Goal: Task Accomplishment & Management: Complete application form

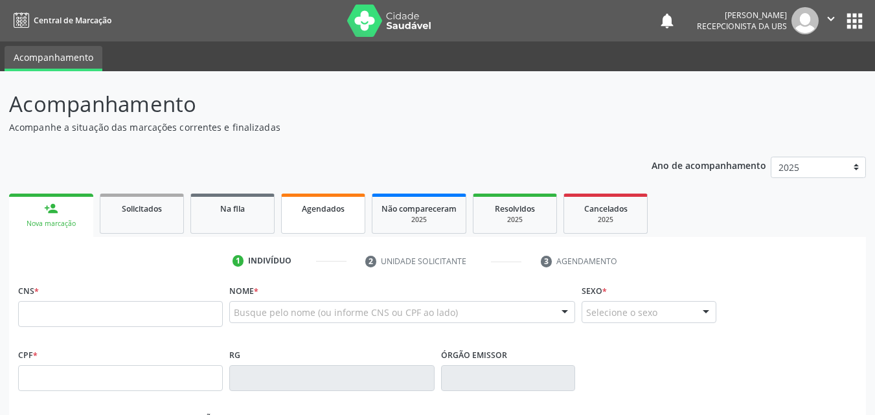
click at [310, 220] on link "Agendados" at bounding box center [323, 214] width 84 height 40
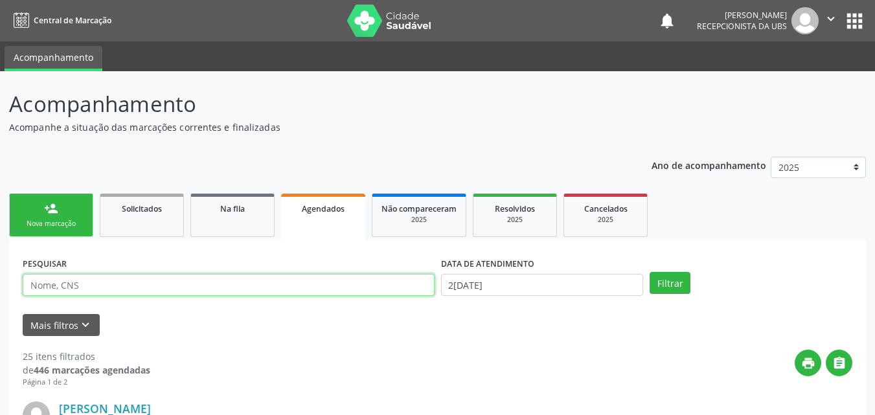
click at [273, 284] on input "text" at bounding box center [229, 285] width 412 height 22
type input "[PERSON_NAME]"
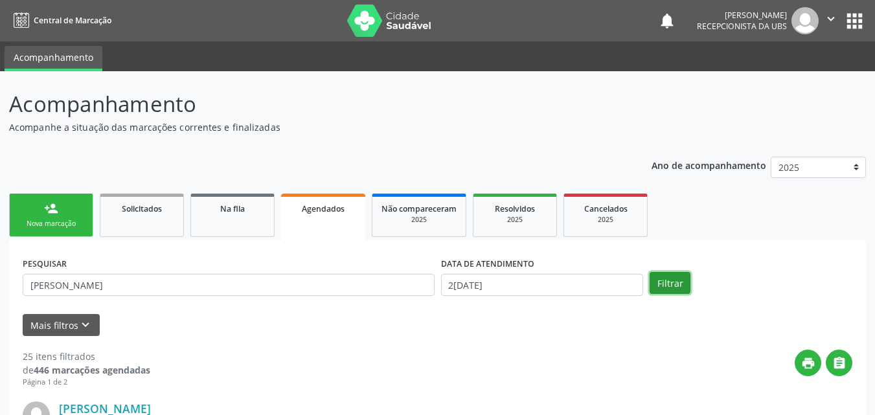
click at [661, 284] on button "Filtrar" at bounding box center [669, 283] width 41 height 22
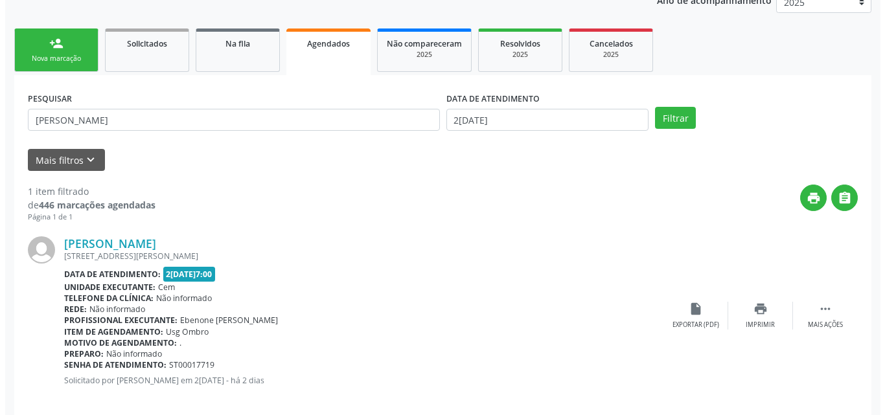
scroll to position [181, 0]
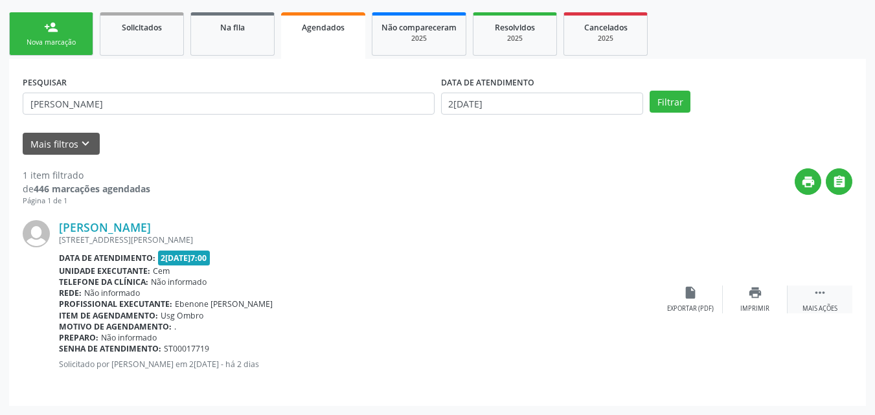
click at [822, 302] on div " Mais ações" at bounding box center [819, 300] width 65 height 28
click at [687, 298] on icon "cancel" at bounding box center [690, 293] width 14 height 14
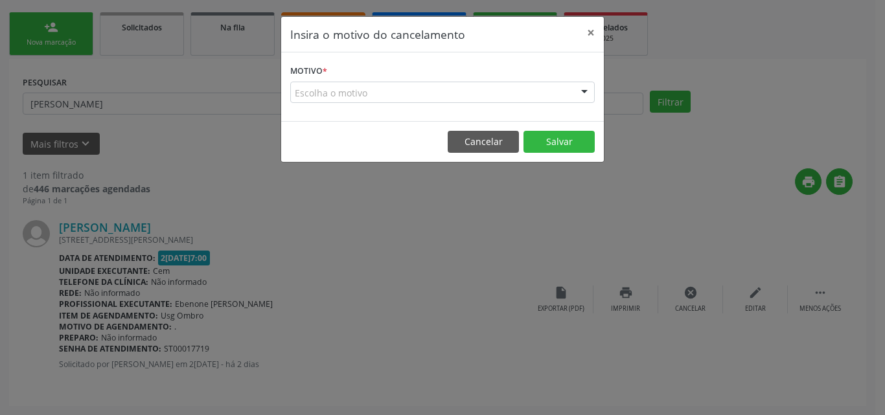
click at [587, 82] on div at bounding box center [583, 93] width 19 height 22
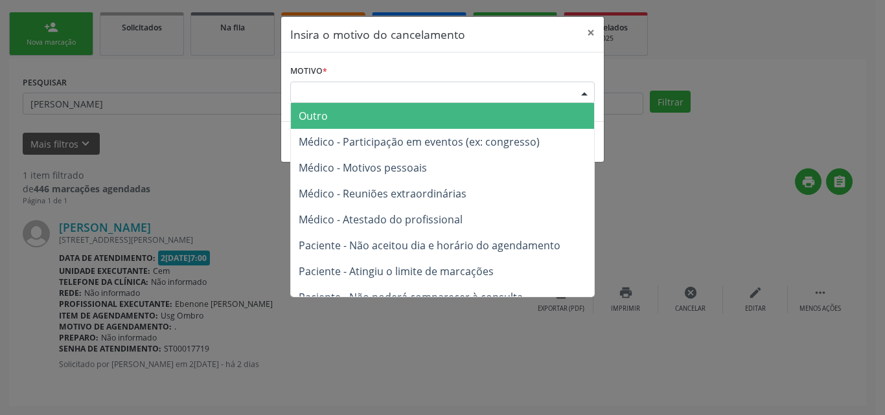
click at [510, 115] on span "Outro" at bounding box center [442, 116] width 303 height 26
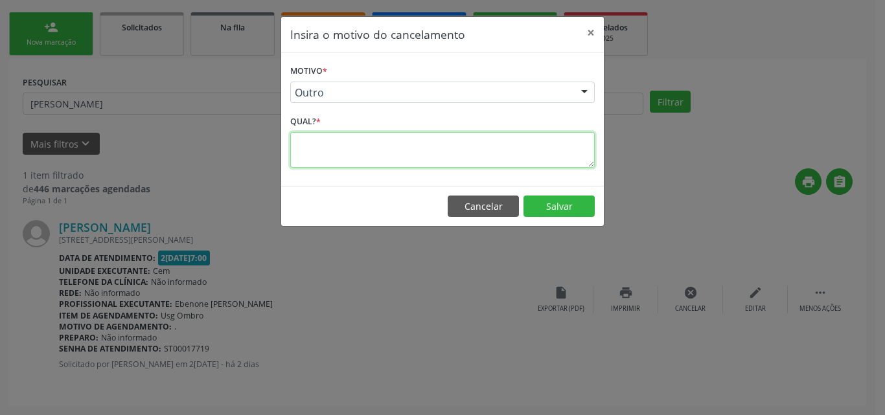
click at [510, 161] on textarea at bounding box center [442, 150] width 304 height 36
type textarea "."
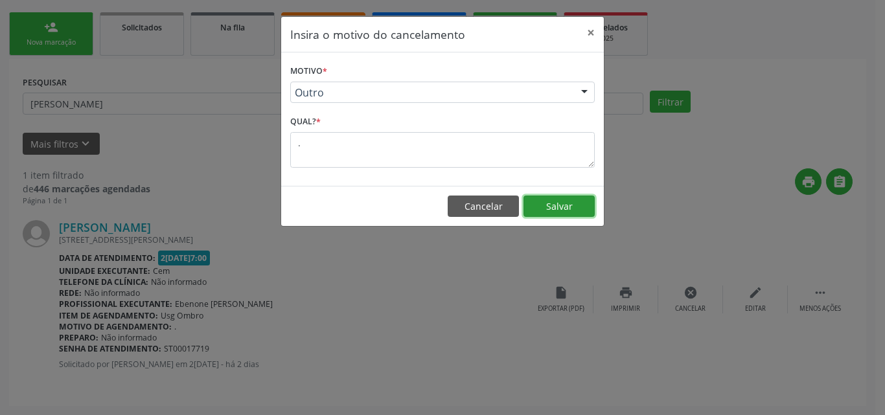
click at [550, 214] on button "Salvar" at bounding box center [558, 207] width 71 height 22
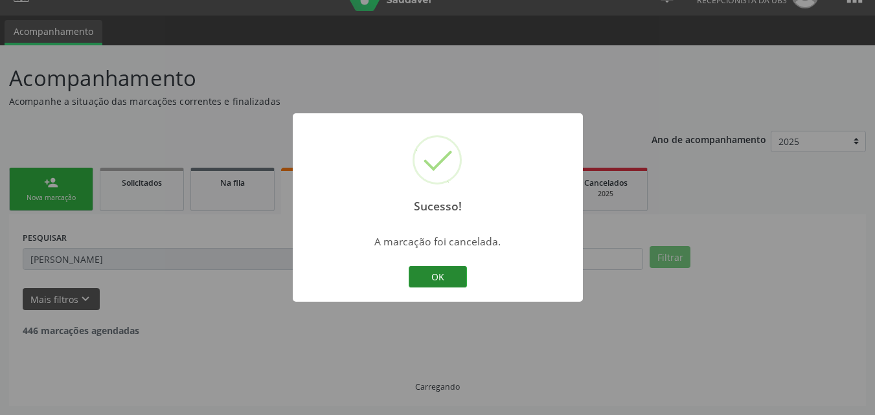
scroll to position [0, 0]
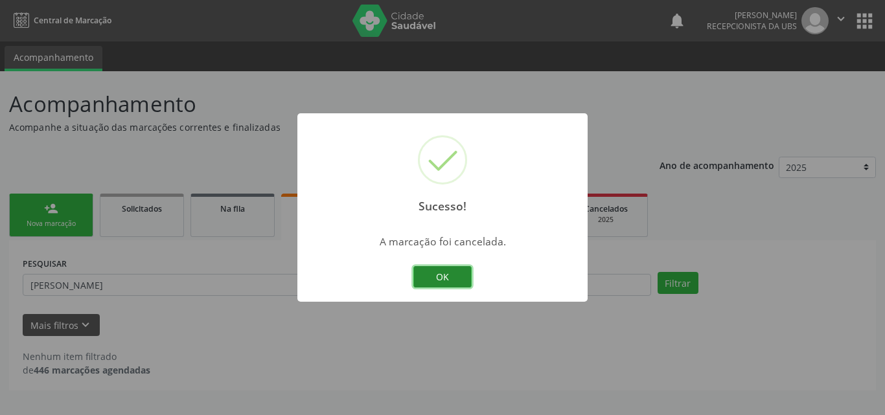
click at [453, 282] on button "OK" at bounding box center [442, 277] width 58 height 22
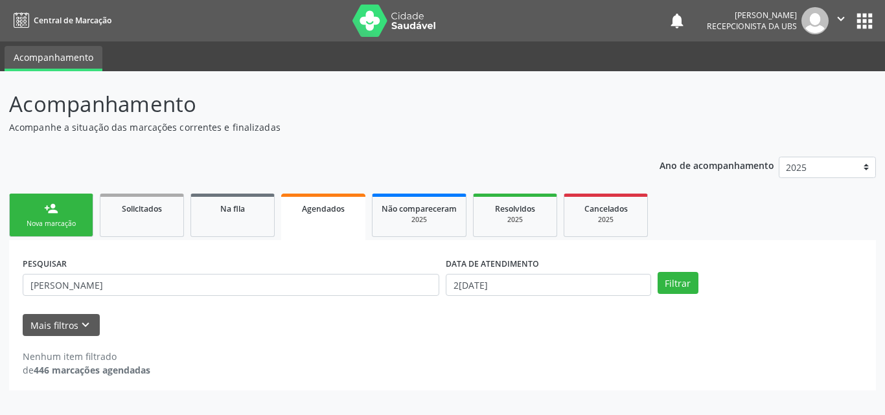
click at [63, 213] on link "person_add Nova marcação" at bounding box center [51, 215] width 84 height 43
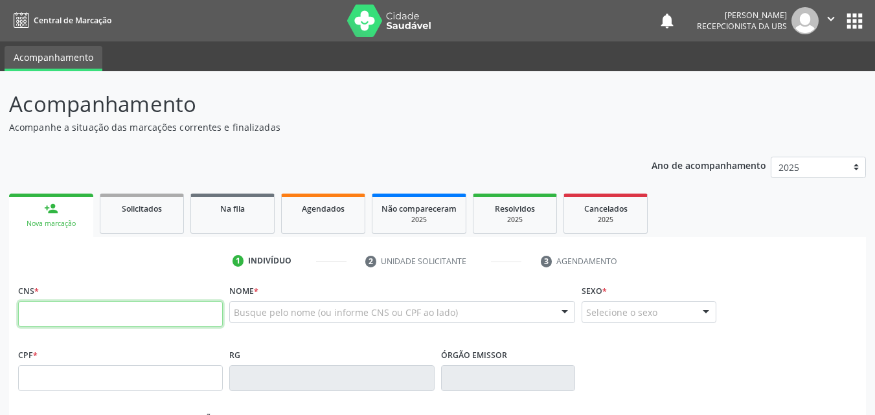
click at [111, 324] on input "text" at bounding box center [120, 314] width 205 height 26
type input "700 1029 2126 1611"
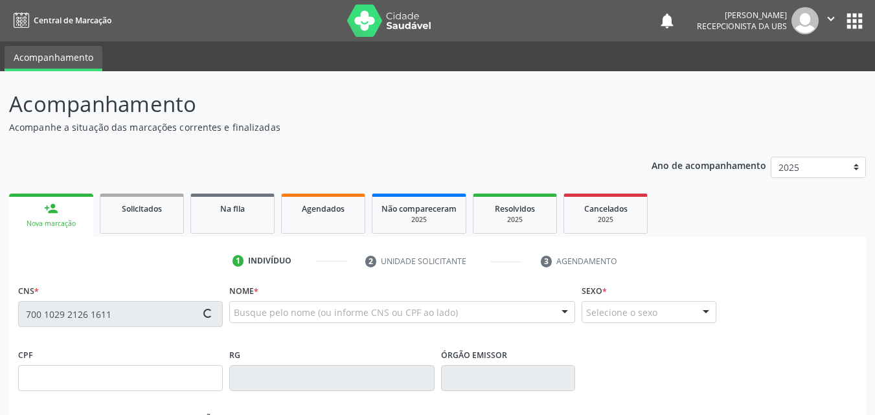
type input "070.515.074-78"
type input "[DATE]"
type input "[PERSON_NAME]"
type input "[PHONE_NUMBER]"
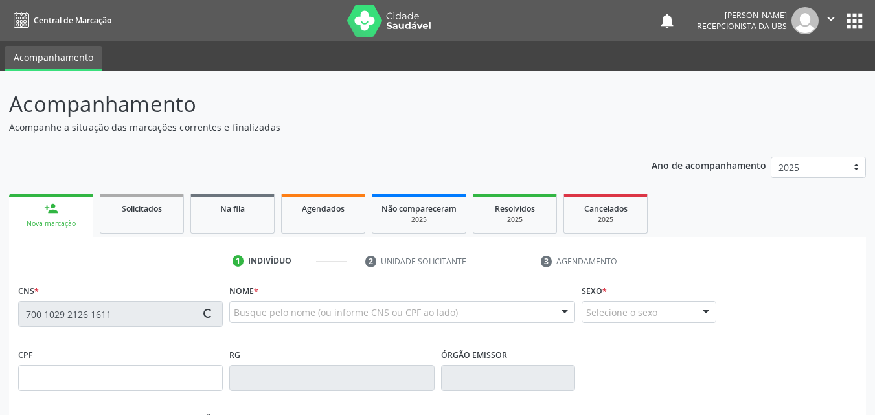
type input "87"
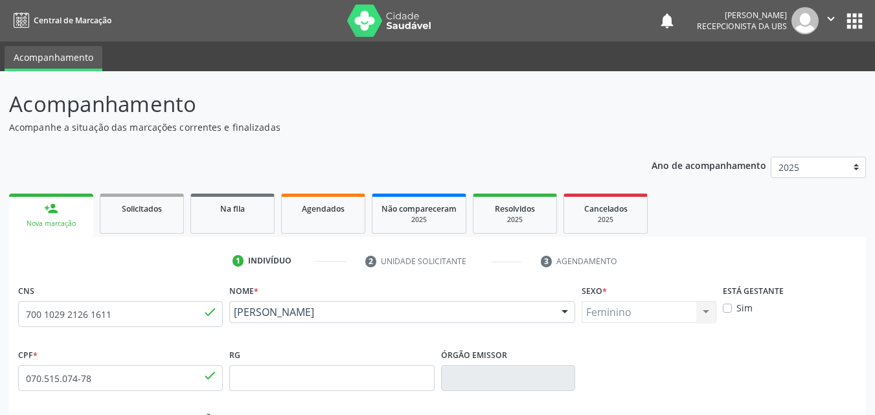
drag, startPoint x: 371, startPoint y: 338, endPoint x: 232, endPoint y: 319, distance: 139.8
click at [232, 319] on div "Nome * [PERSON_NAME] [PERSON_NAME] CNS: 700 1029 2126 1611 CPF: 070.515.074-78 …" at bounding box center [402, 313] width 352 height 64
copy span "[PERSON_NAME]"
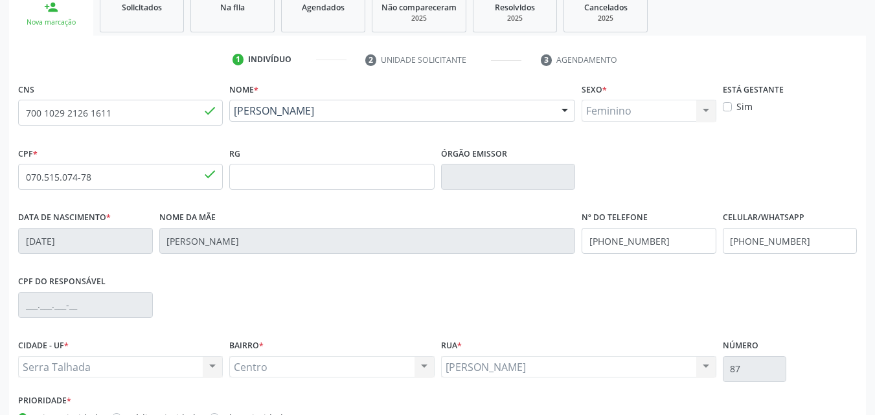
scroll to position [259, 0]
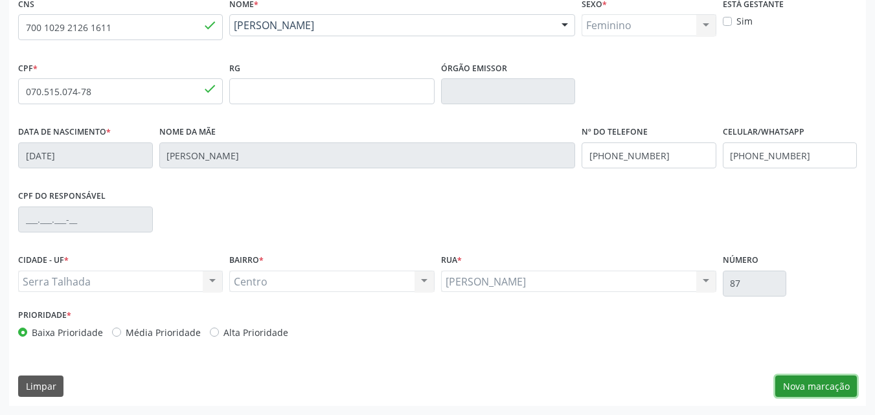
click at [789, 378] on button "Nova marcação" at bounding box center [816, 387] width 82 height 22
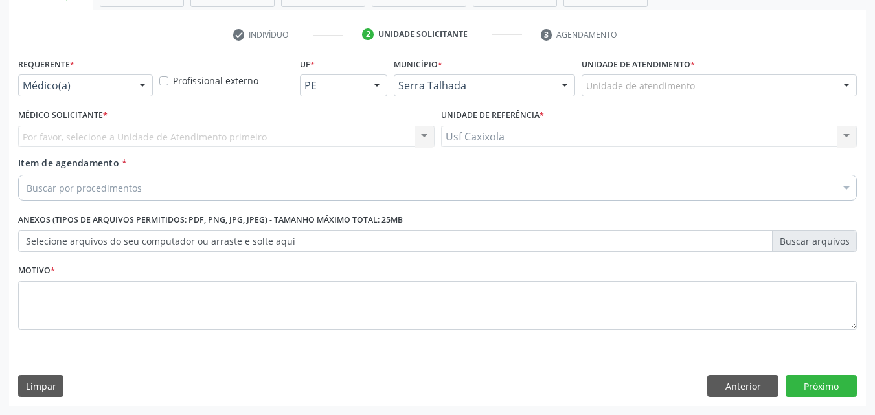
scroll to position [227, 0]
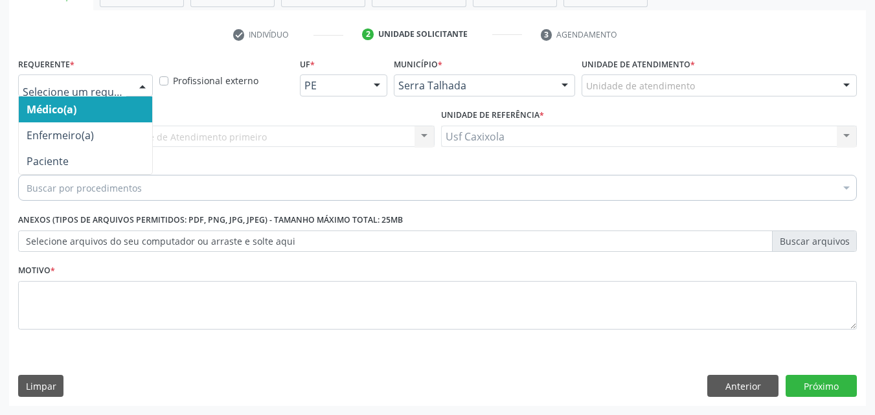
click at [137, 84] on div at bounding box center [142, 86] width 19 height 22
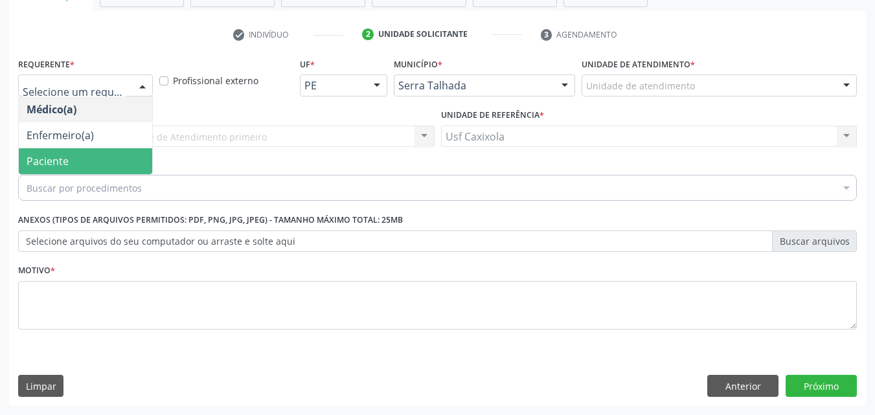
click at [107, 156] on span "Paciente" at bounding box center [85, 161] width 133 height 26
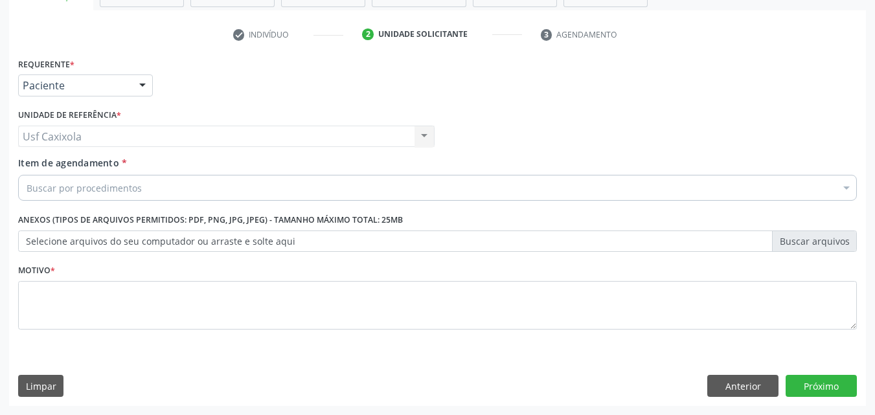
click at [179, 192] on div "Buscar por procedimentos" at bounding box center [437, 188] width 839 height 26
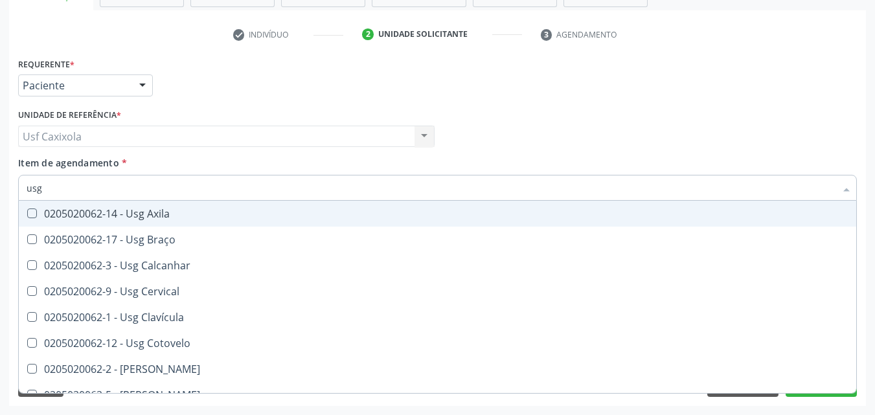
type input "usg"
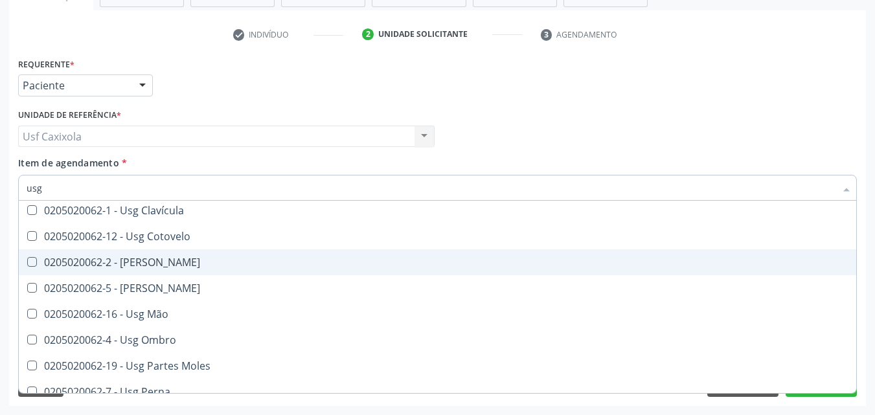
scroll to position [130, 0]
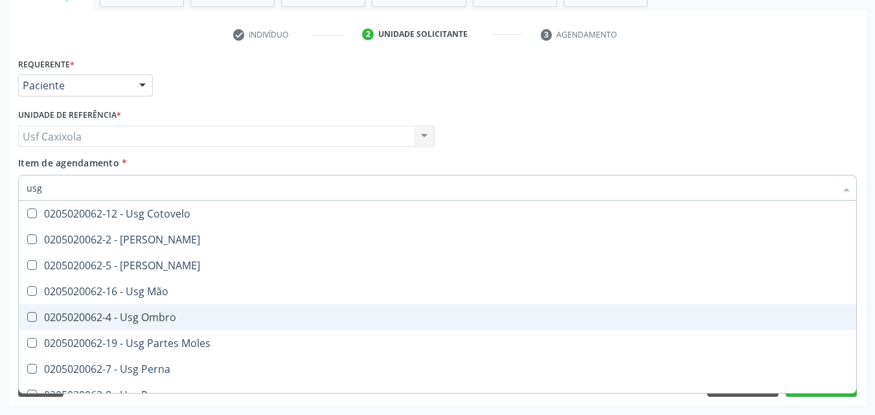
click at [168, 315] on div "0205020062-4 - Usg Ombro" at bounding box center [438, 317] width 822 height 10
checkbox Ombro "true"
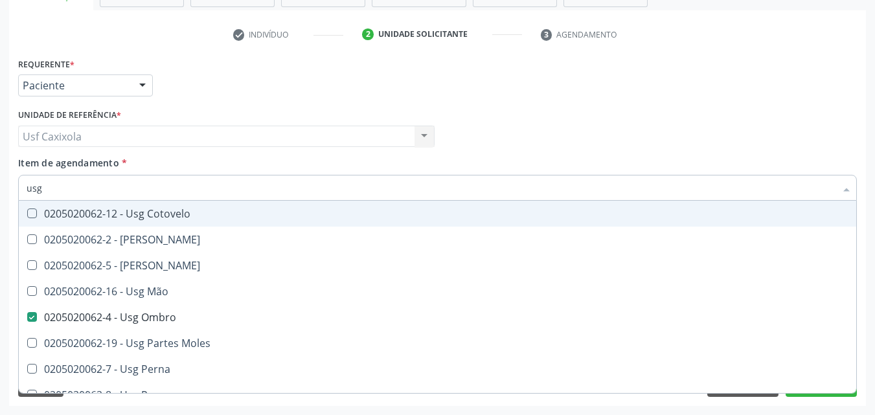
click at [493, 149] on div "Médico Solicitante Por favor, selecione a Unidade de Atendimento primeiro Nenhu…" at bounding box center [437, 131] width 845 height 51
checkbox Braço "true"
checkbox Ombro "false"
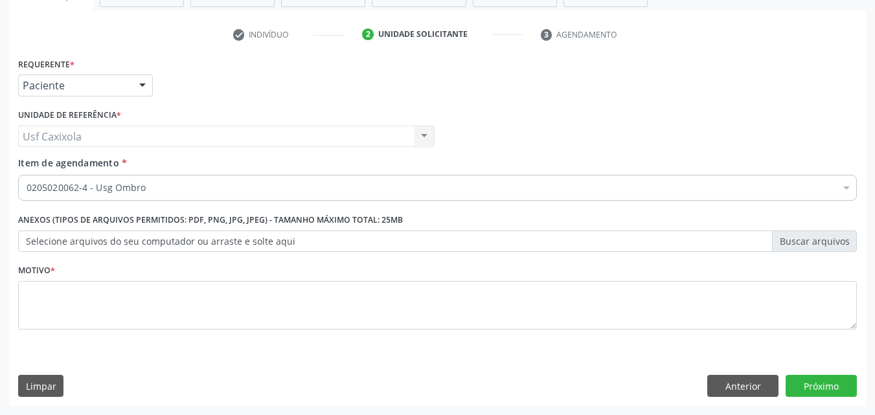
scroll to position [0, 0]
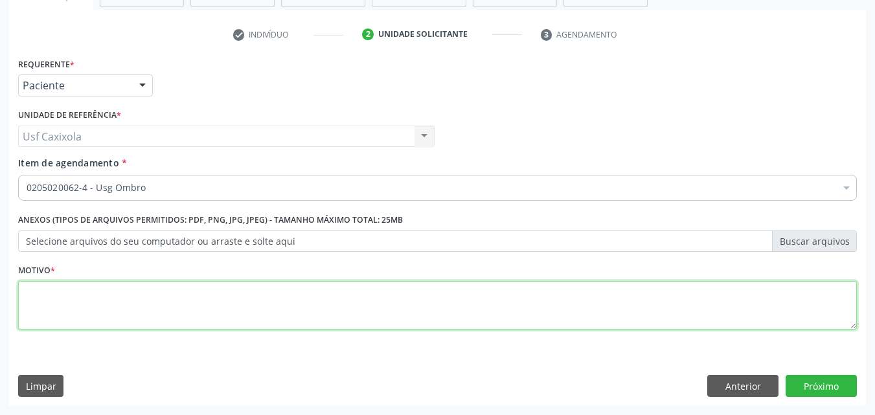
click at [265, 304] on textarea at bounding box center [437, 305] width 839 height 49
type textarea "."
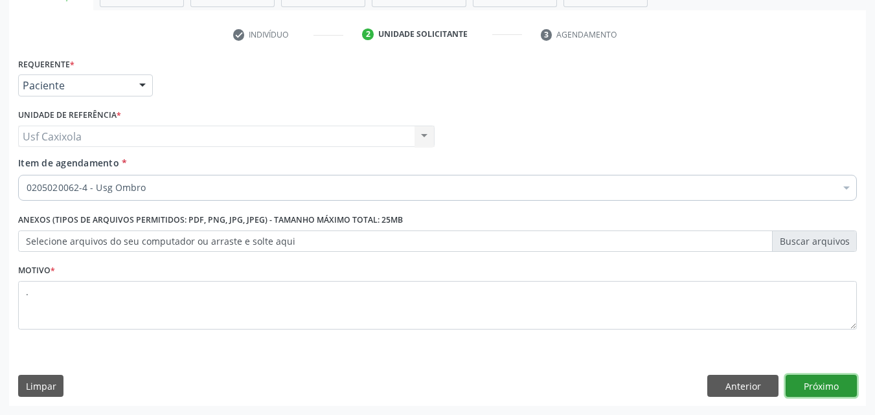
click at [792, 381] on button "Próximo" at bounding box center [820, 386] width 71 height 22
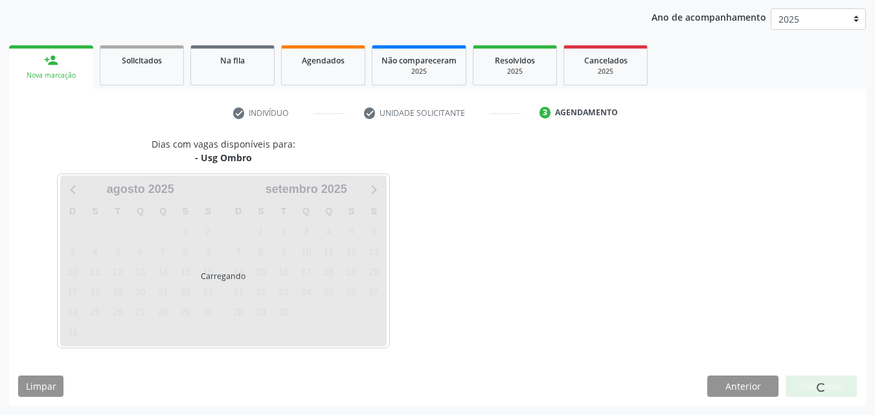
scroll to position [148, 0]
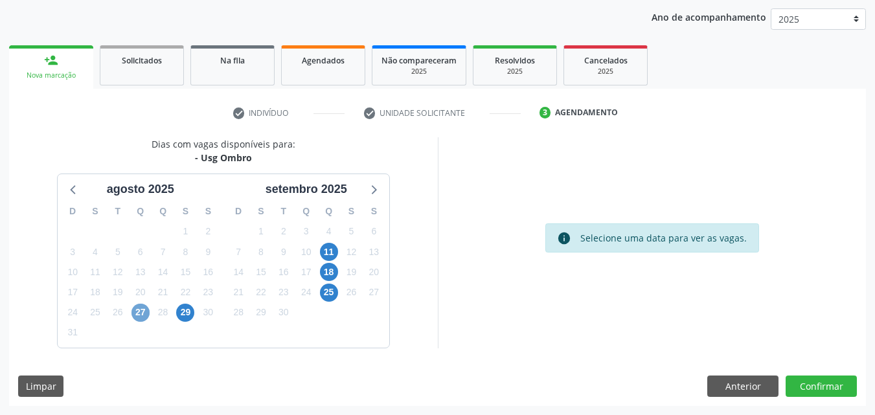
click at [141, 310] on span "27" at bounding box center [140, 313] width 18 height 18
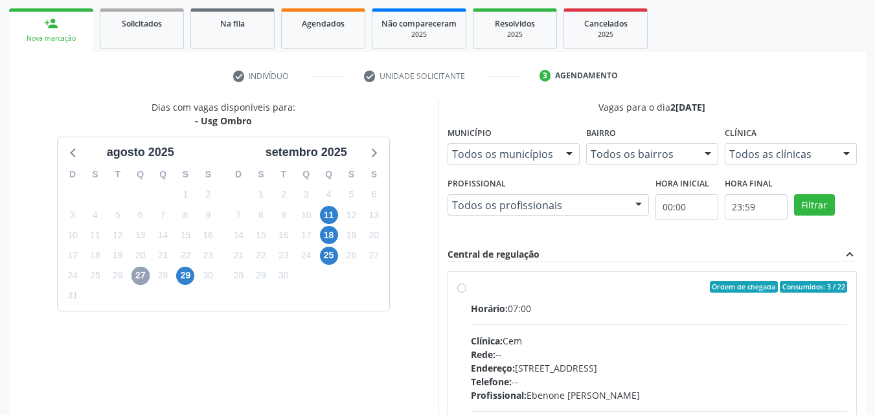
scroll to position [278, 0]
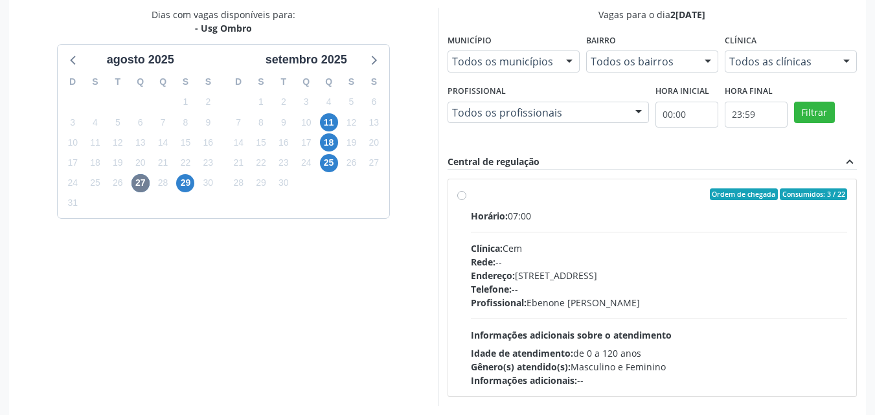
click at [471, 197] on label "Ordem de chegada Consumidos: 3 / 22 Horário: 07:00 Clínica: Cem Rede: -- Endere…" at bounding box center [659, 287] width 377 height 199
click at [464, 197] on input "Ordem de chegada Consumidos: 3 / 22 Horário: 07:00 Clínica: Cem Rede: -- Endere…" at bounding box center [461, 194] width 9 height 12
radio input "true"
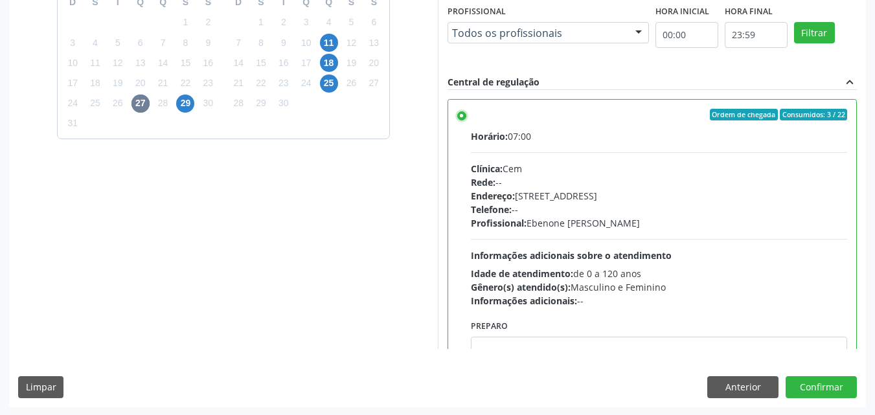
scroll to position [359, 0]
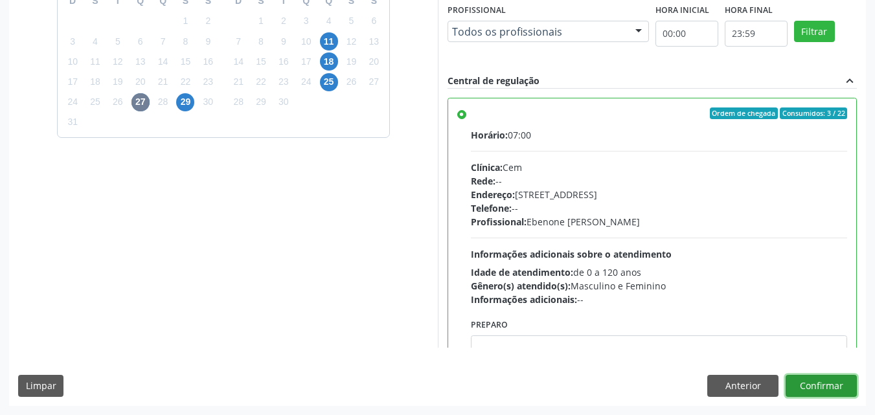
click at [802, 385] on button "Confirmar" at bounding box center [820, 386] width 71 height 22
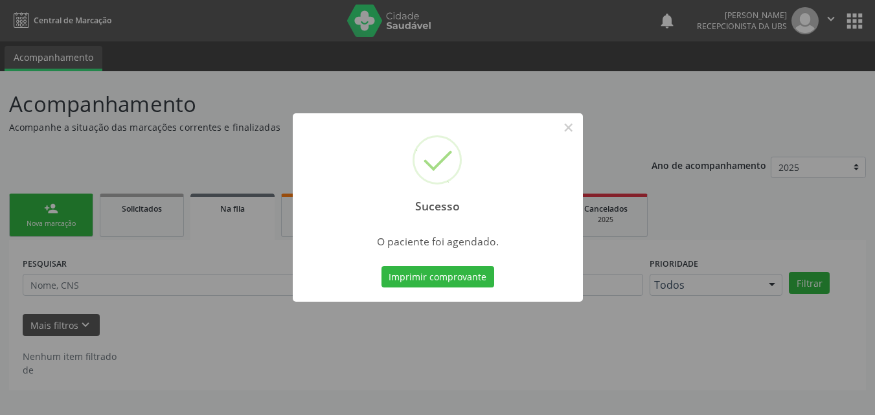
scroll to position [0, 0]
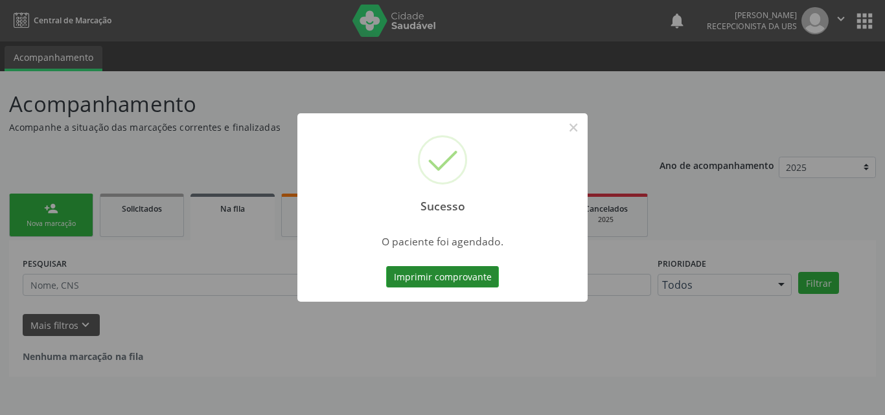
click at [466, 271] on button "Imprimir comprovante" at bounding box center [442, 277] width 113 height 22
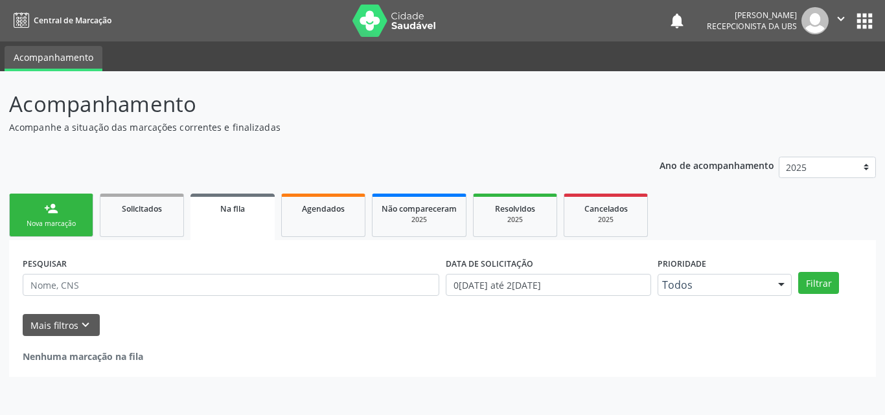
click at [50, 210] on div "person_add" at bounding box center [51, 208] width 14 height 14
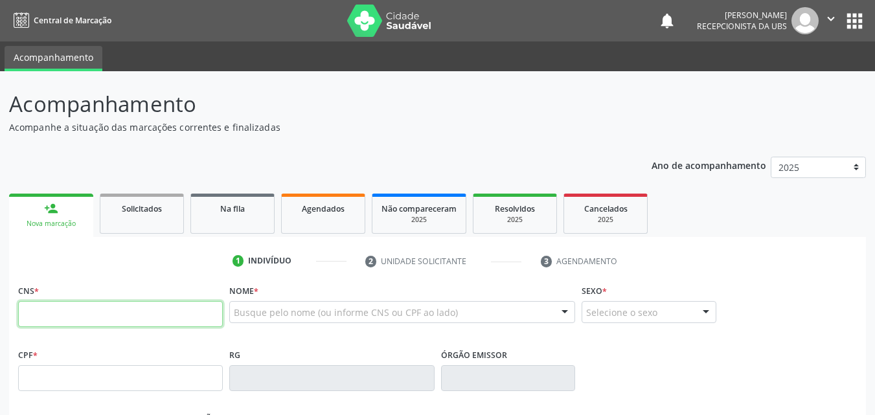
click at [90, 310] on input "text" at bounding box center [120, 314] width 205 height 26
type input "707 6062 6485 4693"
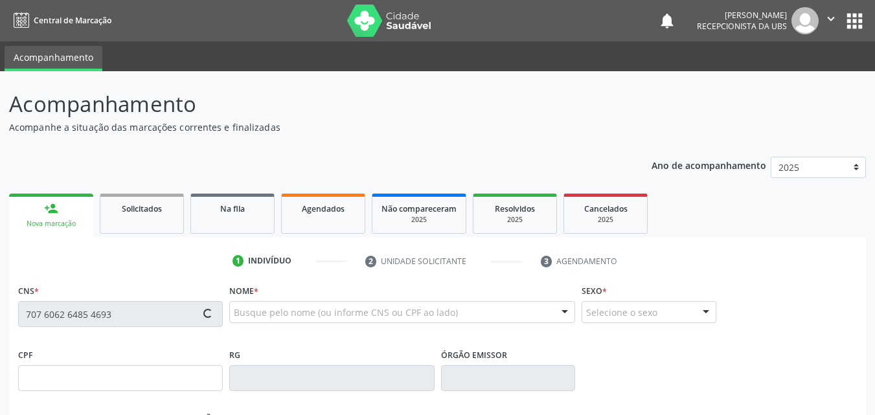
type input "154.151.514-51"
type input "1[DATE]"
type input "[PERSON_NAME]"
type input "[PHONE_NUMBER]"
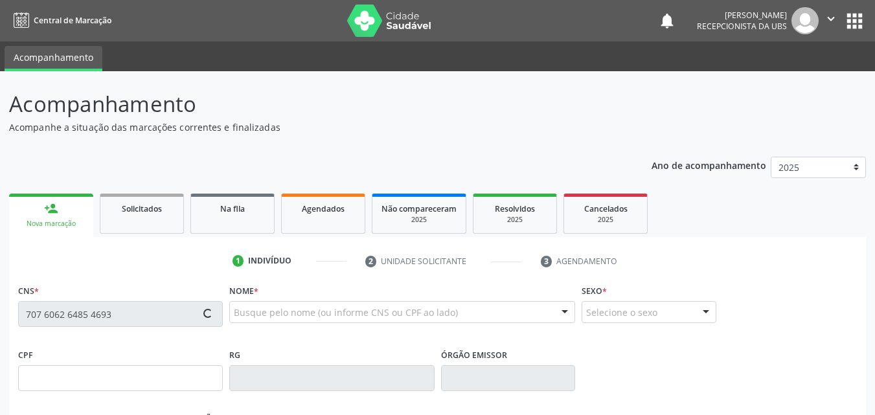
type input "051.520.274-61"
type input "2303"
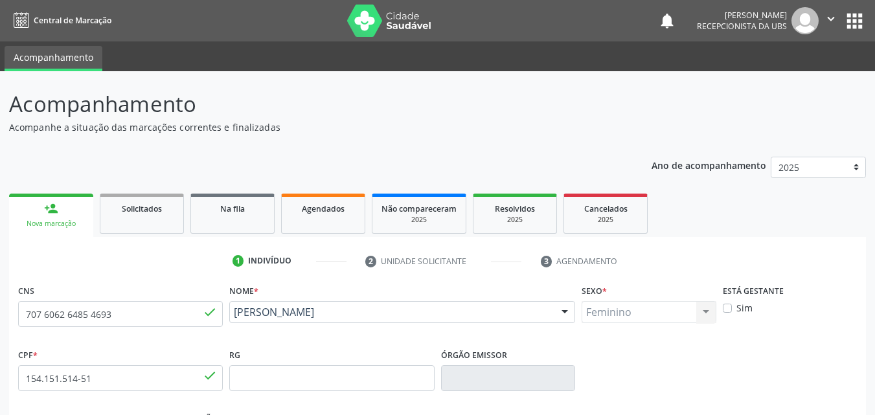
drag, startPoint x: 400, startPoint y: 333, endPoint x: 232, endPoint y: 319, distance: 169.0
click at [233, 319] on div "Nome * [PERSON_NAME] [PERSON_NAME] CNS: 707 6062 6485 4693 CPF: 154.151.514-51 …" at bounding box center [402, 313] width 352 height 64
copy span "[PERSON_NAME]"
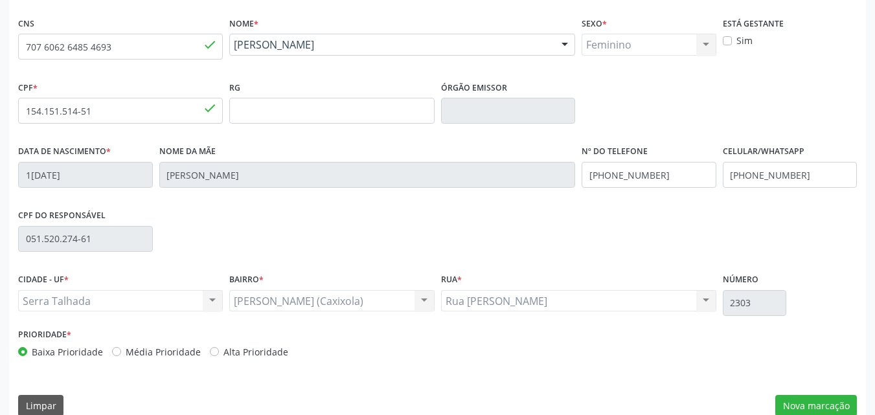
scroll to position [287, 0]
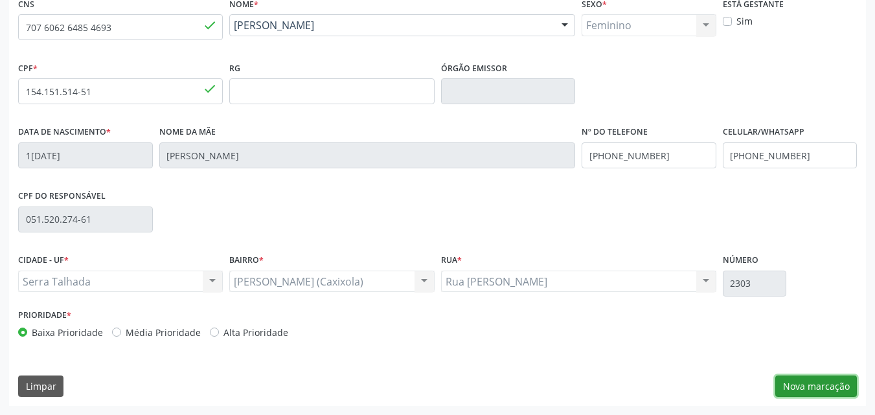
click at [803, 385] on button "Nova marcação" at bounding box center [816, 387] width 82 height 22
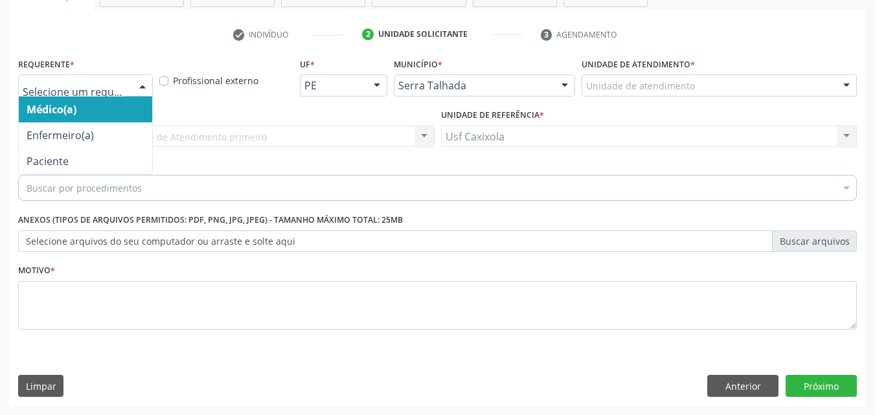
click at [146, 83] on div at bounding box center [142, 86] width 19 height 22
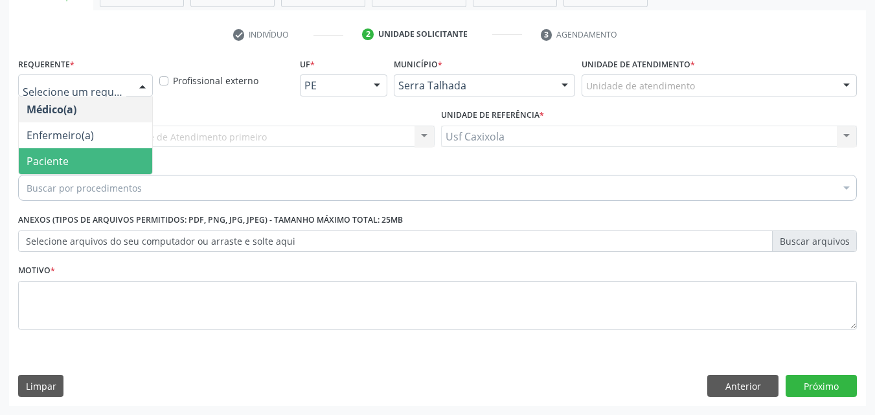
click at [133, 166] on span "Paciente" at bounding box center [85, 161] width 133 height 26
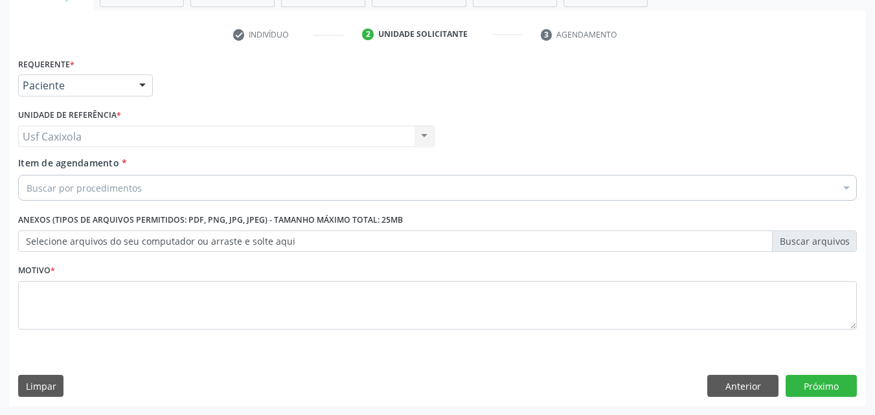
click at [141, 190] on div "Buscar por procedimentos" at bounding box center [437, 188] width 839 height 26
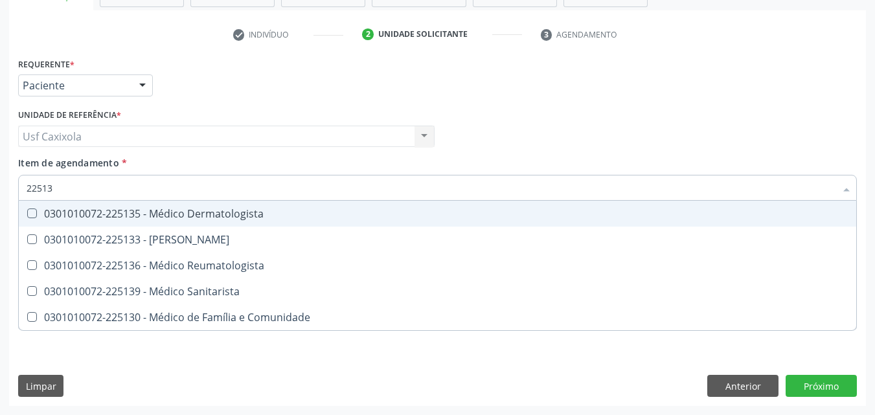
type input "225133"
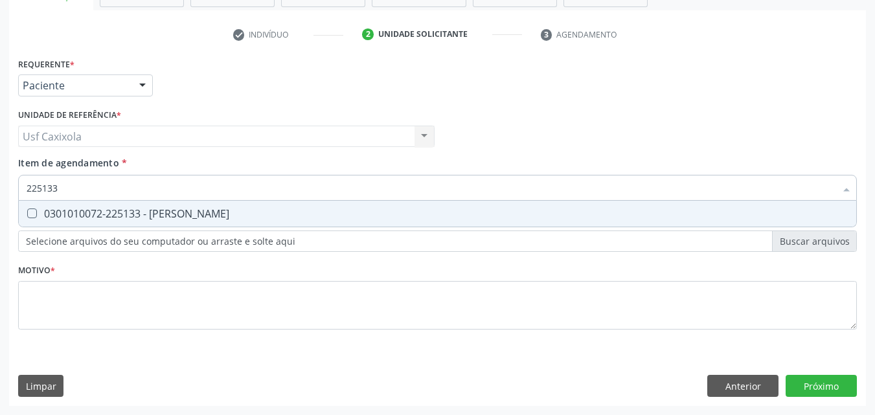
click at [135, 209] on div "0301010072-225133 - [PERSON_NAME]" at bounding box center [438, 213] width 822 height 10
checkbox Psiquiatra "true"
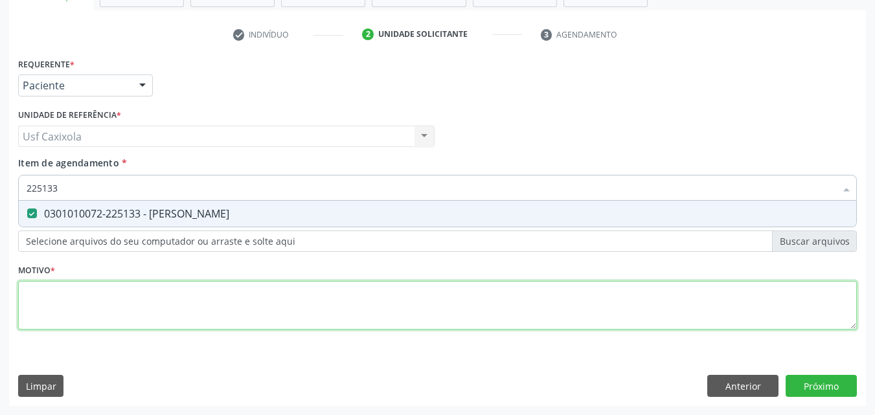
click at [141, 328] on div "Requerente * Paciente Médico(a) Enfermeiro(a) Paciente Nenhum resultado encontr…" at bounding box center [437, 200] width 839 height 293
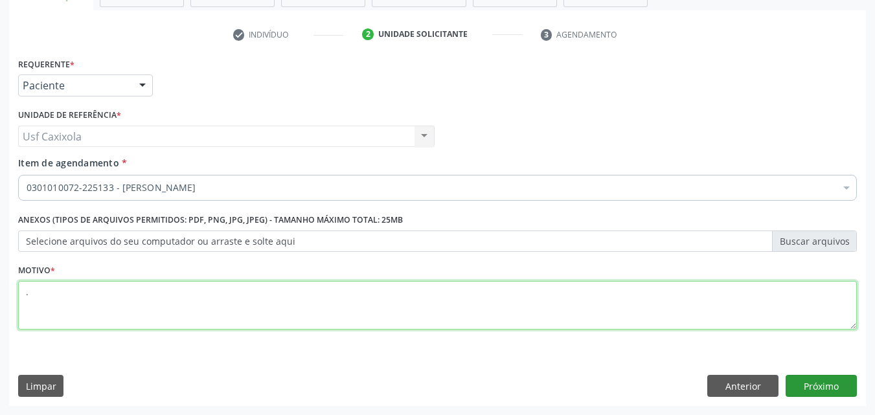
type textarea "."
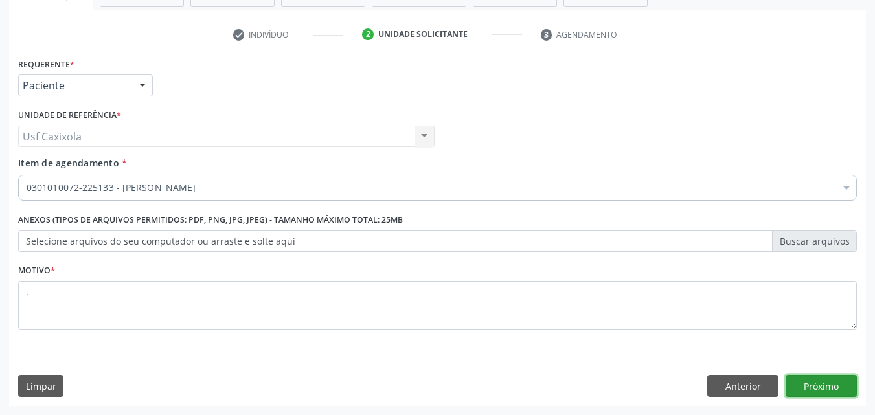
click at [821, 384] on button "Próximo" at bounding box center [820, 386] width 71 height 22
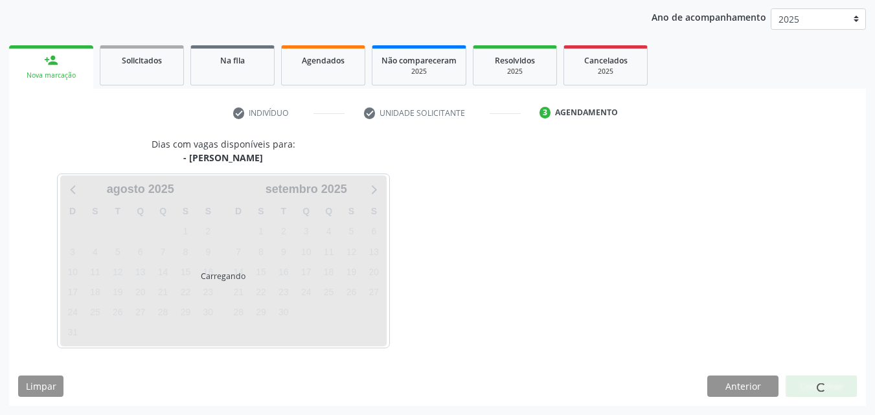
scroll to position [148, 0]
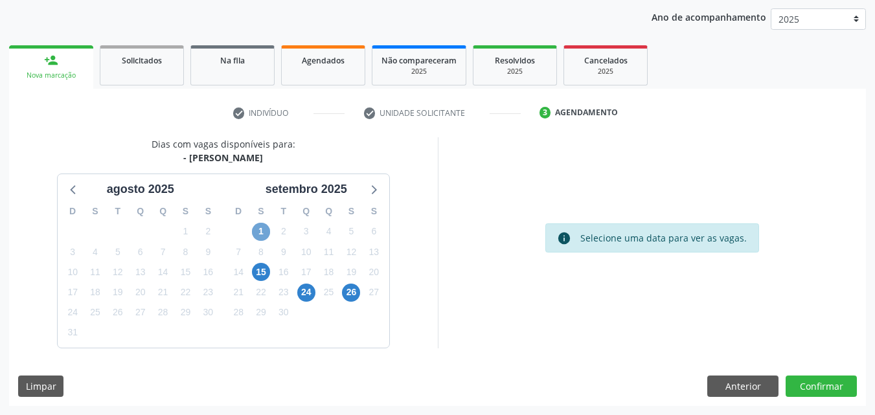
click at [264, 229] on span "1" at bounding box center [261, 232] width 18 height 18
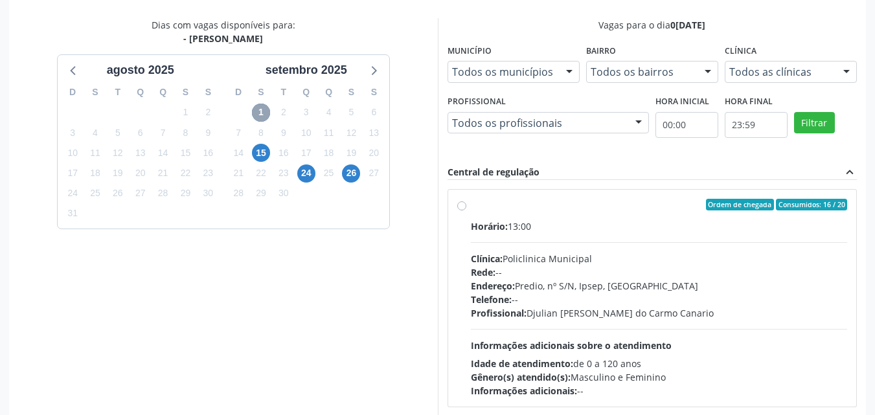
scroll to position [278, 0]
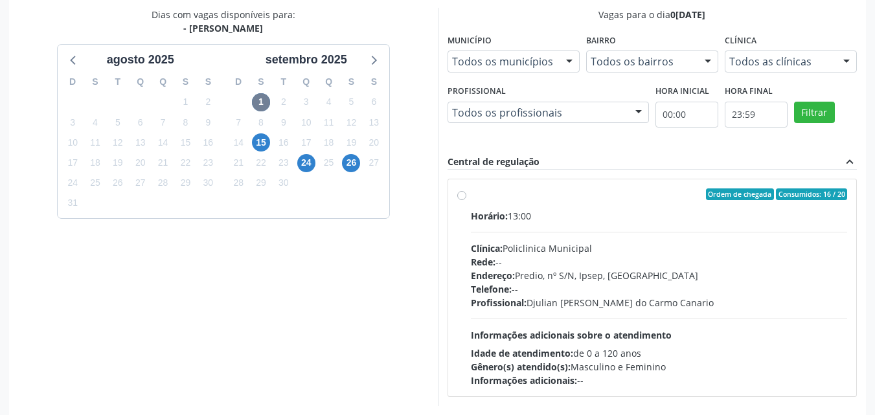
click at [471, 197] on label "Ordem de chegada Consumidos: 16 / 20 Horário: 13:00 Clínica: Policlinica Munici…" at bounding box center [659, 287] width 377 height 199
click at [462, 197] on input "Ordem de chegada Consumidos: 16 / 20 Horário: 13:00 Clínica: Policlinica Munici…" at bounding box center [461, 194] width 9 height 12
radio input "true"
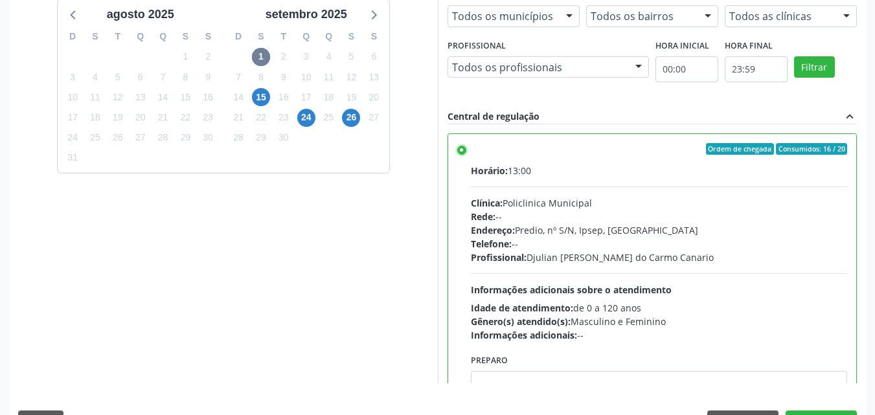
scroll to position [359, 0]
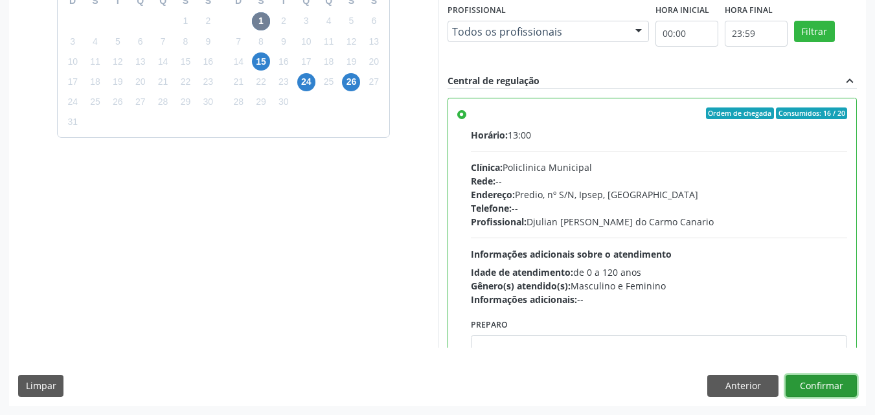
click at [816, 385] on button "Confirmar" at bounding box center [820, 386] width 71 height 22
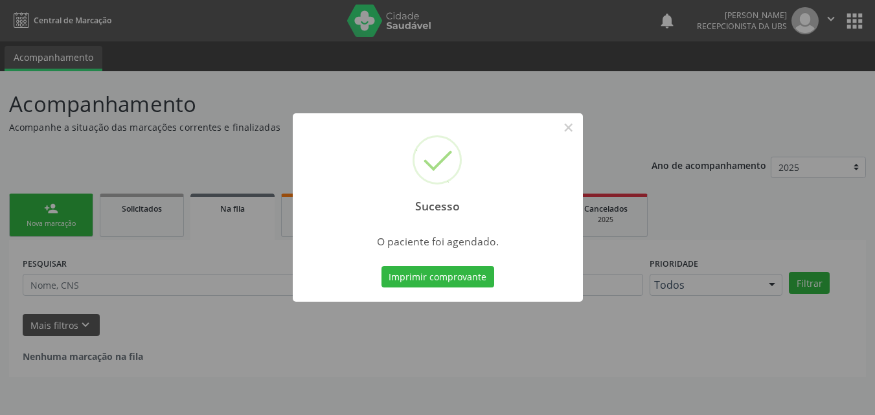
scroll to position [0, 0]
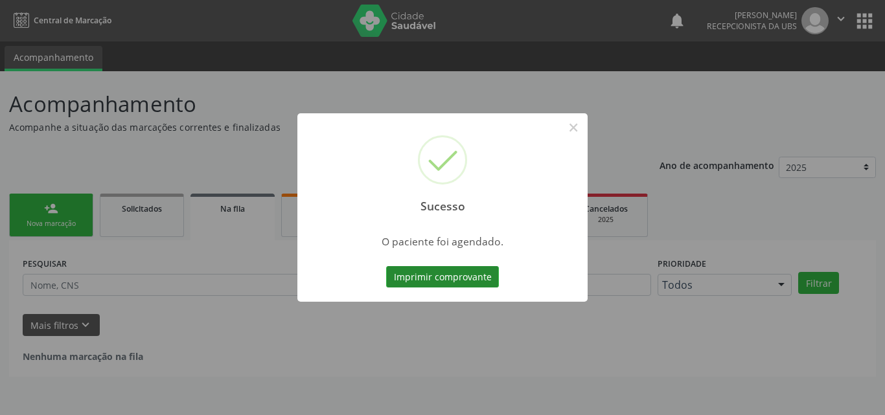
click at [474, 279] on button "Imprimir comprovante" at bounding box center [442, 277] width 113 height 22
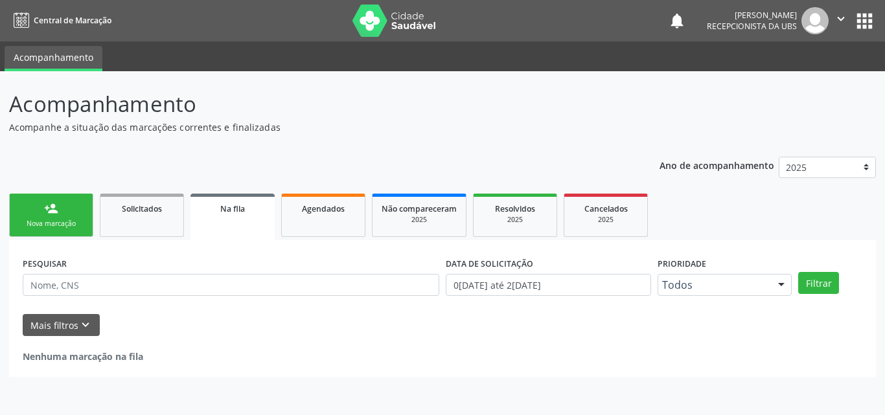
click at [62, 208] on link "person_add Nova marcação" at bounding box center [51, 215] width 84 height 43
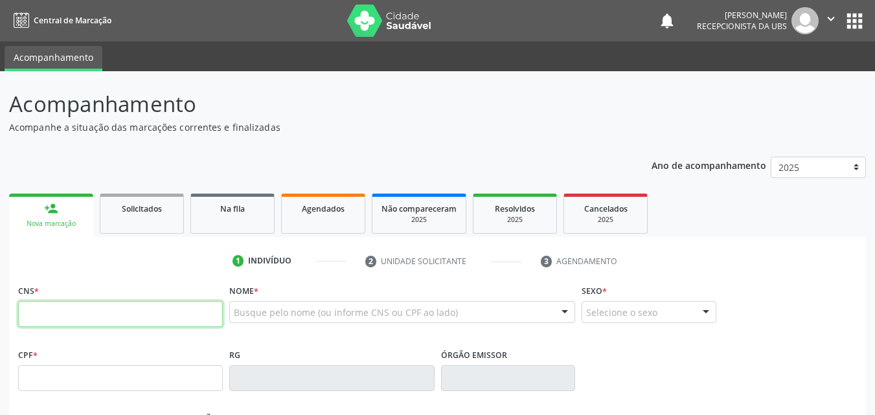
click at [105, 311] on input "text" at bounding box center [120, 314] width 205 height 26
click at [319, 206] on span "Agendados" at bounding box center [323, 208] width 43 height 11
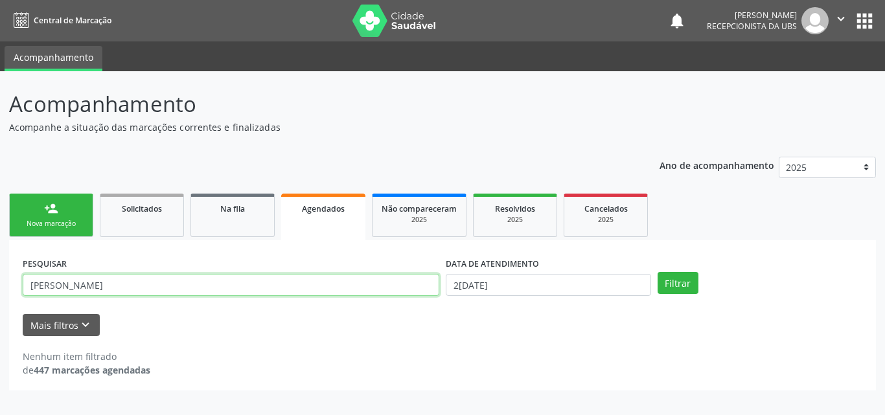
drag, startPoint x: 128, startPoint y: 290, endPoint x: 69, endPoint y: 285, distance: 59.2
click at [69, 285] on input "[PERSON_NAME]" at bounding box center [231, 285] width 416 height 22
click at [130, 290] on input "[PERSON_NAME]" at bounding box center [231, 285] width 416 height 22
drag, startPoint x: 110, startPoint y: 288, endPoint x: 0, endPoint y: 290, distance: 110.1
click at [0, 290] on div "Acompanhamento Acompanhe a situação das marcações correntes e finalizadas Relat…" at bounding box center [442, 243] width 885 height 344
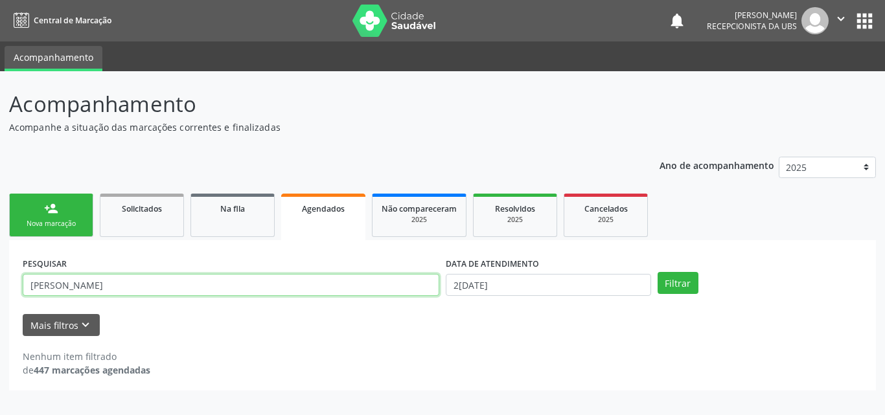
type input "[PERSON_NAME]"
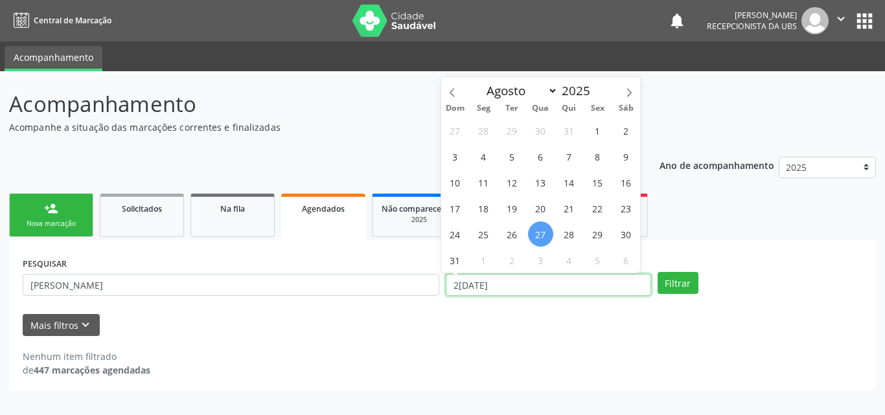
click at [522, 283] on input "2[DATE]" at bounding box center [547, 285] width 205 height 22
click at [567, 238] on span "28" at bounding box center [568, 233] width 25 height 25
type input "28/08/2025"
click at [567, 238] on span "28" at bounding box center [568, 233] width 25 height 25
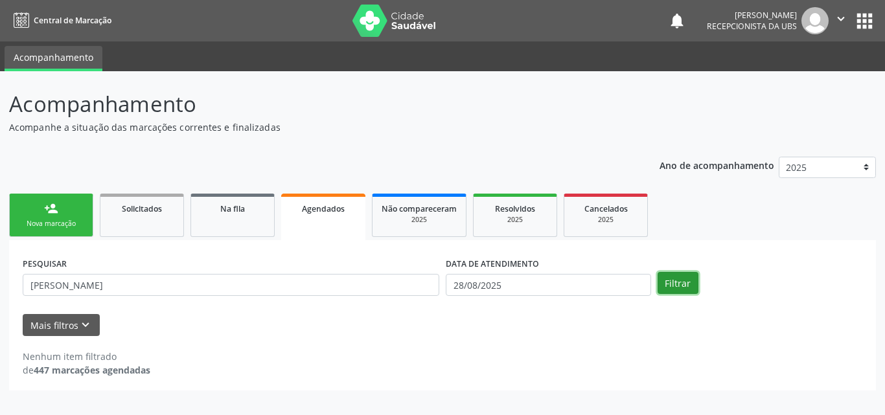
click at [675, 280] on button "Filtrar" at bounding box center [677, 283] width 41 height 22
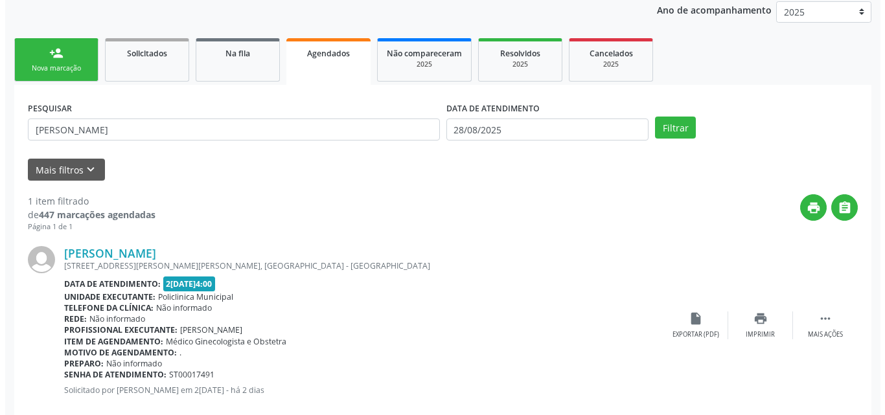
scroll to position [181, 0]
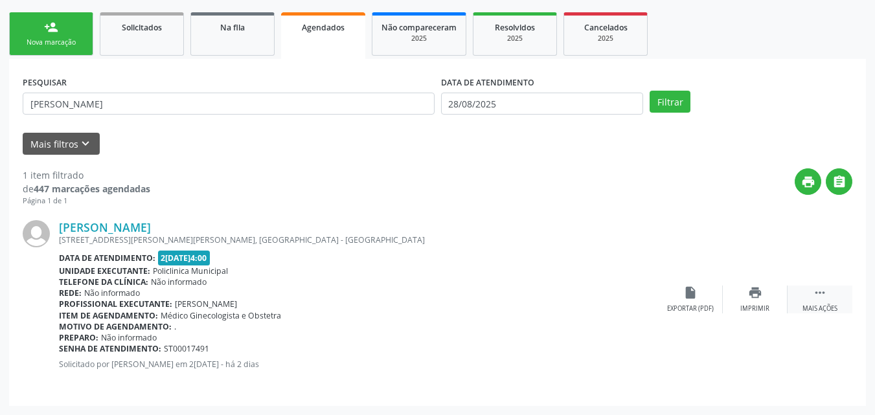
click at [809, 304] on div " Mais ações" at bounding box center [819, 300] width 65 height 28
click at [682, 300] on div "cancel Cancelar" at bounding box center [690, 300] width 65 height 28
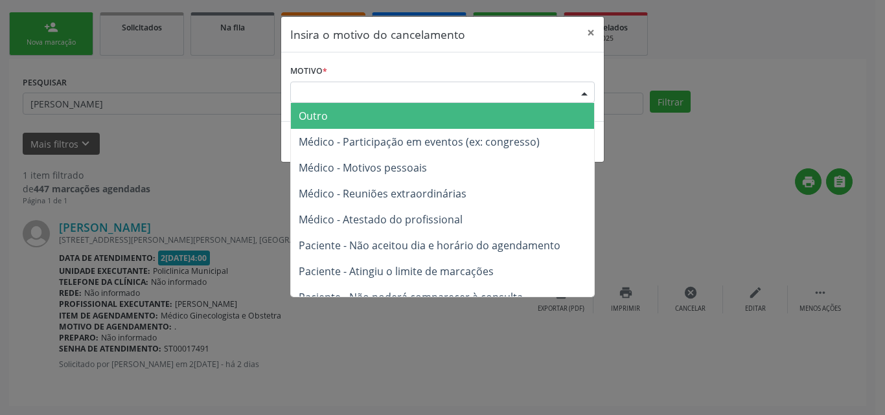
click at [564, 89] on div "Escolha o motivo" at bounding box center [442, 93] width 304 height 22
click at [550, 119] on span "Outro" at bounding box center [442, 116] width 303 height 26
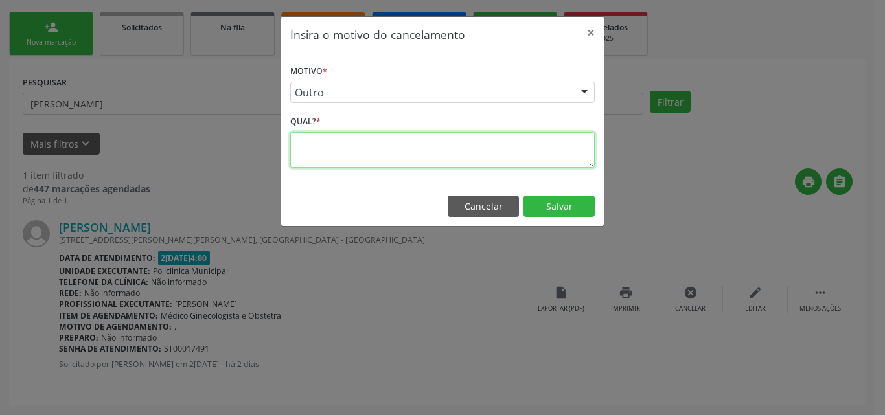
click at [532, 143] on textarea at bounding box center [442, 150] width 304 height 36
type textarea "."
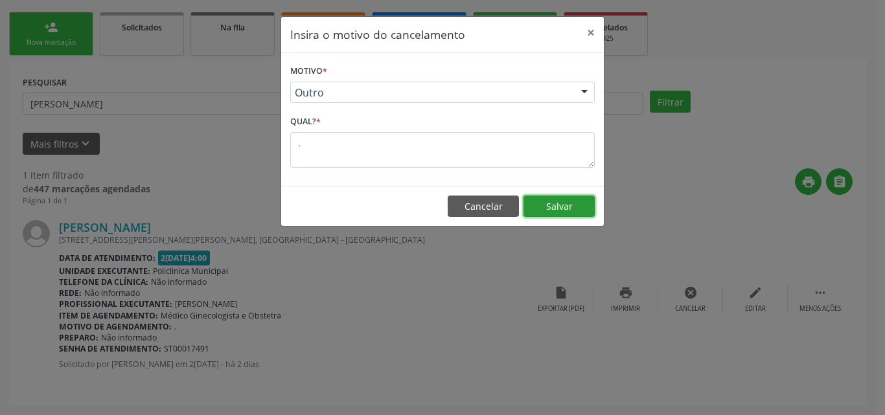
click at [553, 207] on button "Salvar" at bounding box center [558, 207] width 71 height 22
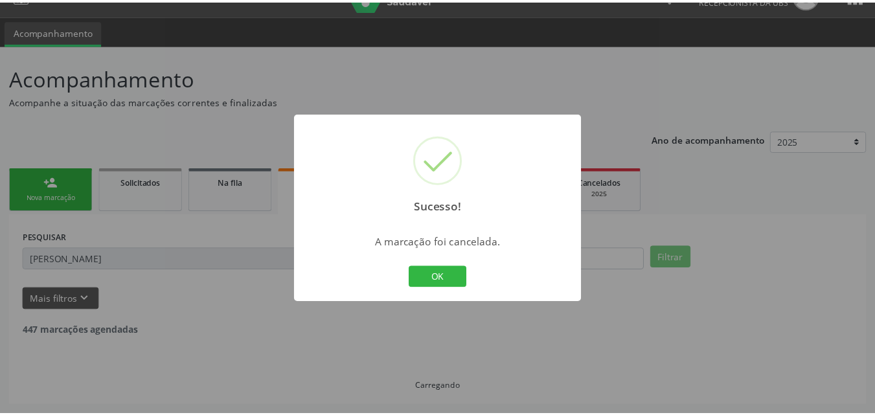
scroll to position [26, 0]
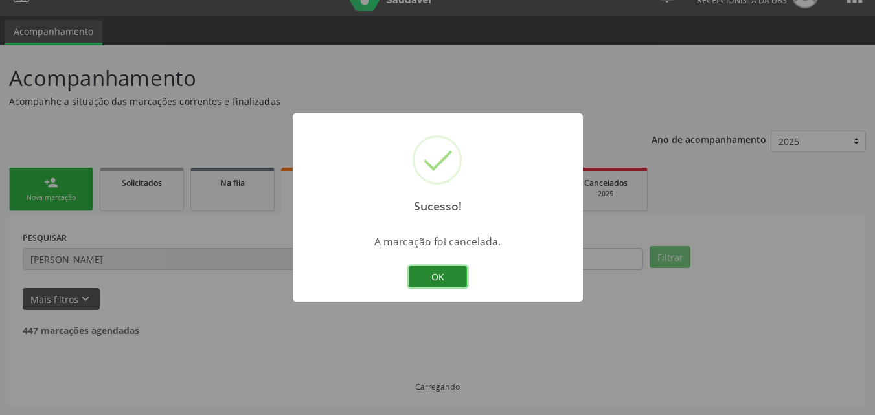
click at [444, 276] on button "OK" at bounding box center [438, 277] width 58 height 22
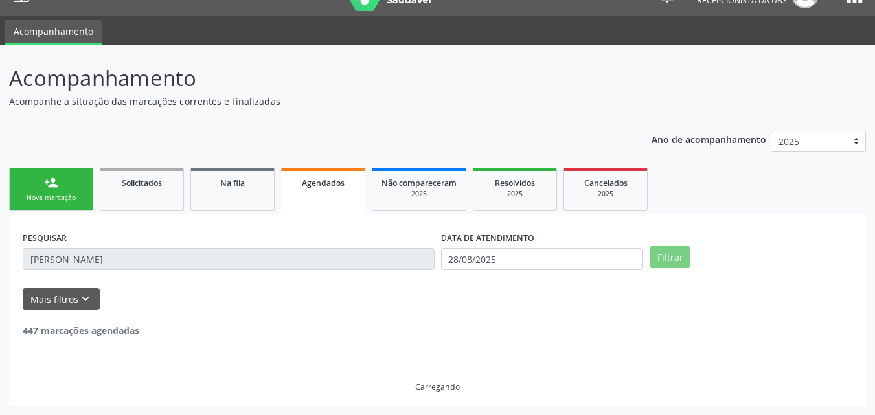
click at [73, 194] on div "Nova marcação" at bounding box center [51, 198] width 65 height 10
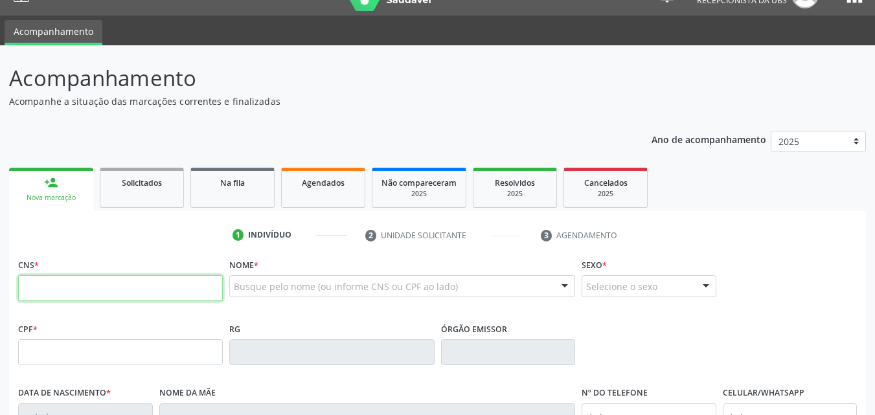
click at [150, 299] on input "text" at bounding box center [120, 288] width 205 height 26
paste input "700 6059 0069 3367"
type input "700 6059 0069 3367"
type input "039.564.224-81"
type input "[DATE]"
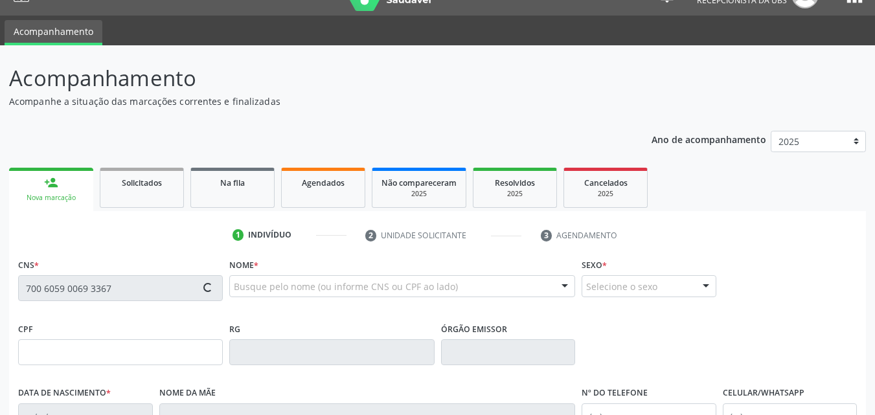
type input "[PERSON_NAME]"
type input "[PHONE_NUMBER]"
type input "38"
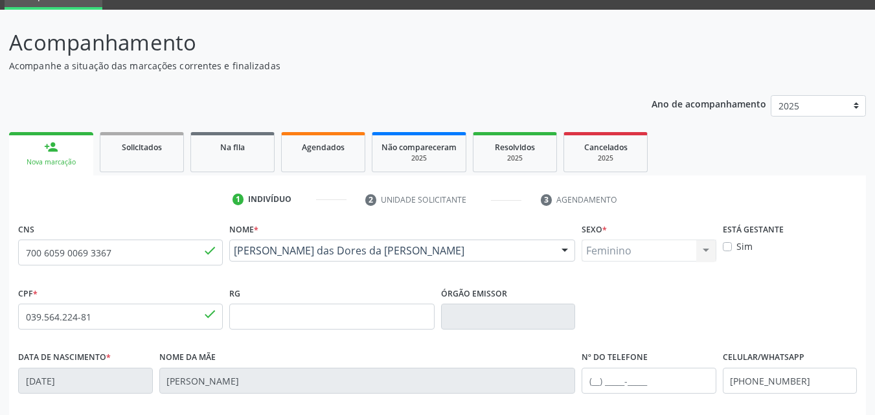
scroll to position [91, 0]
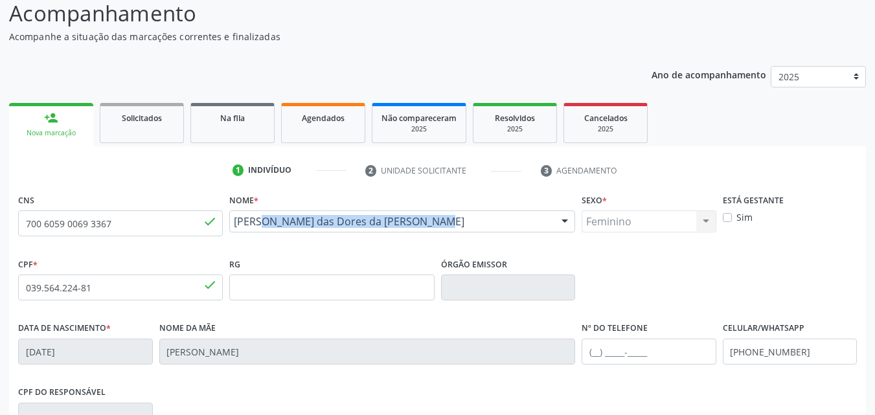
drag, startPoint x: 418, startPoint y: 234, endPoint x: 236, endPoint y: 225, distance: 181.6
click at [236, 225] on div "[PERSON_NAME] das Dores da [PERSON_NAME] [PERSON_NAME] CNS: 700 6059 0069 3367 …" at bounding box center [402, 225] width 346 height 31
copy span "[PERSON_NAME] das Dores da [PERSON_NAME]"
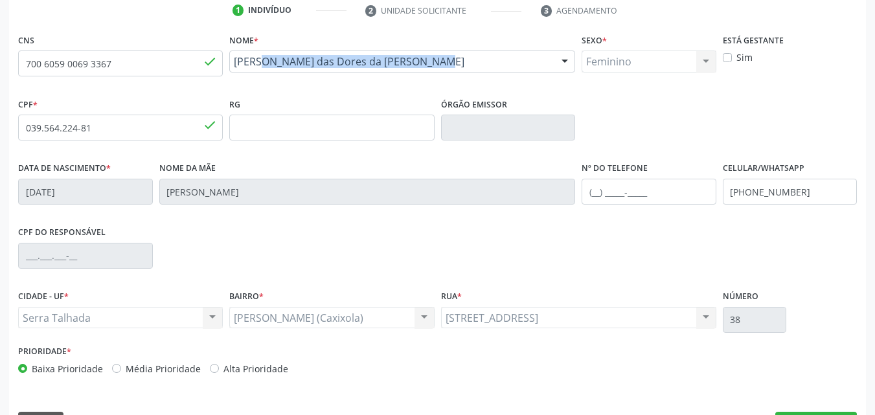
scroll to position [287, 0]
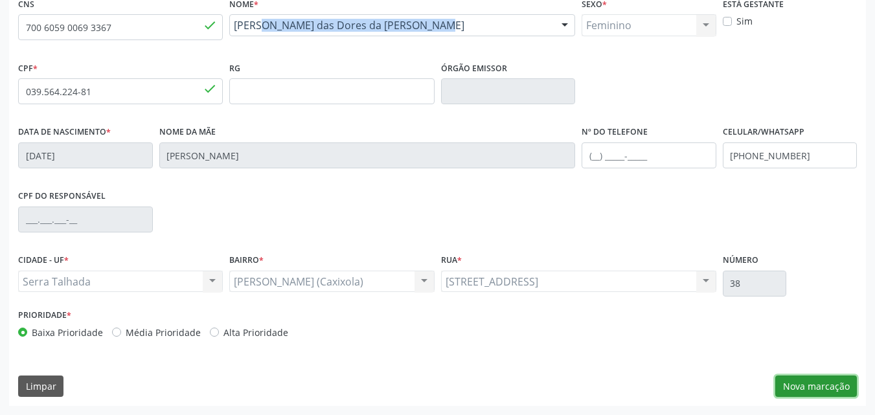
click at [810, 387] on button "Nova marcação" at bounding box center [816, 387] width 82 height 22
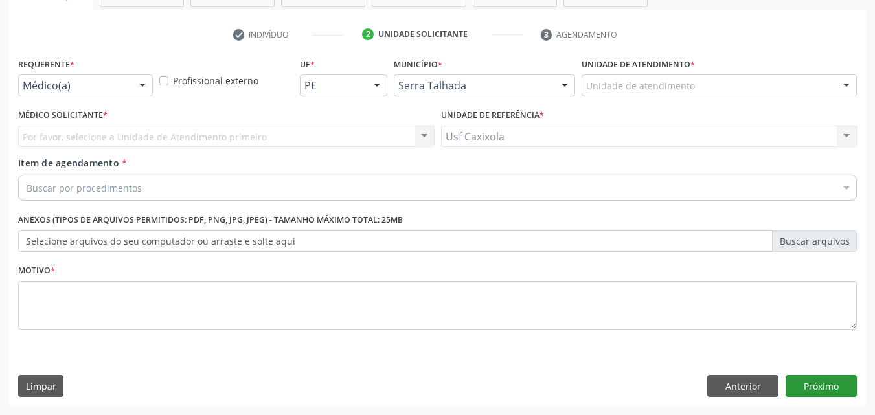
scroll to position [227, 0]
click at [145, 87] on div at bounding box center [142, 86] width 19 height 22
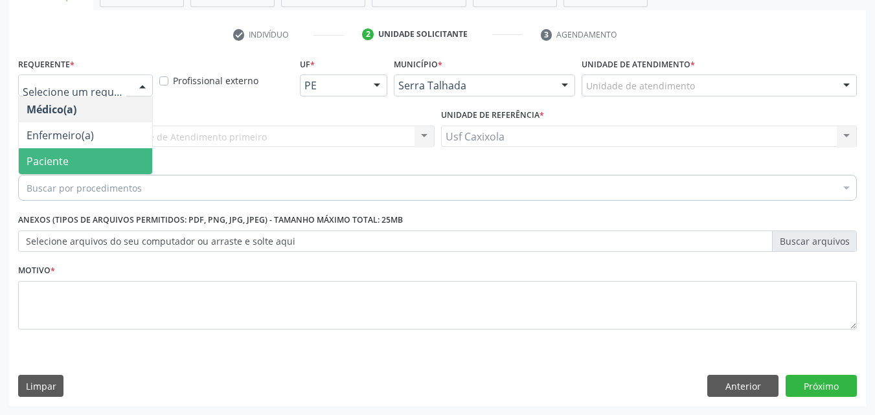
click at [141, 152] on span "Paciente" at bounding box center [85, 161] width 133 height 26
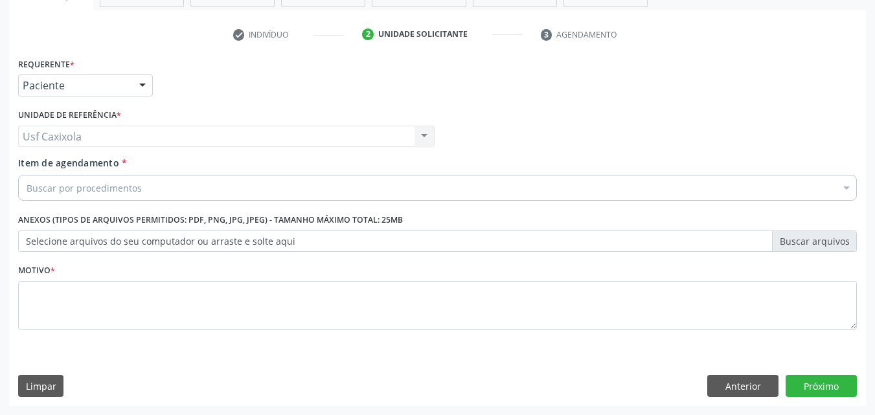
click at [147, 187] on div "Buscar por procedimentos" at bounding box center [437, 188] width 839 height 26
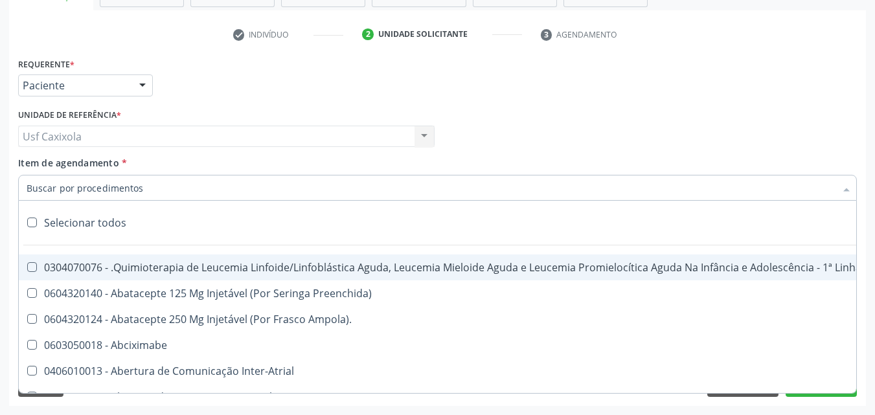
paste input "[PERSON_NAME] das Dores da [PERSON_NAME]"
type input "[PERSON_NAME] das Dores da [PERSON_NAME]"
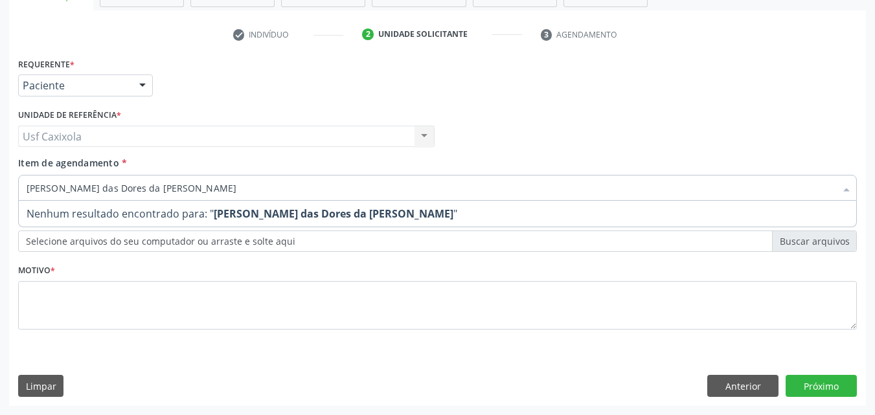
drag, startPoint x: 186, startPoint y: 183, endPoint x: 0, endPoint y: 176, distance: 186.6
click at [0, 176] on div "Acompanhamento Acompanhe a situação das marcações correntes e finalizadas Relat…" at bounding box center [437, 130] width 875 height 570
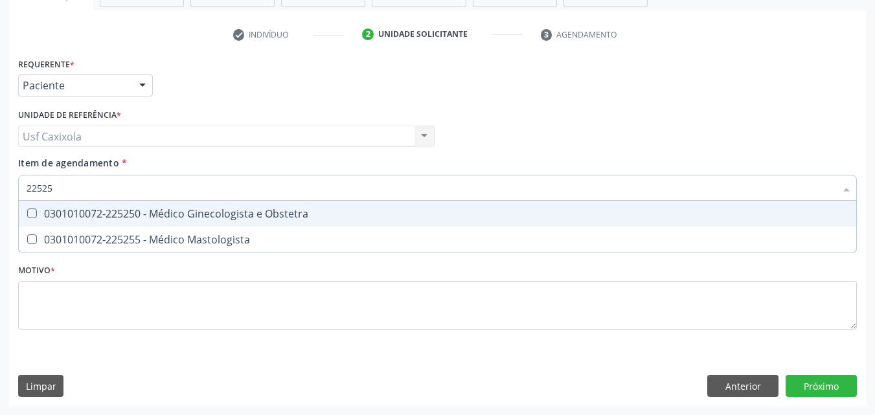
type input "225250"
click at [104, 213] on div "0301010072-225250 - Médico Ginecologista e Obstetra" at bounding box center [438, 213] width 822 height 10
checkbox Obstetra "true"
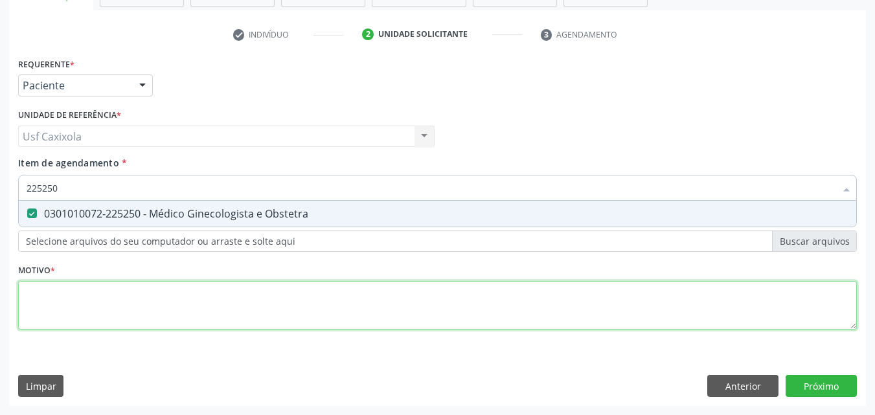
click at [102, 303] on div "Requerente * Paciente Médico(a) Enfermeiro(a) Paciente Nenhum resultado encontr…" at bounding box center [437, 200] width 839 height 293
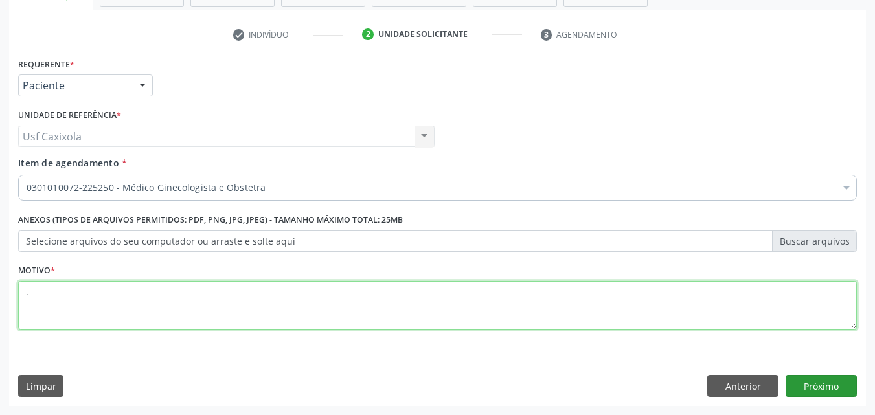
type textarea "."
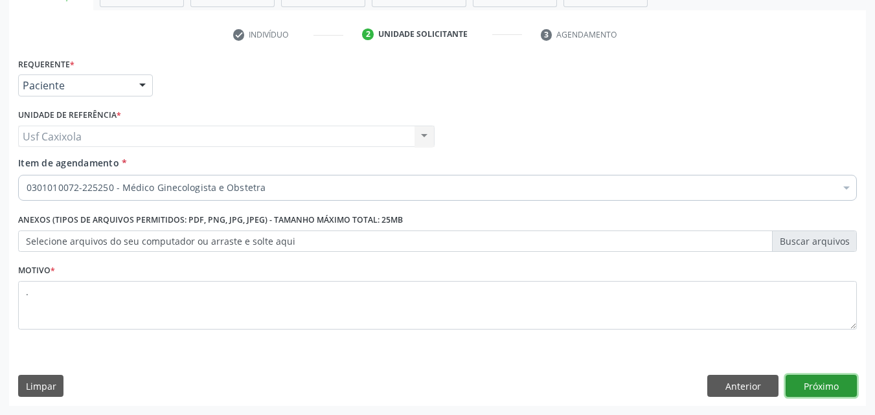
click at [839, 385] on button "Próximo" at bounding box center [820, 386] width 71 height 22
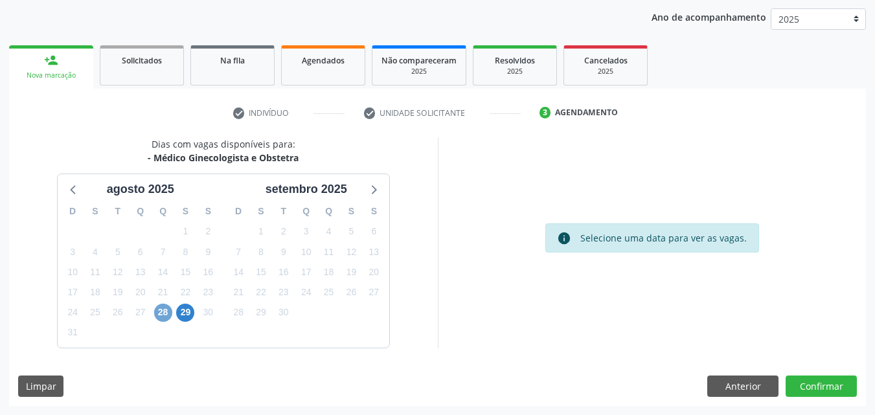
click at [160, 318] on span "28" at bounding box center [163, 313] width 18 height 18
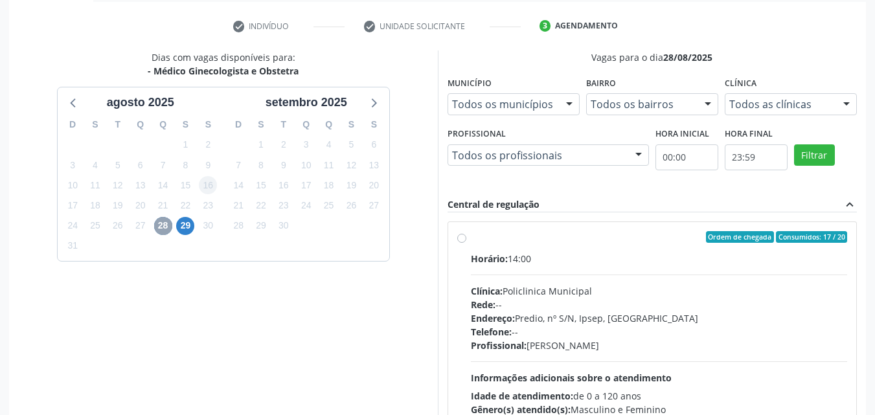
scroll to position [278, 0]
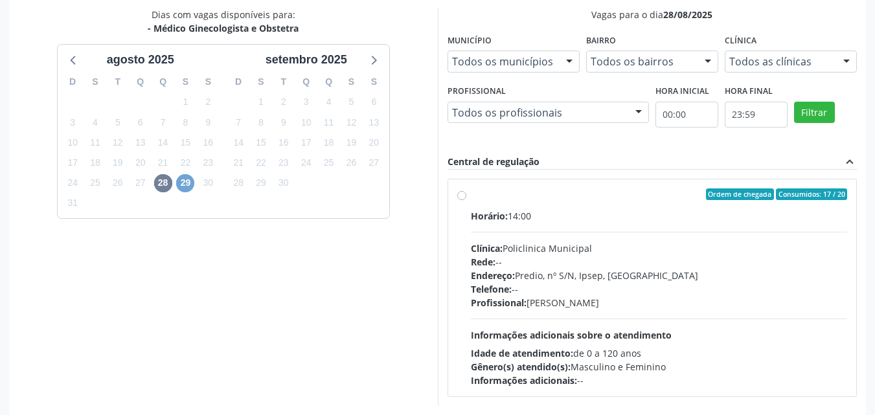
click at [179, 185] on span "29" at bounding box center [185, 183] width 18 height 18
click at [167, 188] on span "28" at bounding box center [163, 183] width 18 height 18
click at [190, 185] on span "29" at bounding box center [185, 183] width 18 height 18
click at [166, 185] on span "28" at bounding box center [163, 183] width 18 height 18
click at [471, 197] on label "Ordem de chegada Consumidos: 17 / 20 Horário: 14:00 Clínica: Policlinica Munici…" at bounding box center [659, 287] width 377 height 199
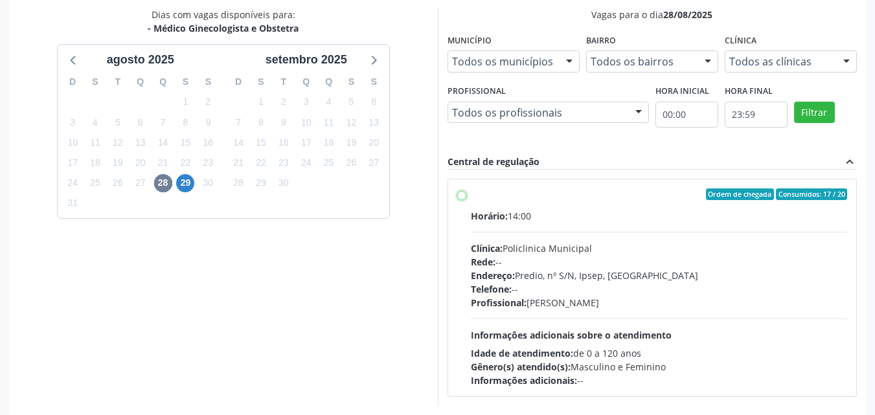
click at [464, 197] on input "Ordem de chegada Consumidos: 17 / 20 Horário: 14:00 Clínica: Policlinica Munici…" at bounding box center [461, 194] width 9 height 12
radio input "true"
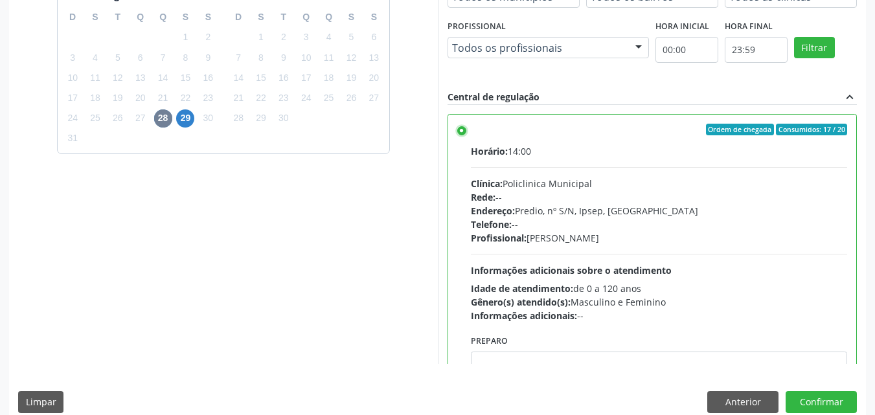
scroll to position [359, 0]
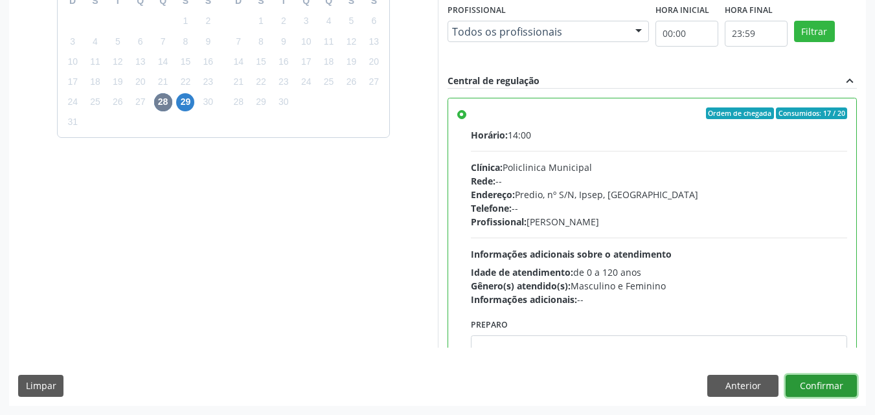
click at [829, 388] on button "Confirmar" at bounding box center [820, 386] width 71 height 22
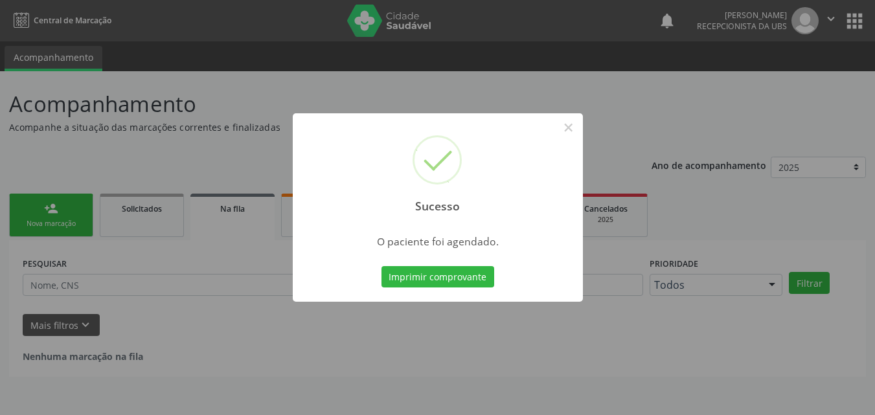
scroll to position [0, 0]
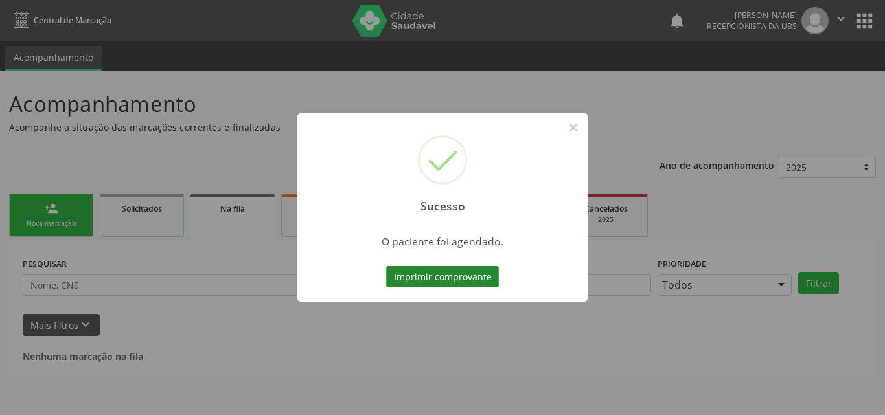
click at [486, 281] on button "Imprimir comprovante" at bounding box center [442, 277] width 113 height 22
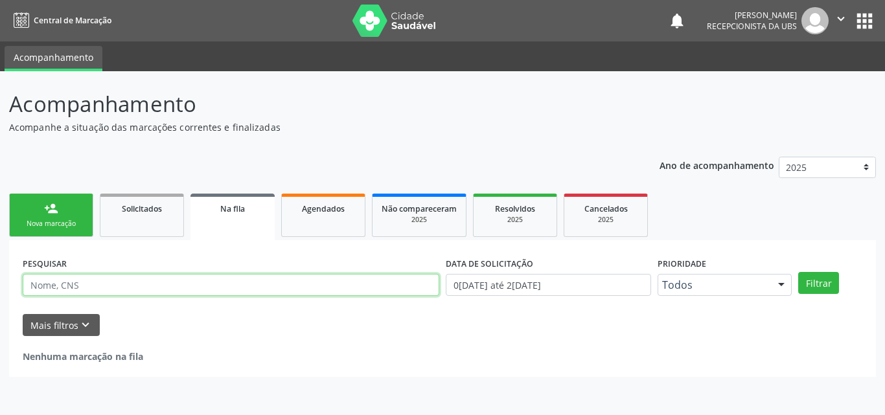
click at [98, 289] on input "text" at bounding box center [231, 285] width 416 height 22
drag, startPoint x: 93, startPoint y: 289, endPoint x: 137, endPoint y: 287, distance: 44.7
click at [67, 294] on input "702202175537810" at bounding box center [231, 285] width 416 height 22
drag, startPoint x: 91, startPoint y: 293, endPoint x: 28, endPoint y: 296, distance: 63.5
click at [28, 296] on div "PESQUISAR 702202175537810" at bounding box center [230, 279] width 423 height 51
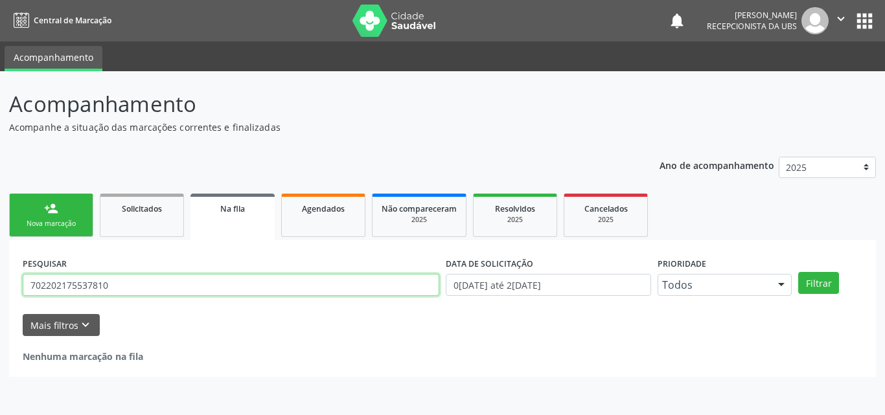
type input "702202175537810"
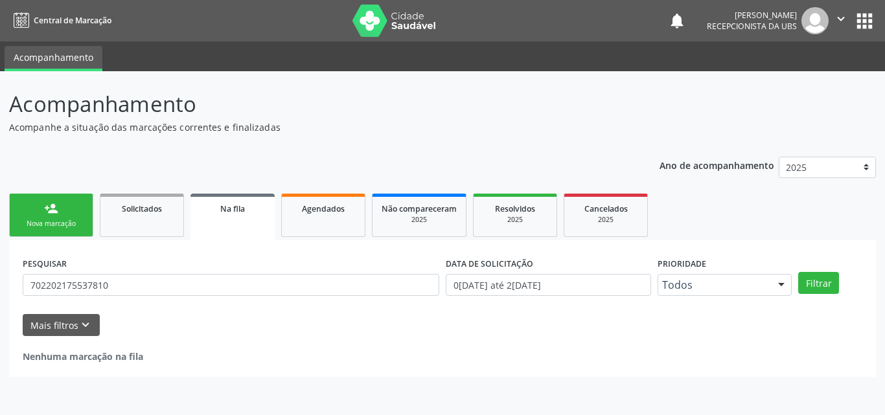
click at [51, 225] on div "Nova marcação" at bounding box center [51, 224] width 65 height 10
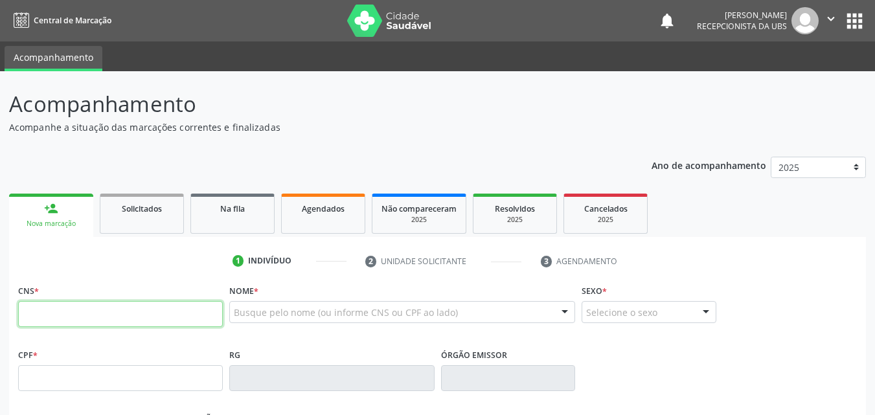
click at [92, 319] on input "text" at bounding box center [120, 314] width 205 height 26
paste input "702 2021 7553 7810"
type input "702 2021 7553 7810"
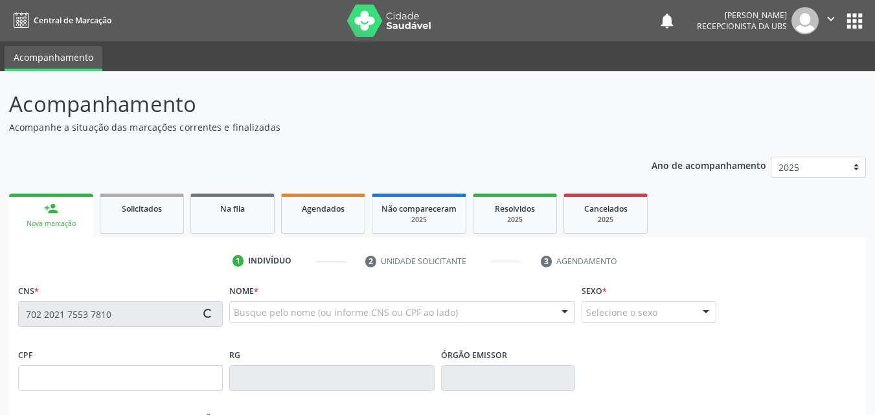
type input "099.427.974-40"
type input "1[DATE]"
type input "[PERSON_NAME]"
type input "[PHONE_NUMBER]"
type input "940"
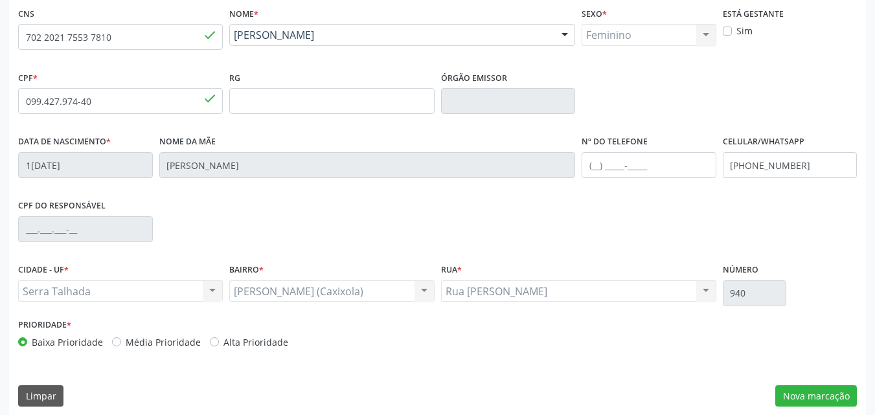
scroll to position [287, 0]
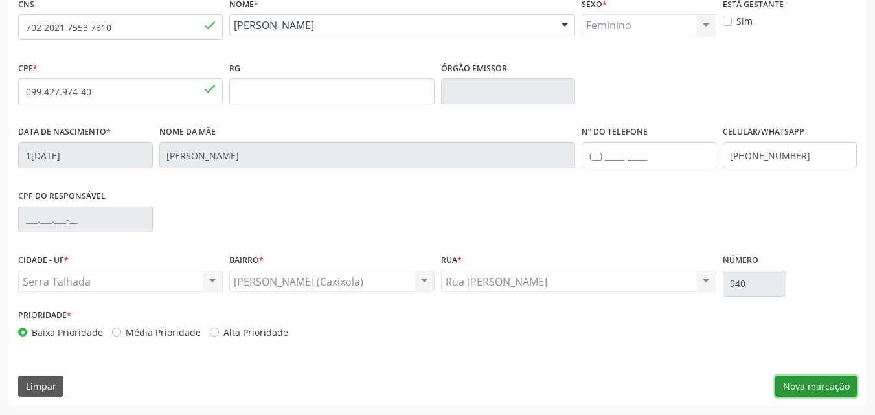
click at [823, 385] on button "Nova marcação" at bounding box center [816, 387] width 82 height 22
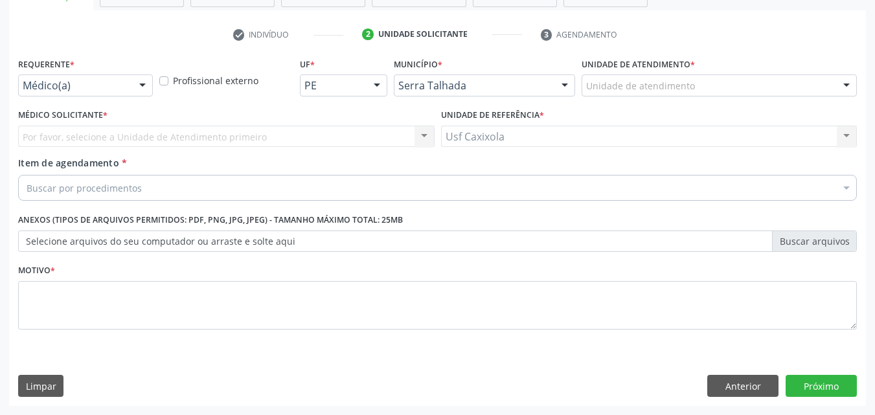
scroll to position [227, 0]
click at [146, 93] on div at bounding box center [142, 86] width 19 height 22
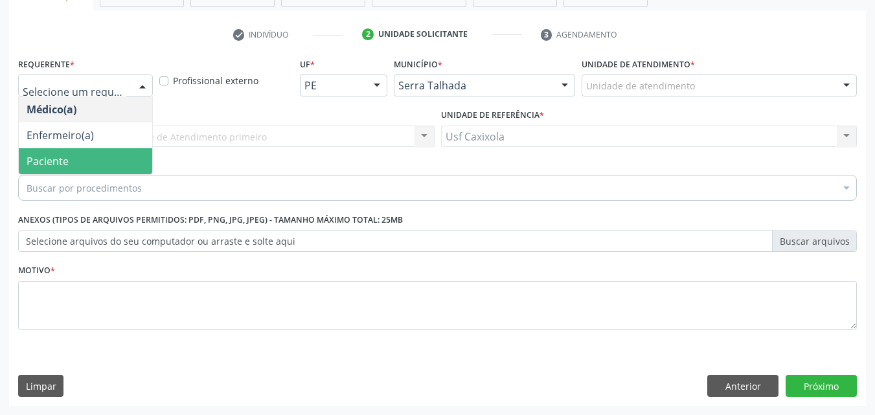
click at [120, 162] on span "Paciente" at bounding box center [85, 161] width 133 height 26
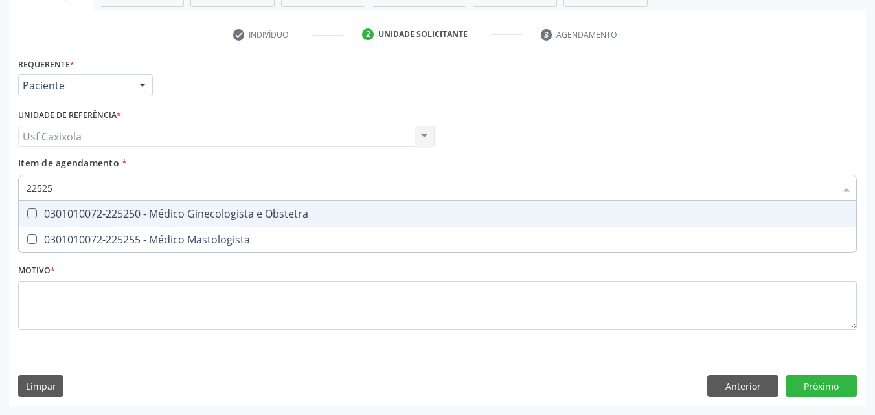
type input "225250"
click at [139, 216] on div "0301010072-225250 - Médico Ginecologista e Obstetra" at bounding box center [438, 213] width 822 height 10
checkbox Obstetra "true"
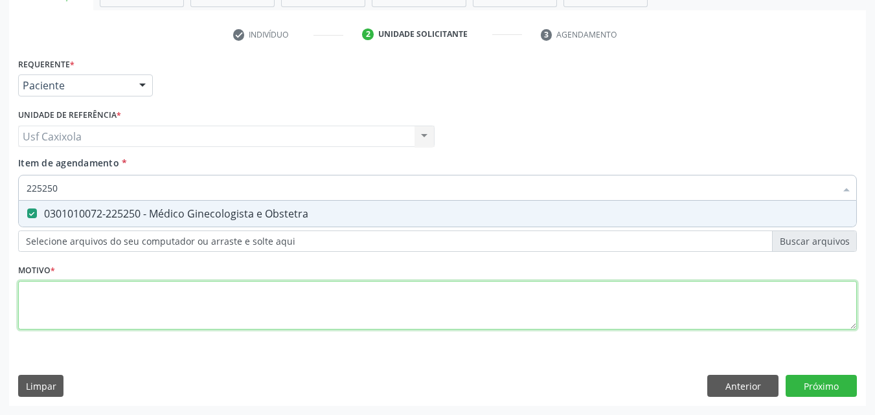
click at [152, 310] on div "Requerente * Paciente Médico(a) Enfermeiro(a) Paciente Nenhum resultado encontr…" at bounding box center [437, 200] width 839 height 293
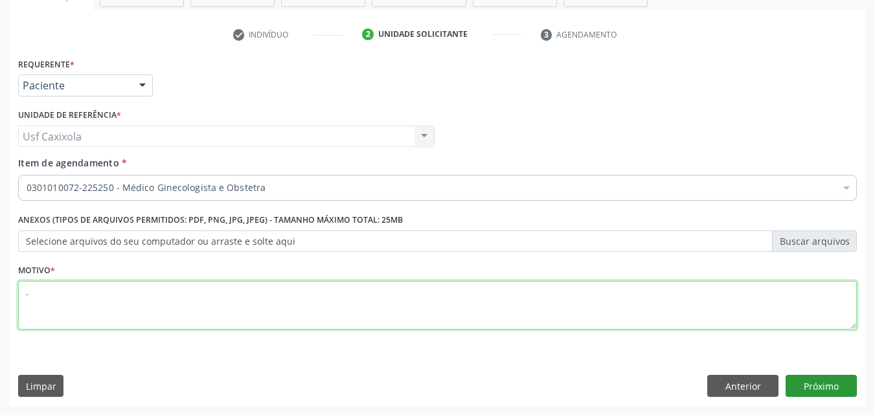
type textarea "."
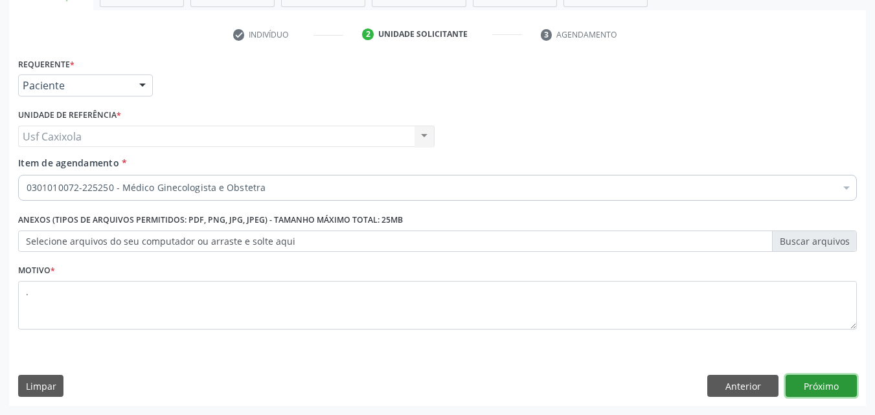
click at [835, 388] on button "Próximo" at bounding box center [820, 386] width 71 height 22
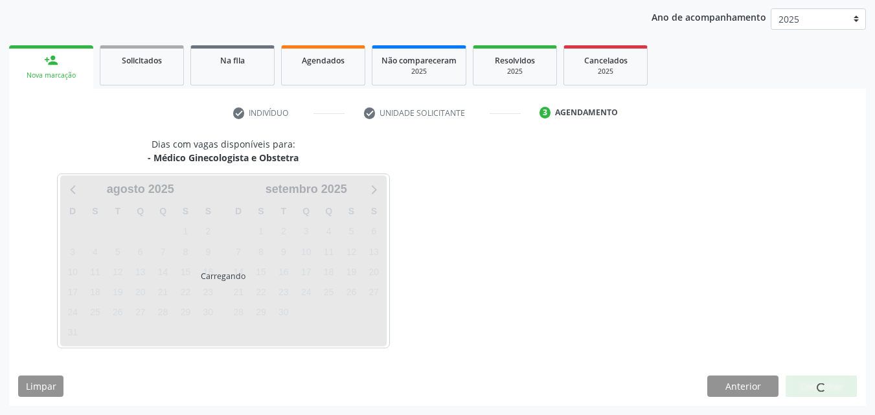
scroll to position [186, 0]
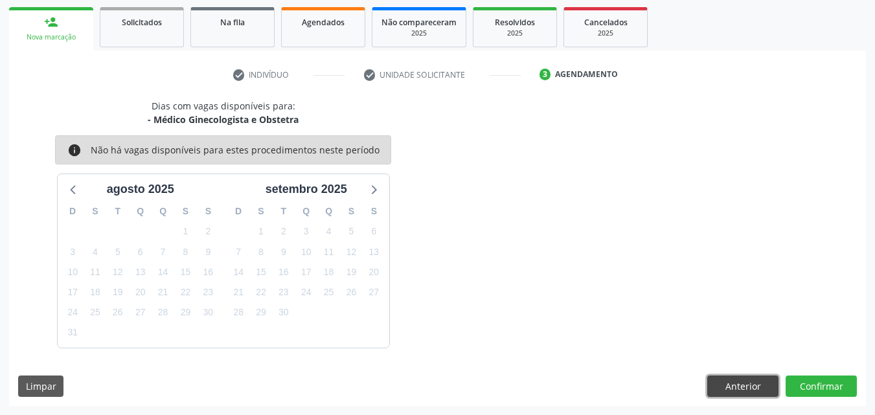
click at [731, 396] on button "Anterior" at bounding box center [742, 387] width 71 height 22
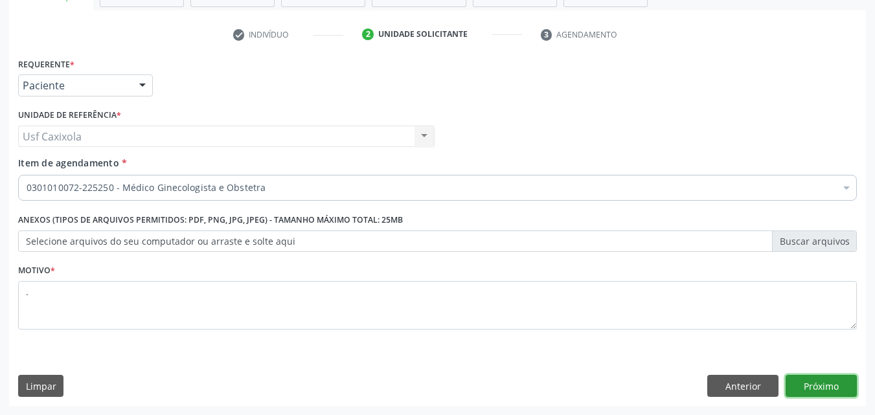
click at [802, 385] on button "Próximo" at bounding box center [820, 386] width 71 height 22
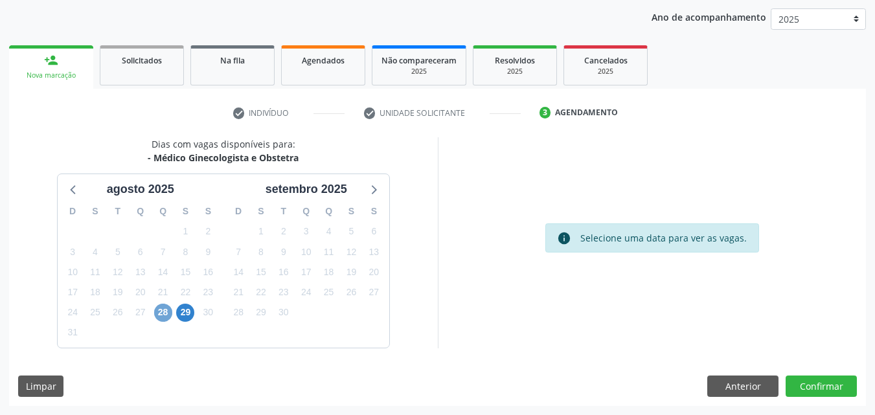
click at [163, 313] on span "28" at bounding box center [163, 313] width 18 height 18
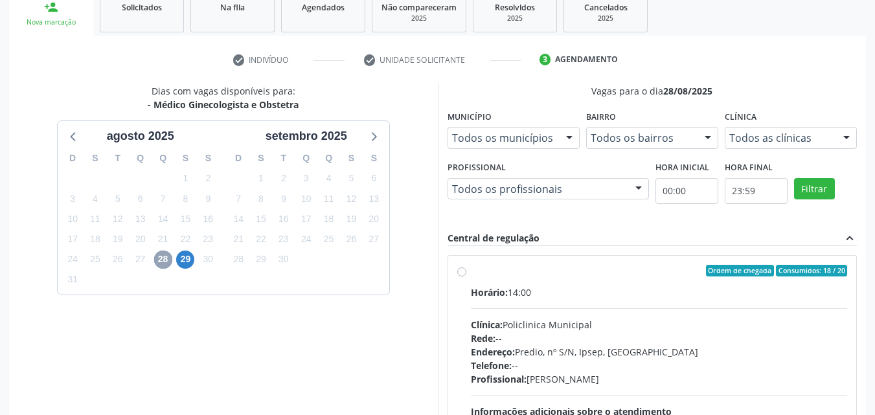
scroll to position [335, 0]
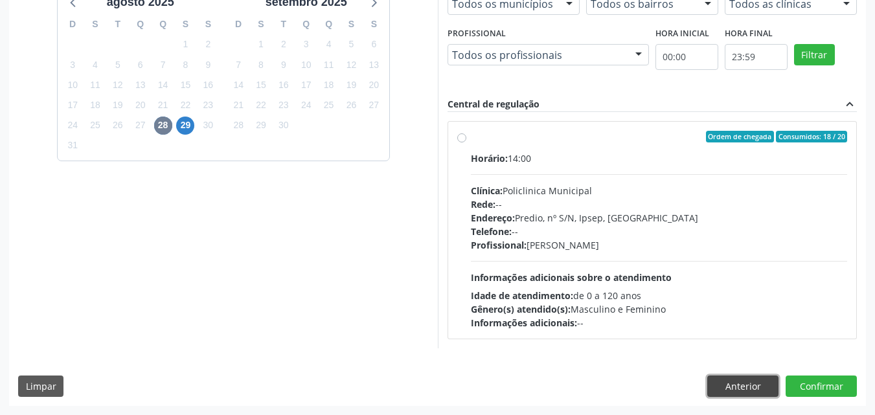
click at [723, 379] on button "Anterior" at bounding box center [742, 387] width 71 height 22
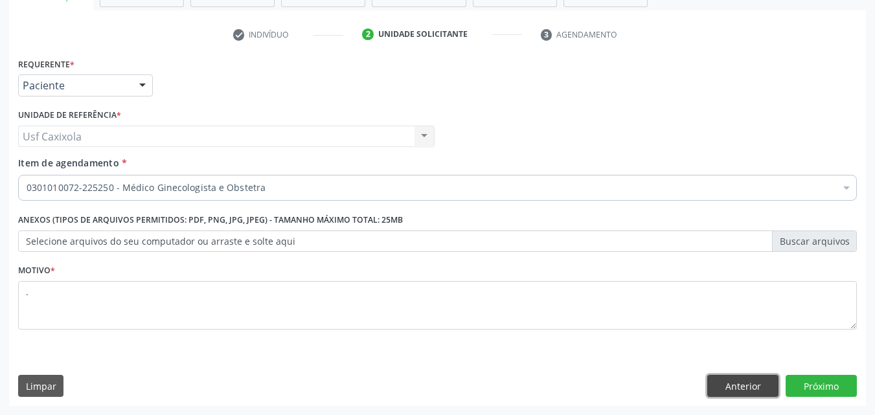
click at [721, 394] on button "Anterior" at bounding box center [742, 386] width 71 height 22
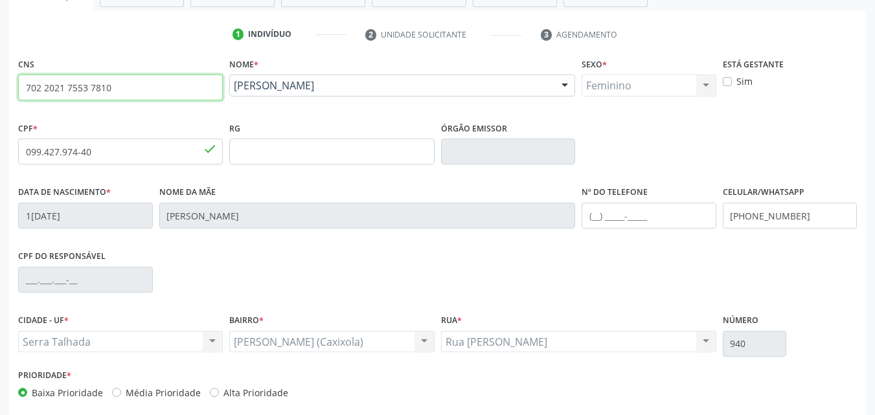
drag, startPoint x: 102, startPoint y: 96, endPoint x: 0, endPoint y: 110, distance: 103.3
click at [0, 110] on div "Acompanhamento Acompanhe a situação das marcações correntes e finalizadas Relat…" at bounding box center [437, 160] width 875 height 631
type input "705 4074 1321 2899"
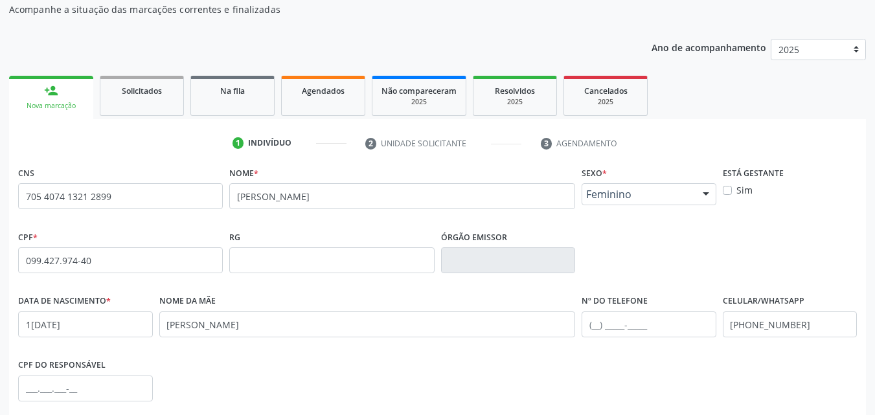
scroll to position [97, 0]
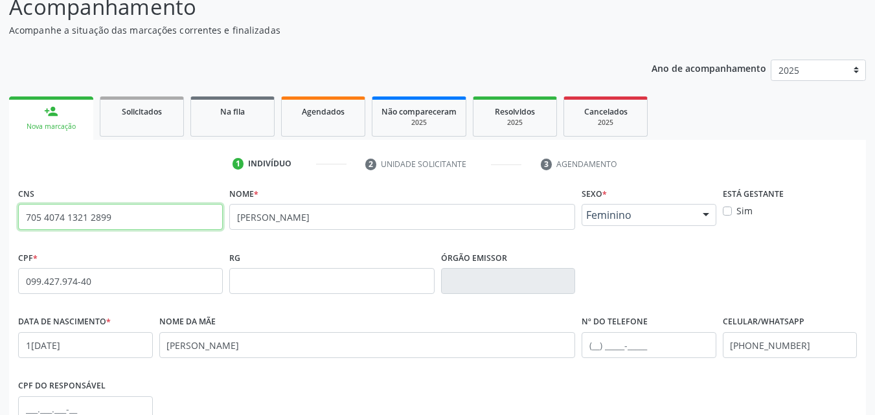
drag, startPoint x: 66, startPoint y: 218, endPoint x: 0, endPoint y: 221, distance: 66.1
click at [0, 221] on div "Acompanhamento Acompanhe a situação das marcações correntes e finalizadas Relat…" at bounding box center [437, 289] width 875 height 631
click at [134, 115] on span "Solicitados" at bounding box center [142, 111] width 40 height 11
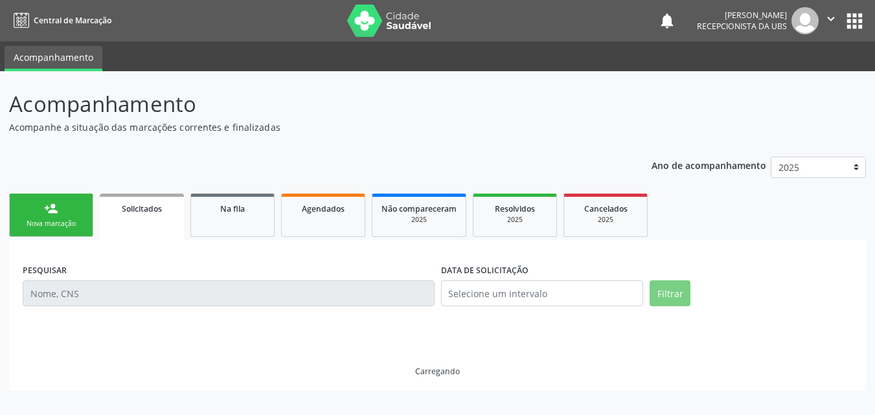
scroll to position [0, 0]
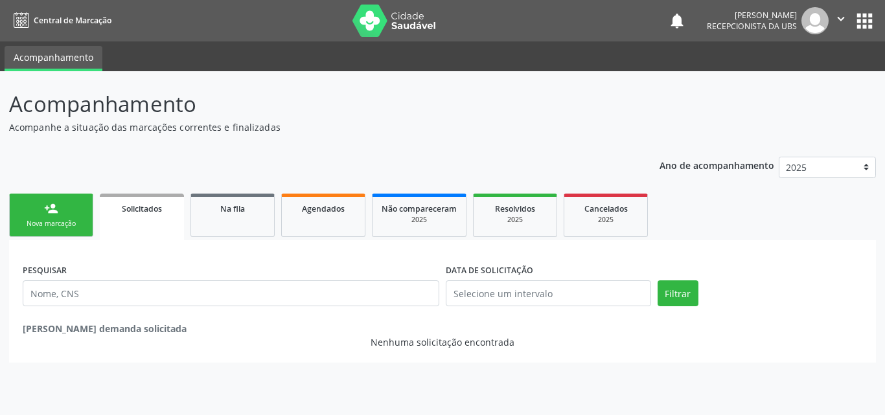
click at [83, 216] on link "person_add Nova marcação" at bounding box center [51, 215] width 84 height 43
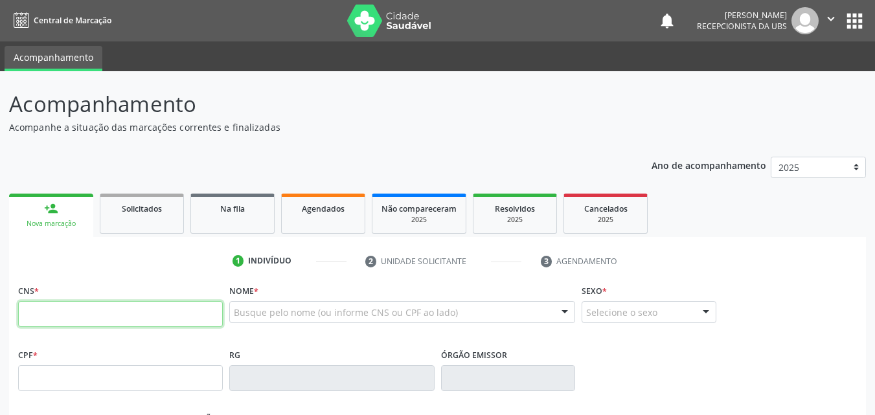
click at [84, 306] on input "text" at bounding box center [120, 314] width 205 height 26
paste input "705 4074 1321 2899"
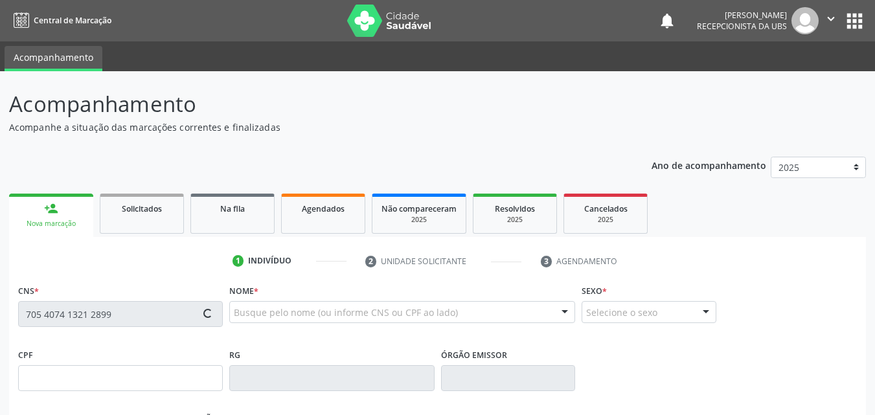
scroll to position [259, 0]
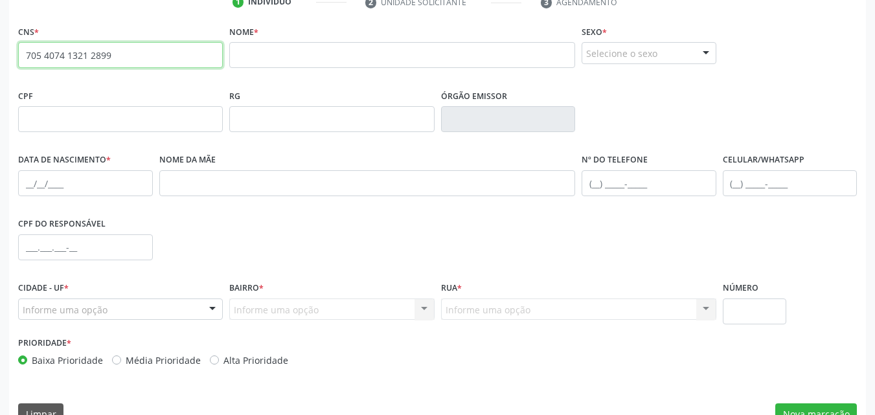
drag, startPoint x: 122, startPoint y: 58, endPoint x: 19, endPoint y: 56, distance: 103.0
click at [19, 56] on input "705 4074 1321 2899" at bounding box center [120, 55] width 205 height 26
paste input "0 0072 6715 790"
type input "700 0072 6715 7909"
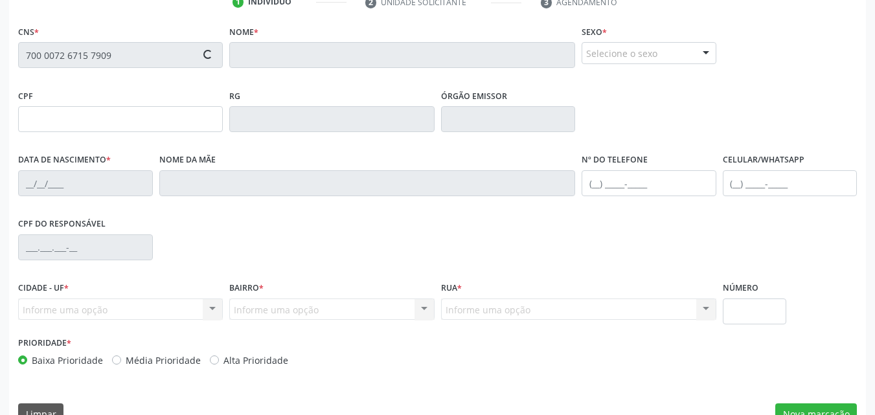
type input "058.368.954-06"
type input "0[DATE]"
type input "[PERSON_NAME]"
type input "[PHONE_NUMBER]"
type input "31"
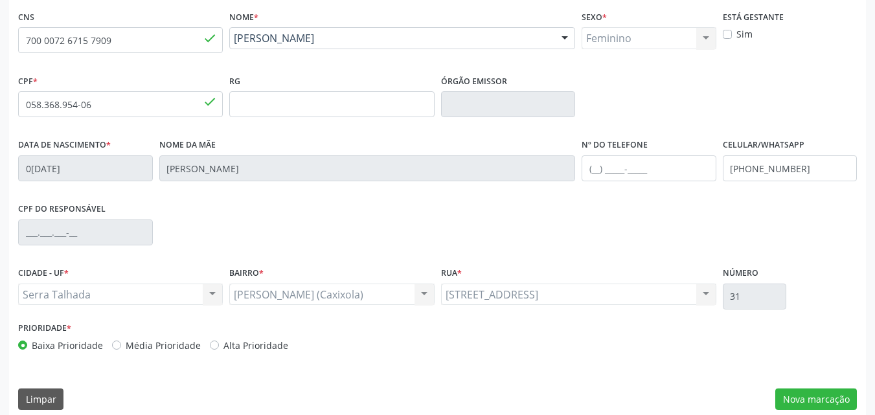
scroll to position [287, 0]
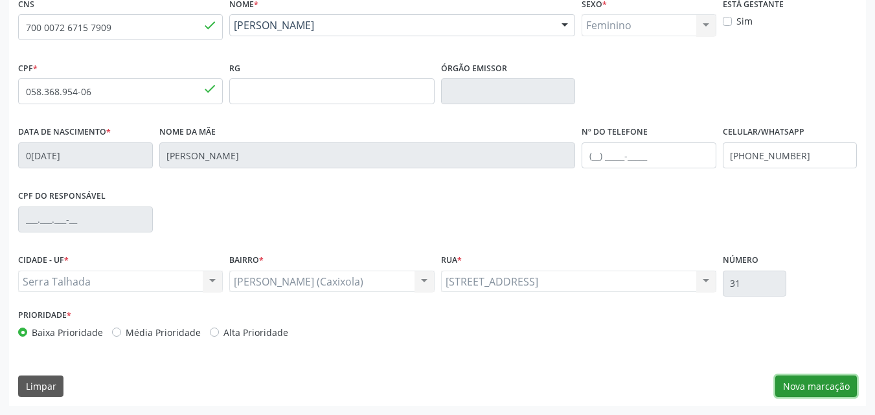
click at [789, 383] on button "Nova marcação" at bounding box center [816, 387] width 82 height 22
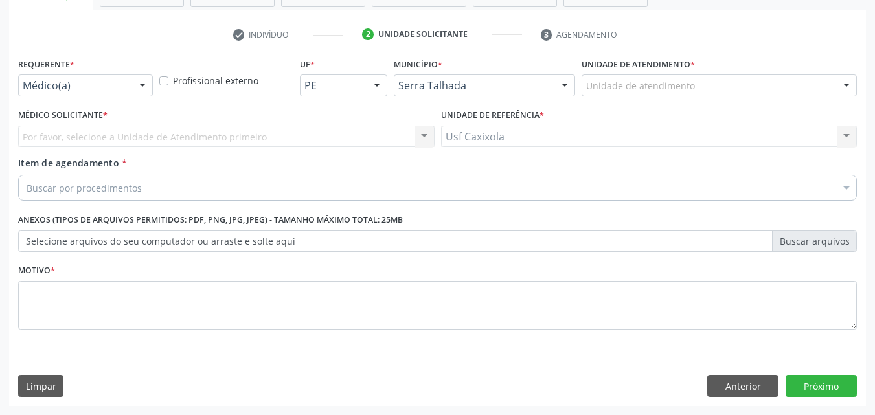
scroll to position [227, 0]
click at [134, 82] on div at bounding box center [142, 86] width 19 height 22
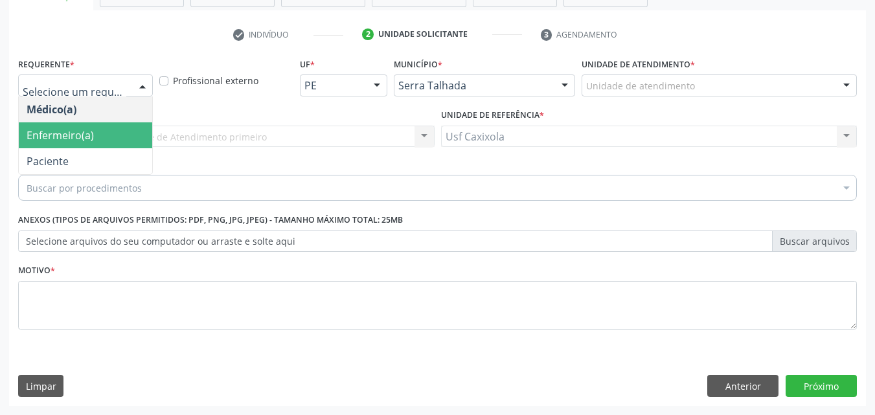
click at [131, 140] on span "Enfermeiro(a)" at bounding box center [85, 135] width 133 height 26
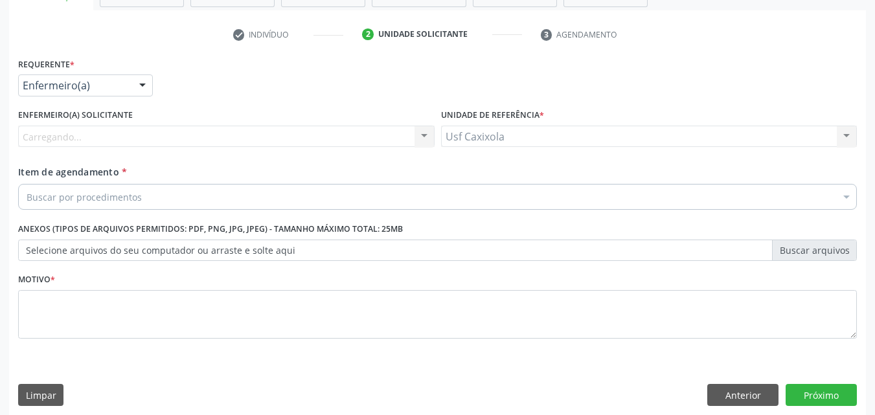
click at [139, 85] on div at bounding box center [142, 86] width 19 height 22
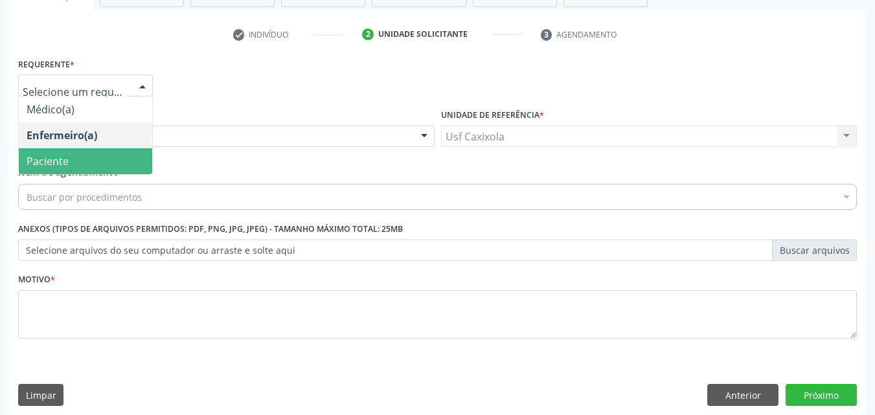
click at [123, 159] on span "Paciente" at bounding box center [85, 161] width 133 height 26
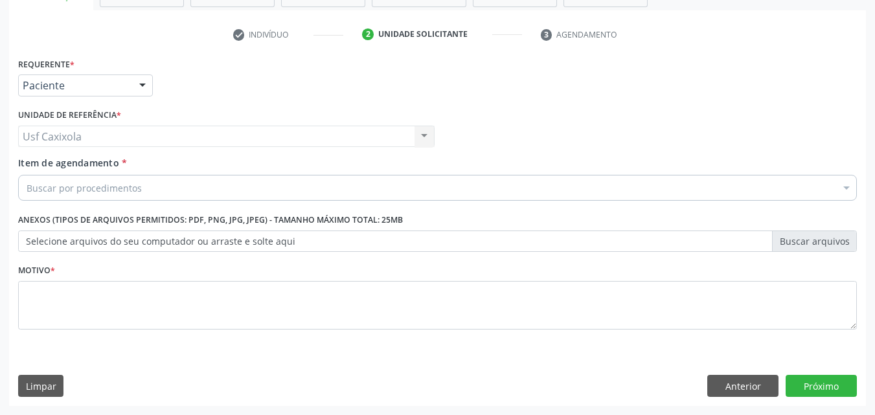
click at [146, 193] on div "Buscar por procedimentos" at bounding box center [437, 188] width 839 height 26
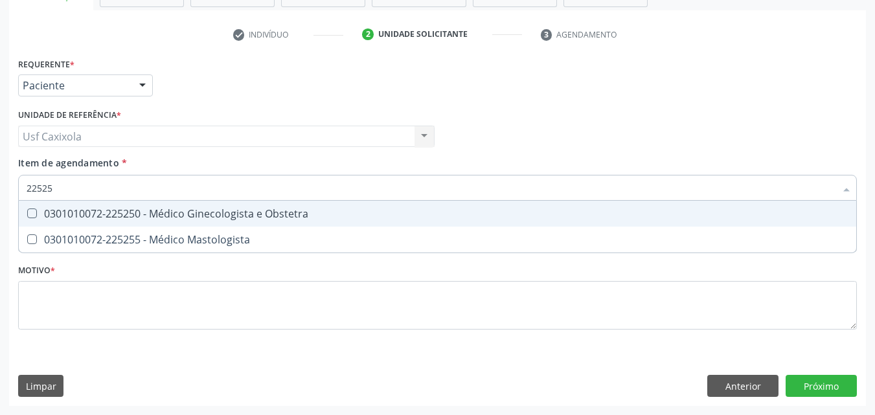
type input "225250"
click at [185, 213] on div "0301010072-225250 - Médico Ginecologista e Obstetra" at bounding box center [438, 213] width 822 height 10
checkbox Obstetra "true"
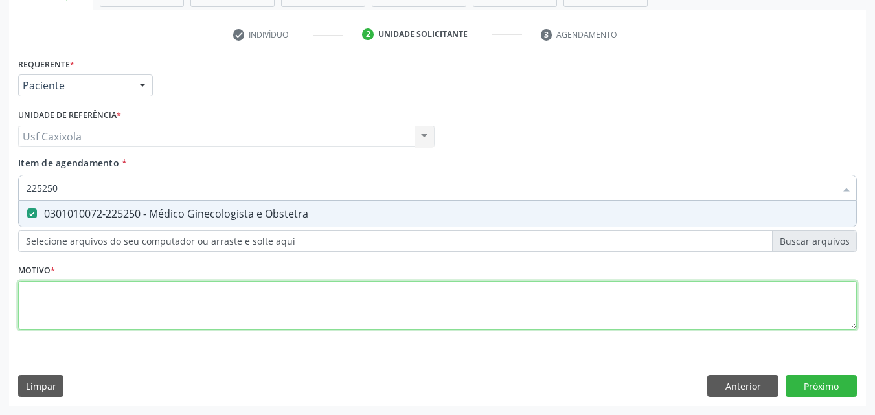
click at [207, 295] on div "Requerente * Paciente Médico(a) Enfermeiro(a) Paciente Nenhum resultado encontr…" at bounding box center [437, 200] width 839 height 293
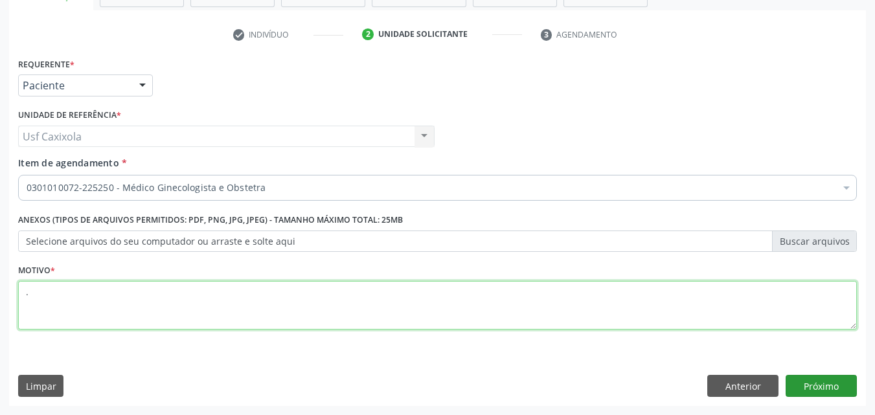
type textarea "."
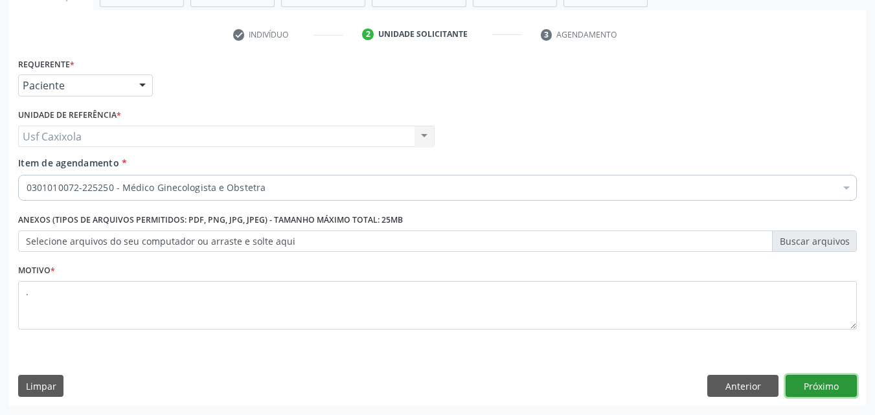
click at [804, 389] on button "Próximo" at bounding box center [820, 386] width 71 height 22
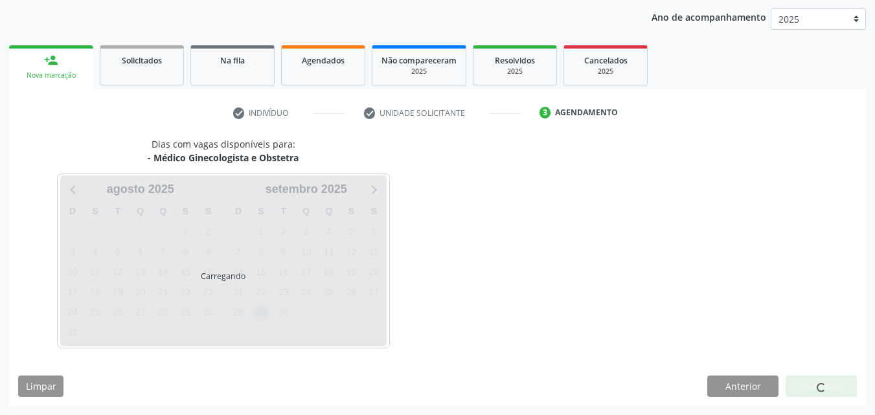
scroll to position [148, 0]
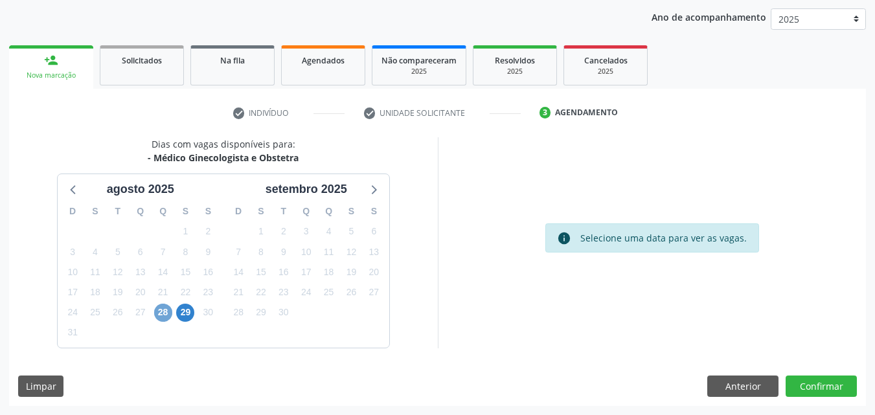
click at [156, 314] on span "28" at bounding box center [163, 313] width 18 height 18
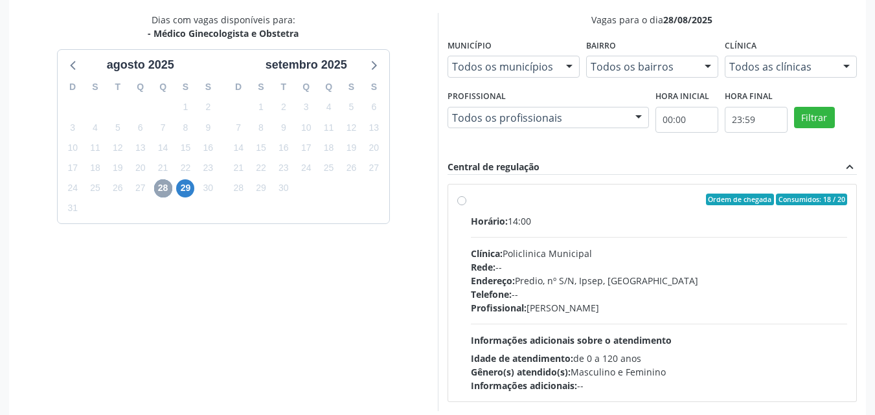
scroll to position [278, 0]
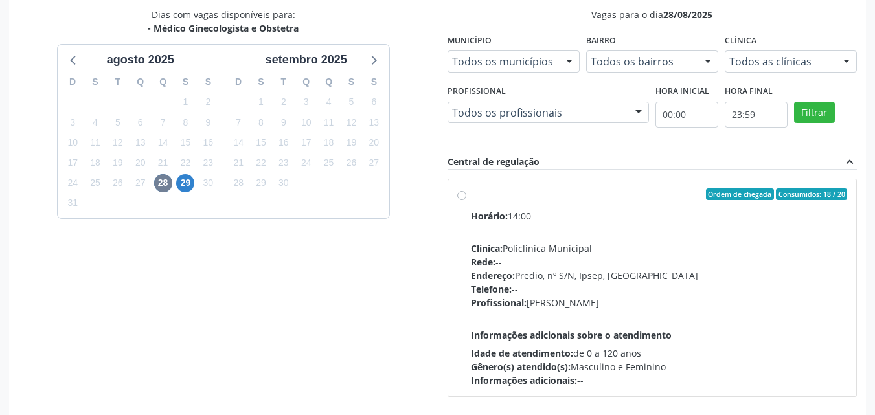
click at [477, 192] on div "Ordem de chegada Consumidos: 18 / 20" at bounding box center [659, 194] width 377 height 12
click at [466, 192] on input "Ordem de chegada Consumidos: 18 / 20 Horário: 14:00 Clínica: Policlinica Munici…" at bounding box center [461, 194] width 9 height 12
radio input "true"
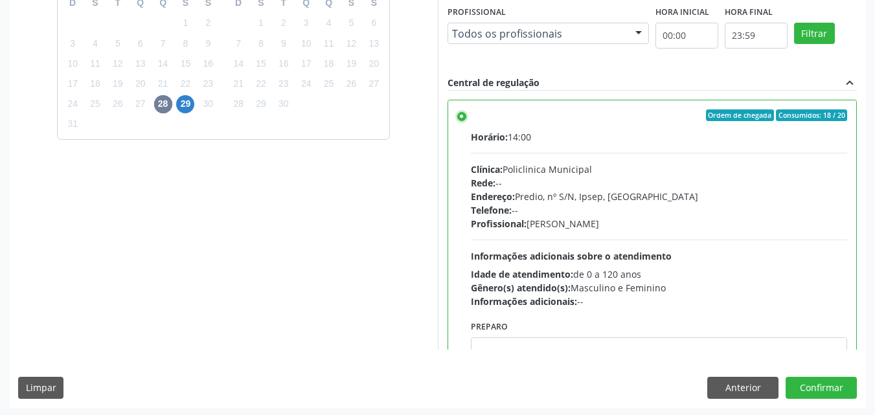
scroll to position [359, 0]
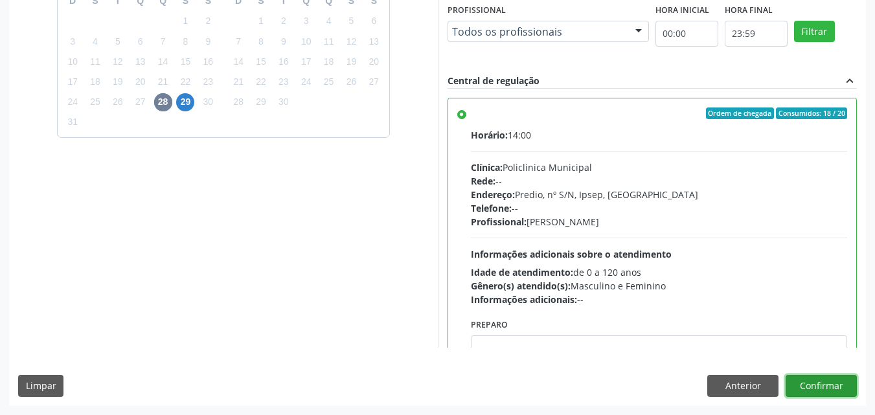
click at [820, 389] on button "Confirmar" at bounding box center [820, 386] width 71 height 22
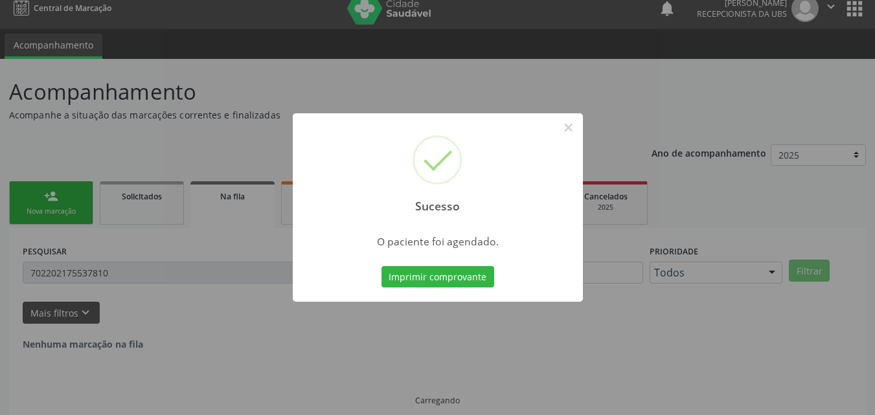
scroll to position [0, 0]
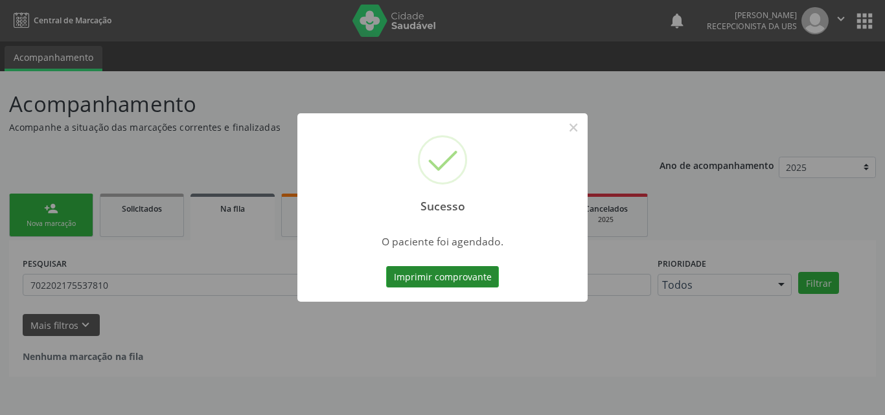
click at [477, 275] on button "Imprimir comprovante" at bounding box center [442, 277] width 113 height 22
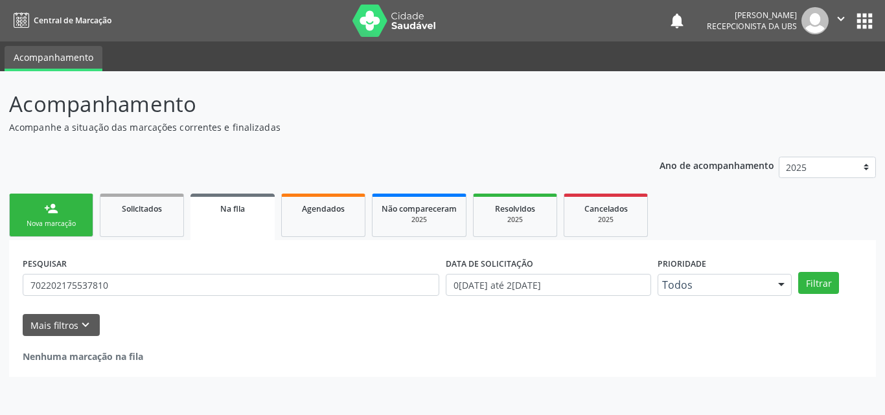
click at [53, 214] on div "person_add" at bounding box center [51, 208] width 14 height 14
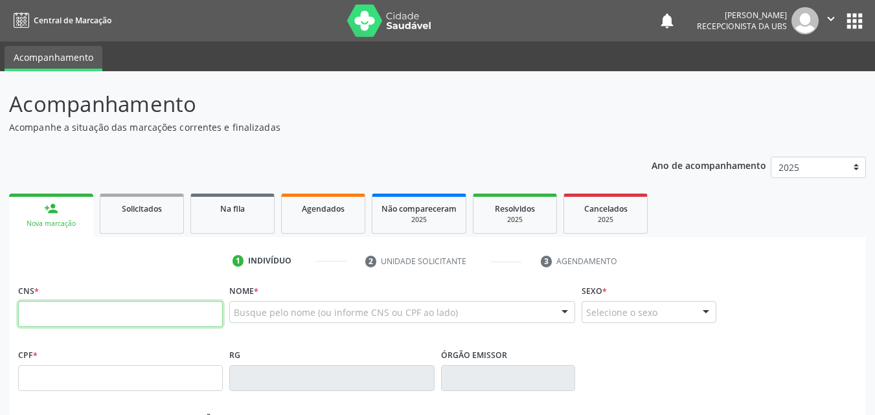
click at [88, 317] on input "text" at bounding box center [120, 314] width 205 height 26
type input "702 2021 7553 7810"
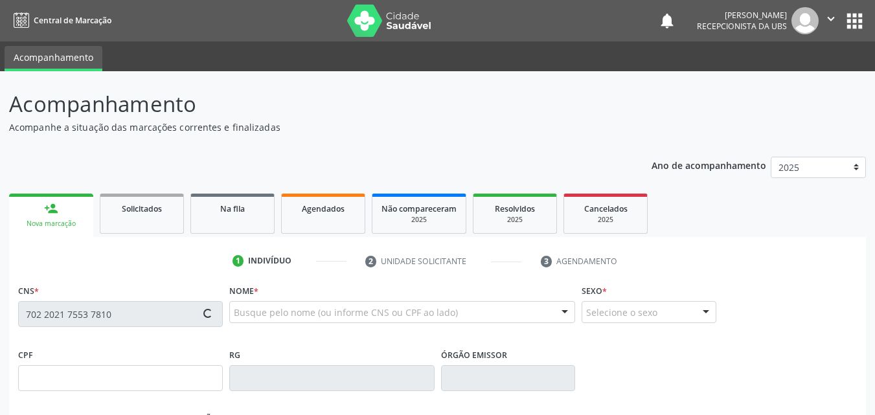
type input "099.427.974-40"
type input "1[DATE]"
type input "[PERSON_NAME]"
type input "[PHONE_NUMBER]"
type input "940"
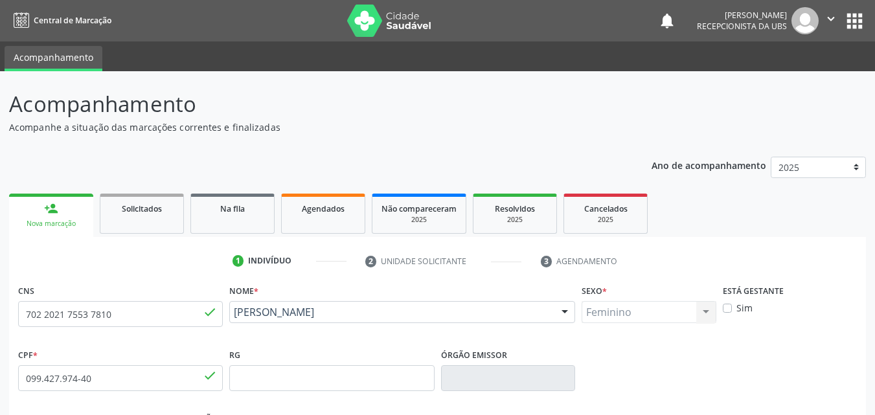
drag, startPoint x: 381, startPoint y: 335, endPoint x: 234, endPoint y: 315, distance: 148.9
click at [234, 315] on div "Nome * [PERSON_NAME] [PERSON_NAME] CNS: 702 2021 7553 7810 CPF: 099.427.974-40 …" at bounding box center [402, 313] width 352 height 64
copy span "[PERSON_NAME]"
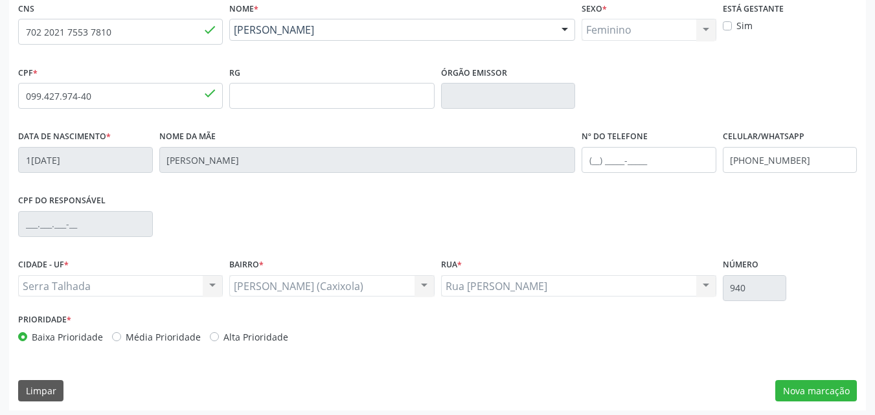
scroll to position [287, 0]
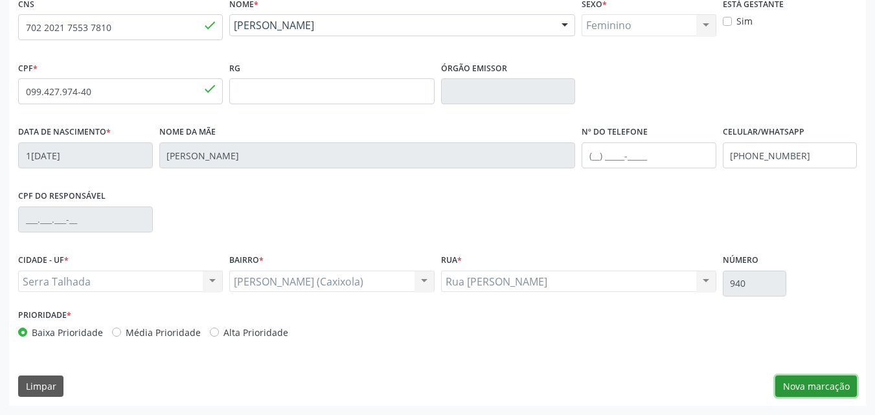
click at [820, 379] on button "Nova marcação" at bounding box center [816, 387] width 82 height 22
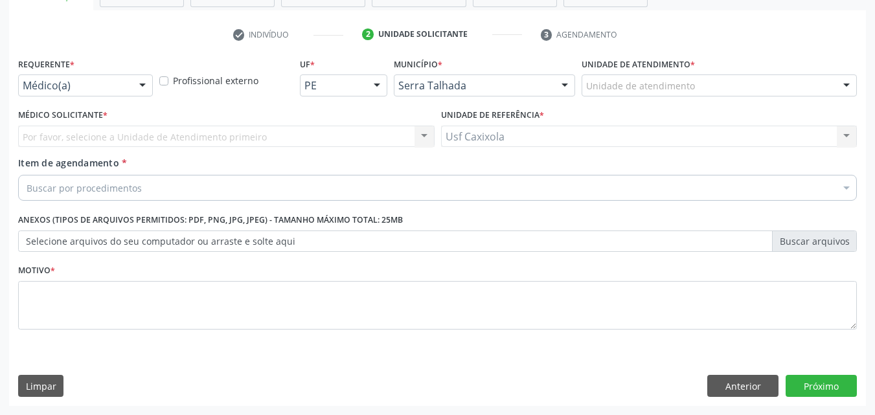
scroll to position [227, 0]
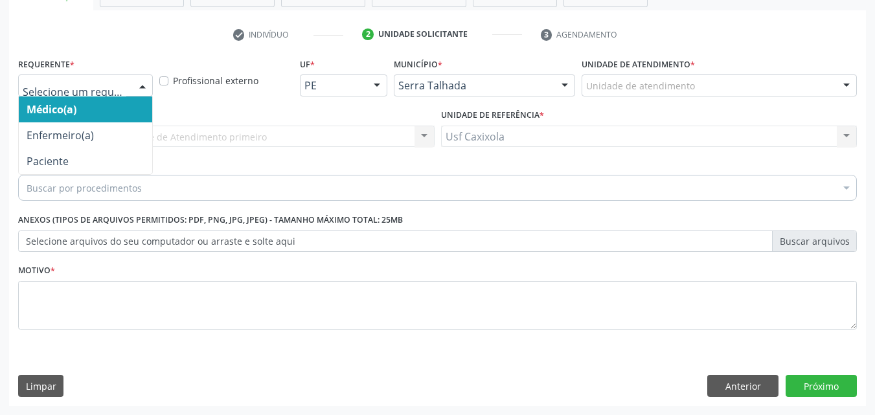
click at [135, 85] on div at bounding box center [142, 86] width 19 height 22
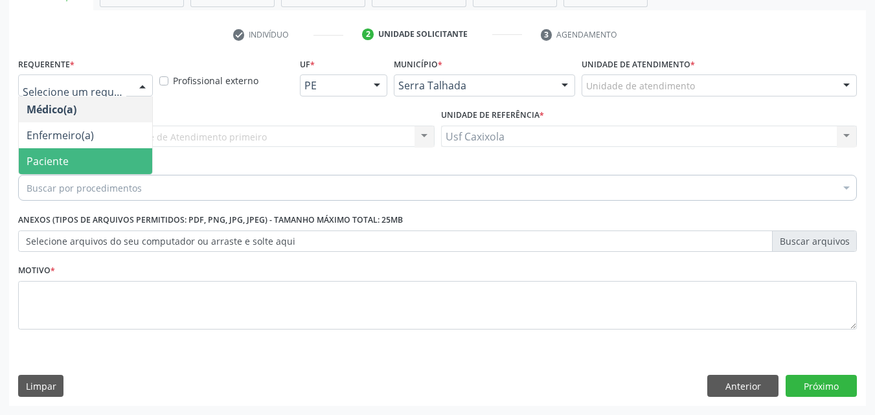
click at [117, 164] on span "Paciente" at bounding box center [85, 161] width 133 height 26
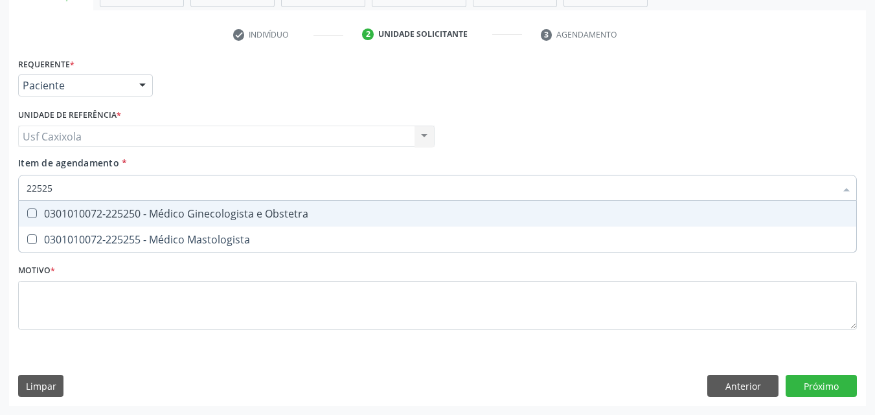
type input "225250"
click at [160, 216] on div "0301010072-225250 - Médico Ginecologista e Obstetra" at bounding box center [438, 213] width 822 height 10
checkbox Obstetra "true"
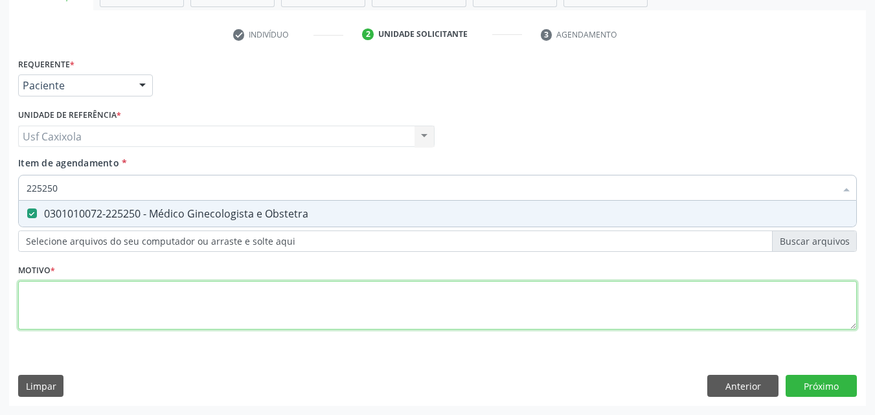
click at [127, 285] on div "Requerente * Paciente Médico(a) Enfermeiro(a) Paciente Nenhum resultado encontr…" at bounding box center [437, 200] width 839 height 293
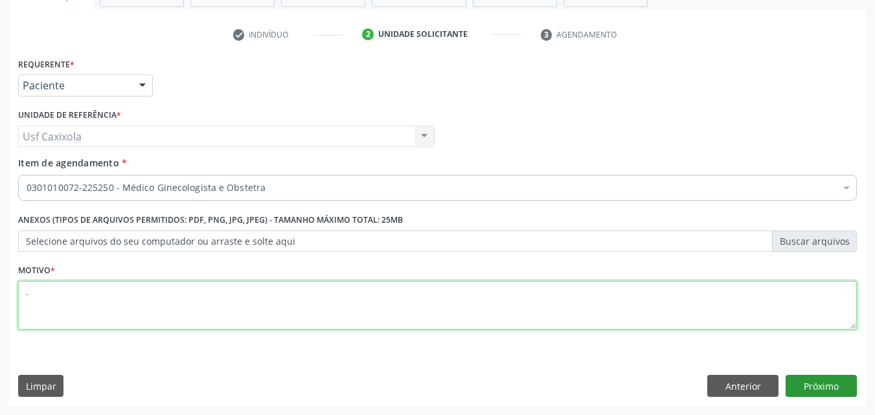
type textarea "."
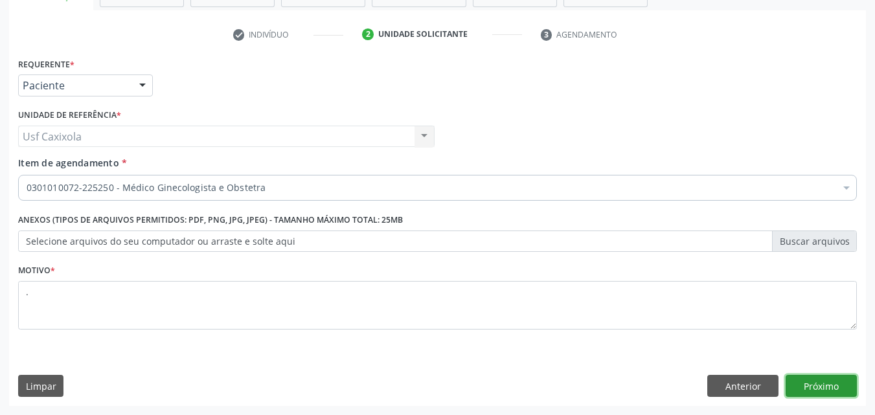
click at [788, 390] on button "Próximo" at bounding box center [820, 386] width 71 height 22
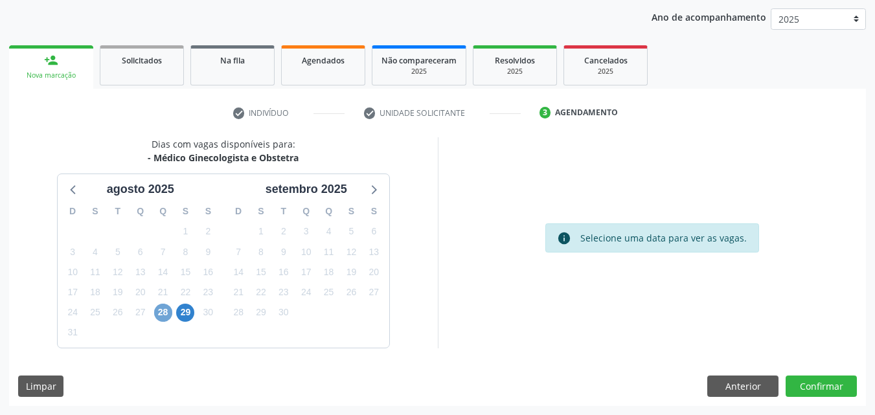
click at [165, 315] on span "28" at bounding box center [163, 313] width 18 height 18
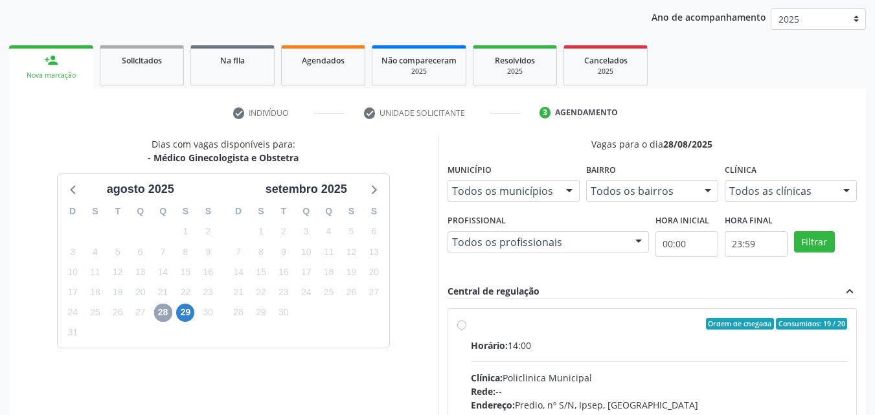
scroll to position [213, 0]
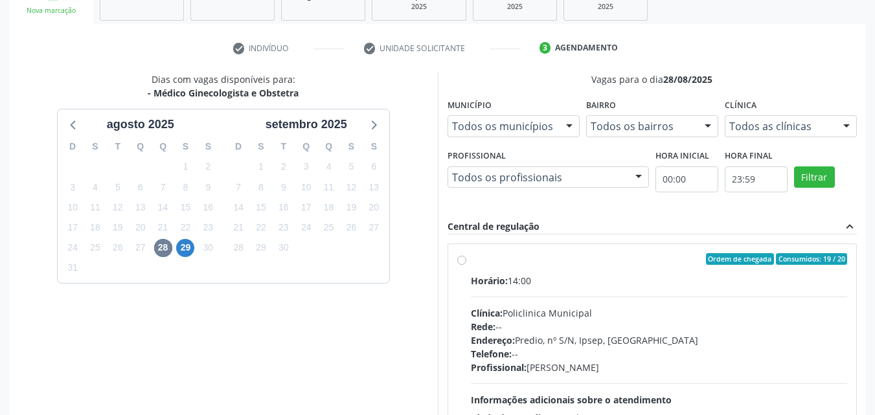
click at [471, 264] on label "Ordem de chegada Consumidos: 19 / 20 Horário: 14:00 Clínica: Policlinica Munici…" at bounding box center [659, 352] width 377 height 199
click at [460, 264] on input "Ordem de chegada Consumidos: 19 / 20 Horário: 14:00 Clínica: Policlinica Munici…" at bounding box center [461, 259] width 9 height 12
radio input "true"
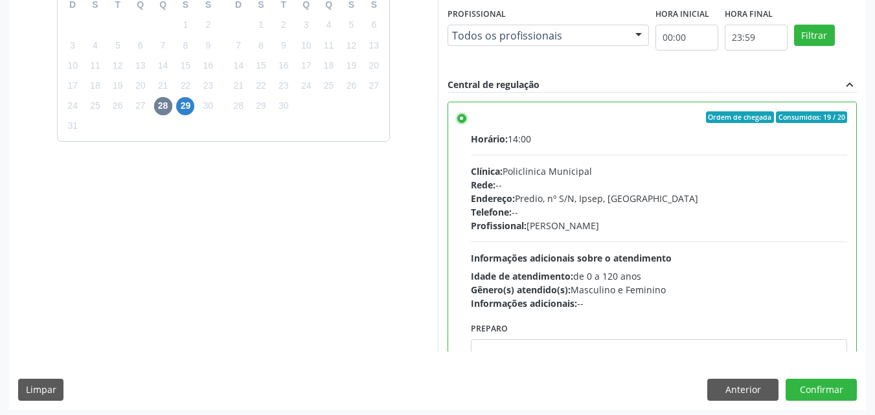
scroll to position [359, 0]
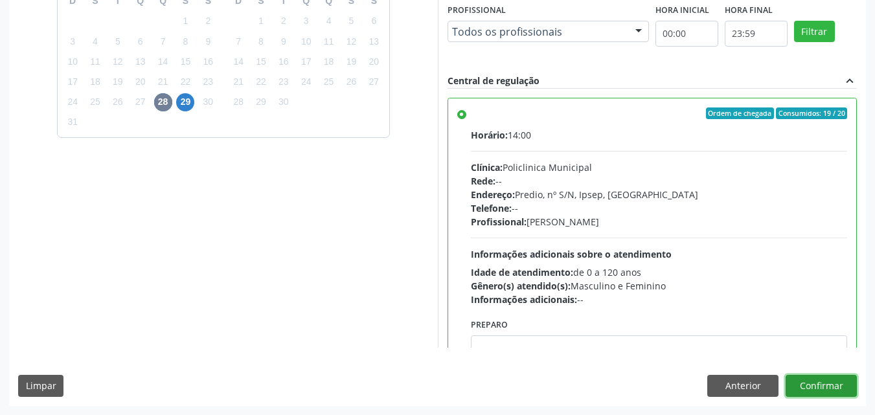
click at [796, 383] on button "Confirmar" at bounding box center [820, 386] width 71 height 22
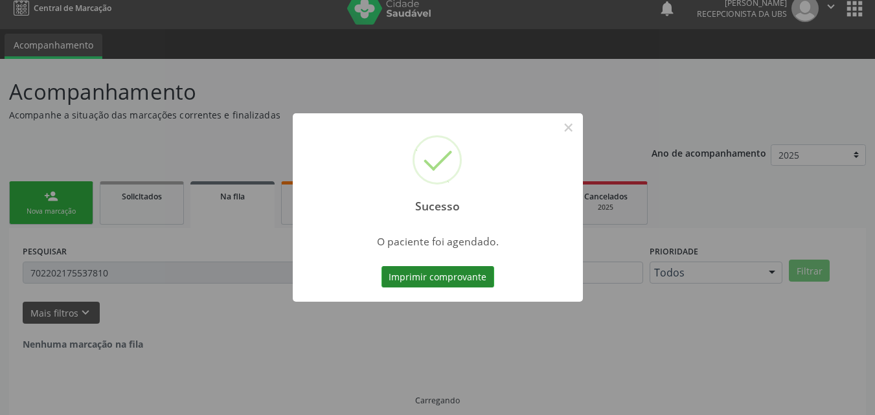
scroll to position [0, 0]
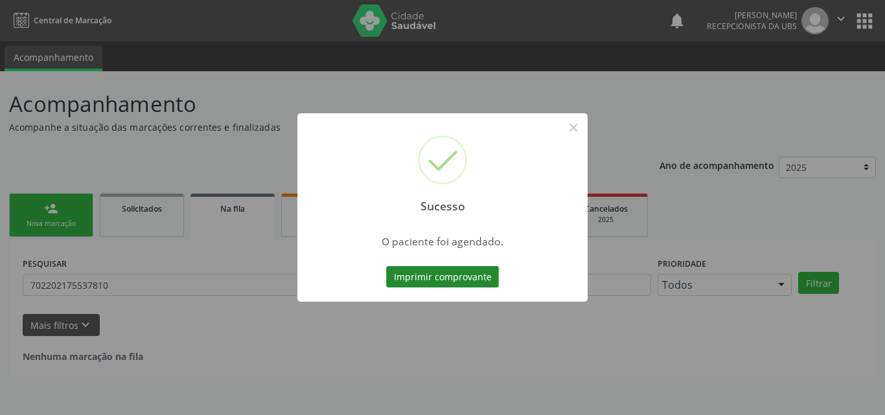
click at [475, 278] on button "Imprimir comprovante" at bounding box center [442, 277] width 113 height 22
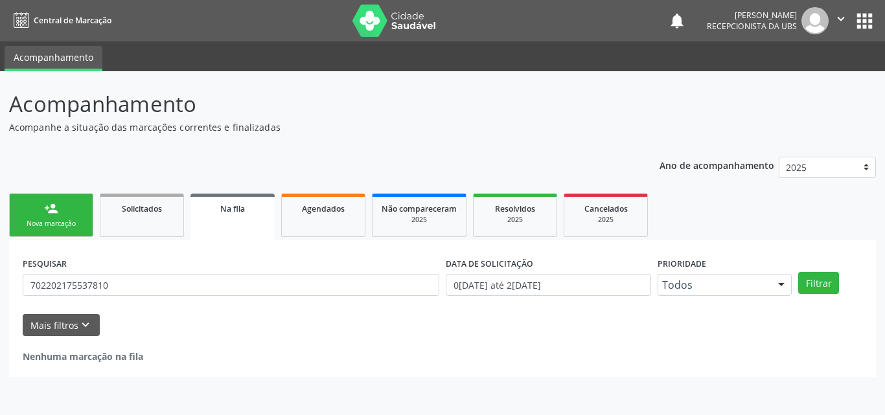
click at [58, 214] on link "person_add Nova marcação" at bounding box center [51, 215] width 84 height 43
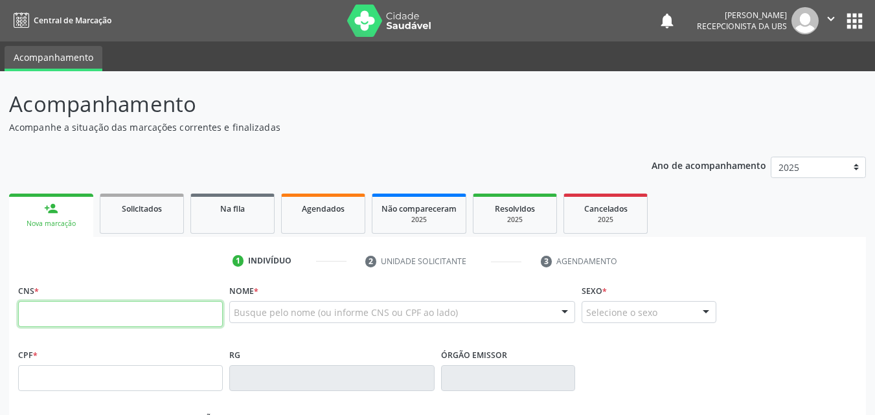
click at [104, 310] on input "text" at bounding box center [120, 314] width 205 height 26
type input "898 0045 1092 7446"
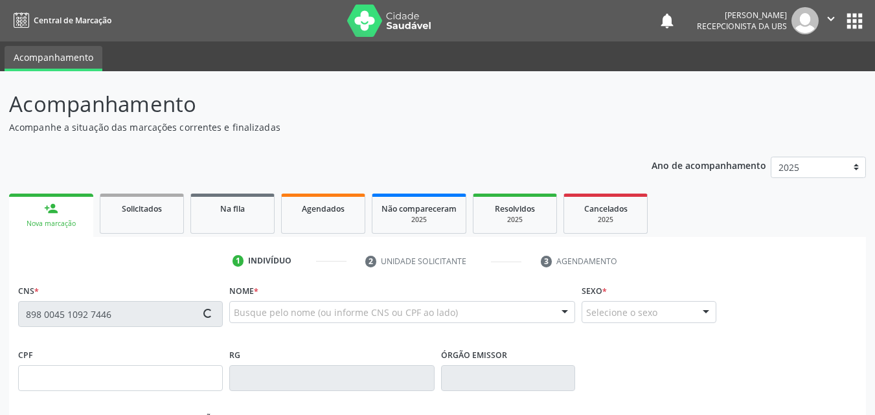
type input "0[DATE]"
type input "[PERSON_NAME]"
type input "[PHONE_NUMBER]"
type input "74"
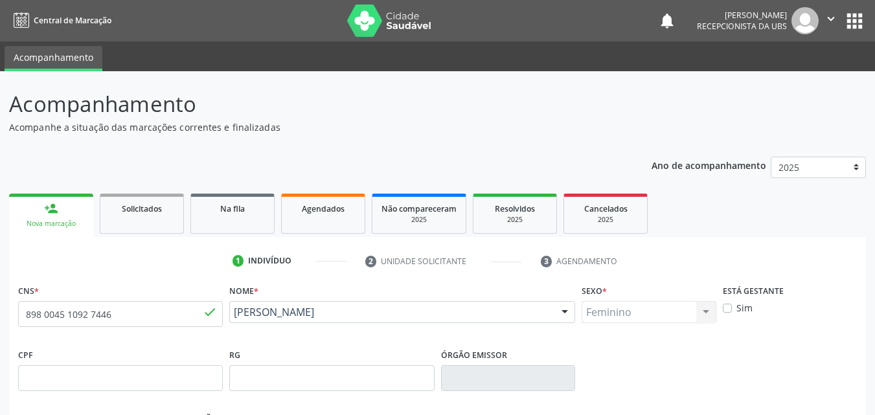
drag, startPoint x: 331, startPoint y: 329, endPoint x: 234, endPoint y: 310, distance: 98.3
click at [234, 310] on div "[PERSON_NAME] [PERSON_NAME] CNS: 898 0045 1092 7446 CPF: -- Nascimento: 0[DATE]…" at bounding box center [402, 316] width 346 height 31
copy span "[PERSON_NAME]"
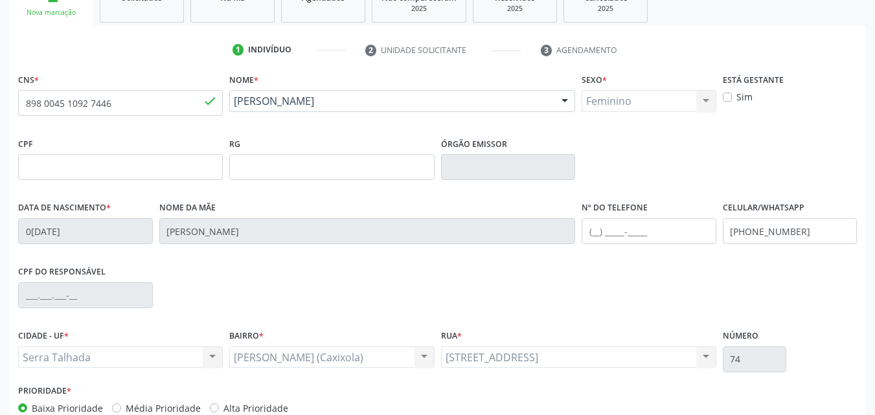
scroll to position [287, 0]
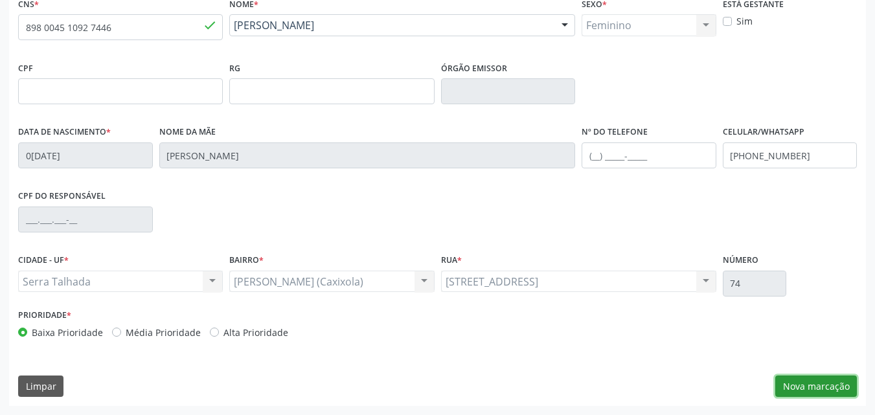
click at [793, 385] on button "Nova marcação" at bounding box center [816, 387] width 82 height 22
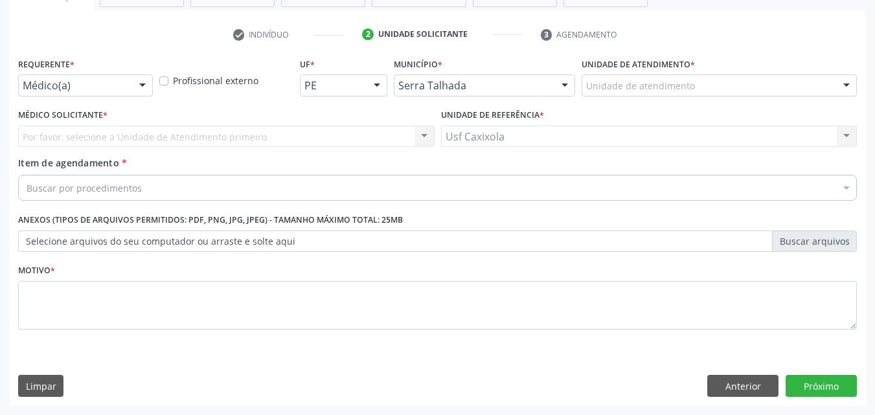
scroll to position [227, 0]
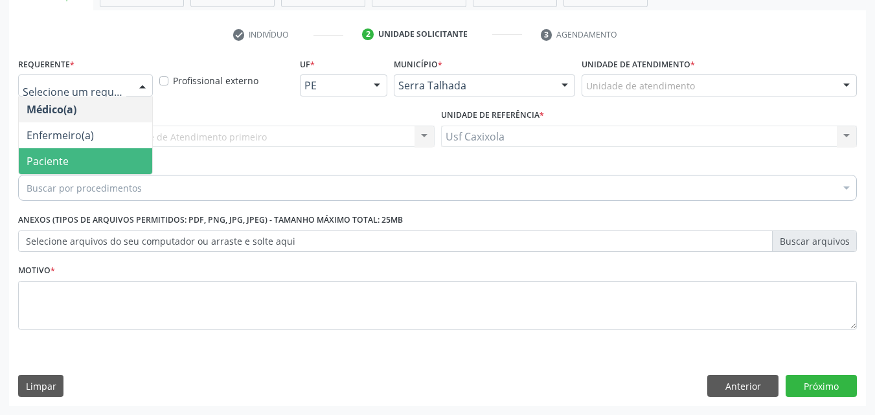
click at [92, 159] on span "Paciente" at bounding box center [85, 161] width 133 height 26
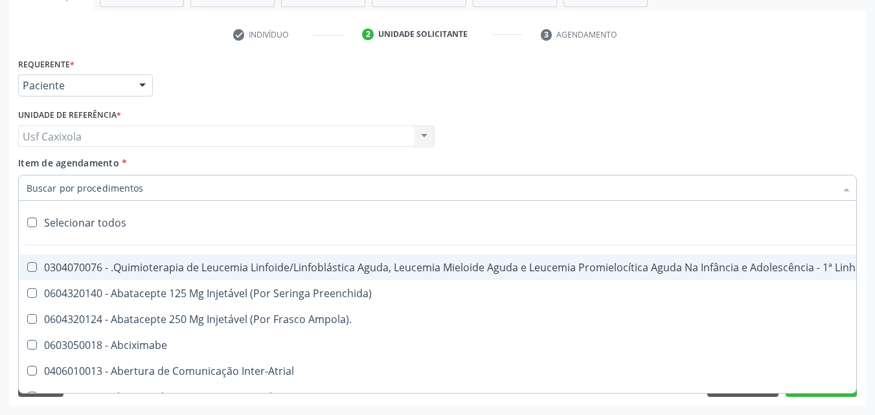
paste input "[PERSON_NAME]"
type input "[PERSON_NAME]"
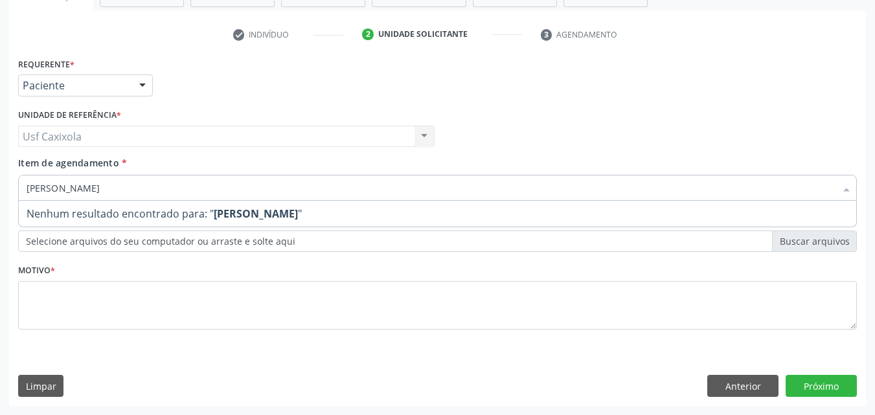
drag, startPoint x: 144, startPoint y: 190, endPoint x: 0, endPoint y: 194, distance: 144.4
click at [0, 194] on div "Acompanhamento Acompanhe a situação das marcações correntes e finalizadas Relat…" at bounding box center [437, 130] width 875 height 570
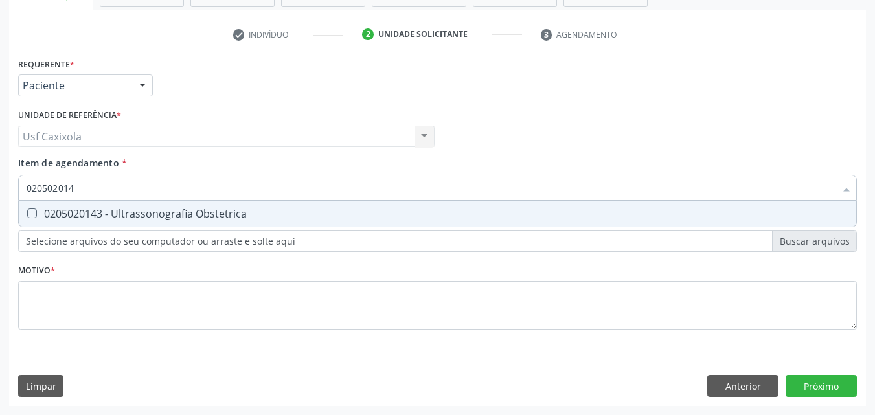
type input "0205020143"
click at [37, 216] on div "0205020143 - Ultrassonografia Obstetrica" at bounding box center [438, 213] width 822 height 10
checkbox Obstetrica "true"
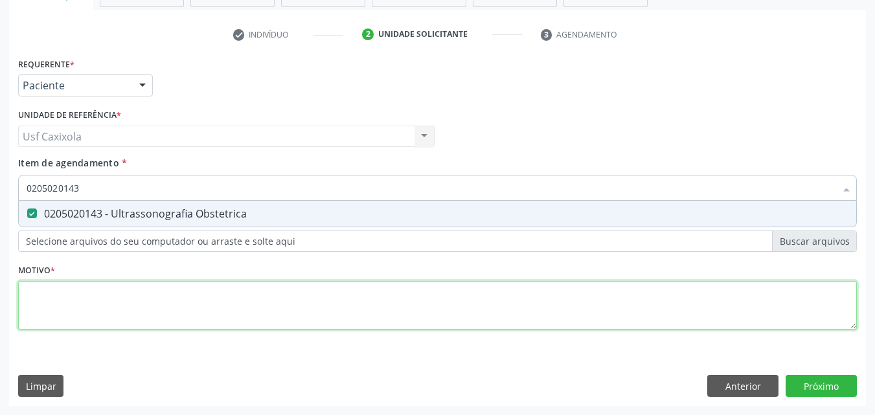
click at [86, 292] on div "Requerente * Paciente Médico(a) Enfermeiro(a) Paciente Nenhum resultado encontr…" at bounding box center [437, 200] width 839 height 293
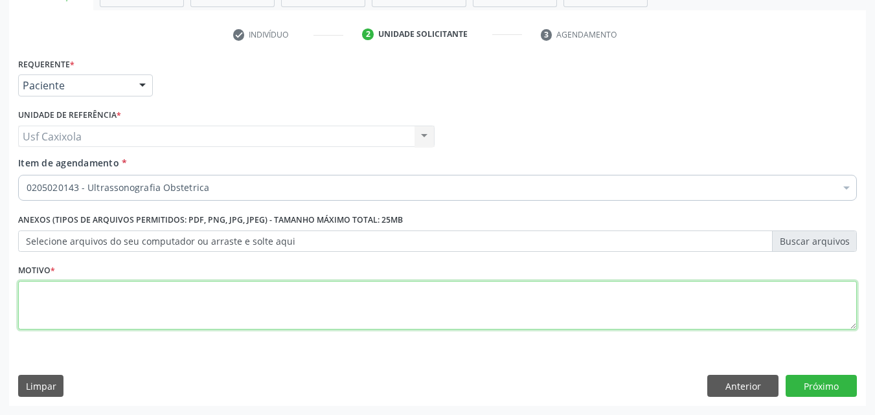
type textarea "."
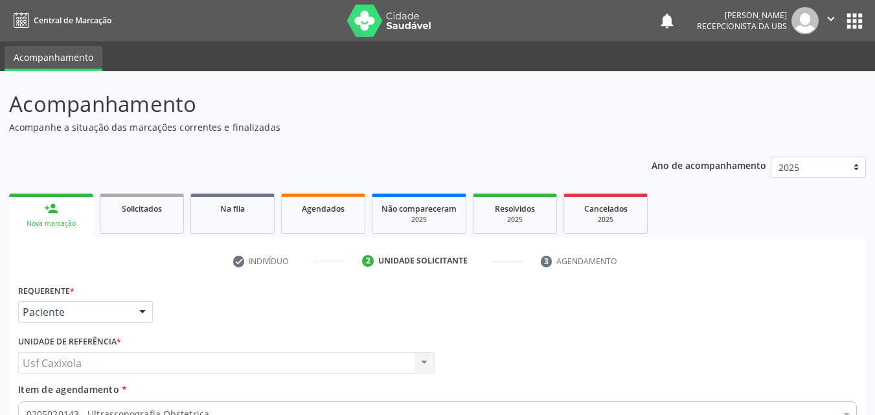
scroll to position [227, 0]
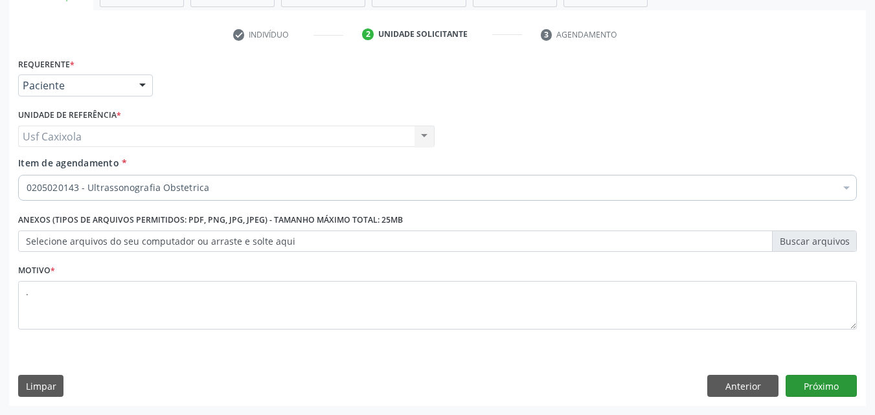
type textarea "."
click at [810, 385] on button "Próximo" at bounding box center [820, 386] width 71 height 22
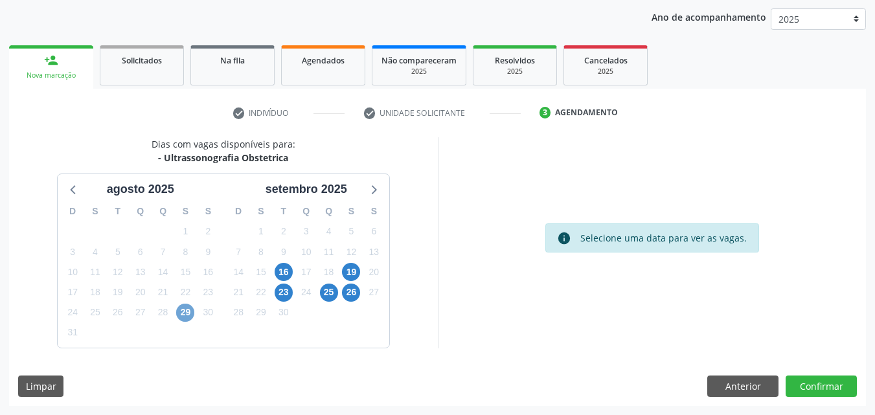
click at [190, 313] on span "29" at bounding box center [185, 313] width 18 height 18
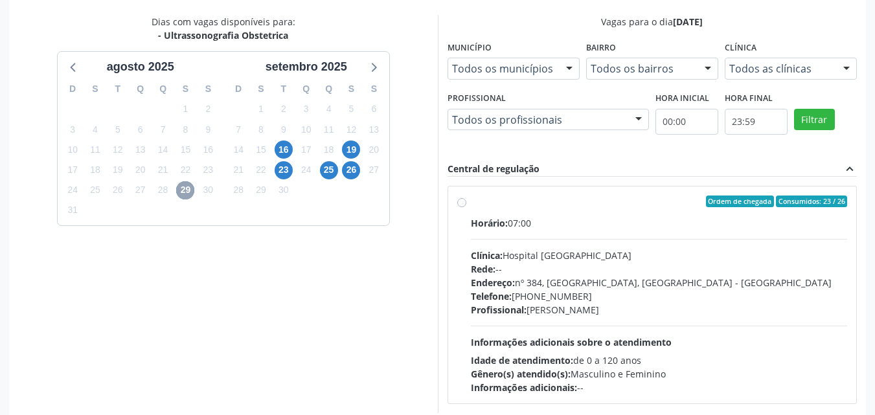
scroll to position [278, 0]
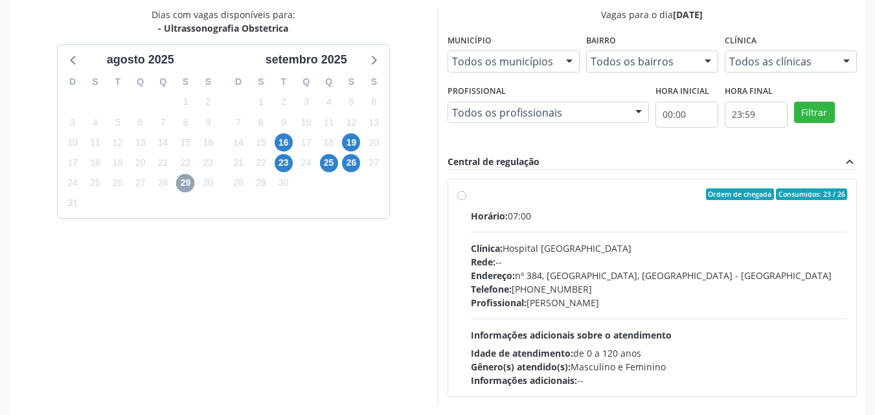
click at [186, 182] on span "29" at bounding box center [185, 183] width 18 height 18
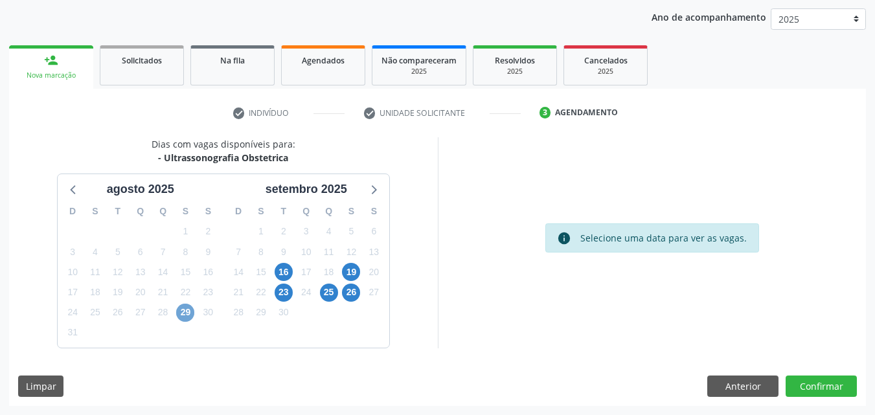
scroll to position [148, 0]
click at [190, 313] on span "29" at bounding box center [185, 313] width 18 height 18
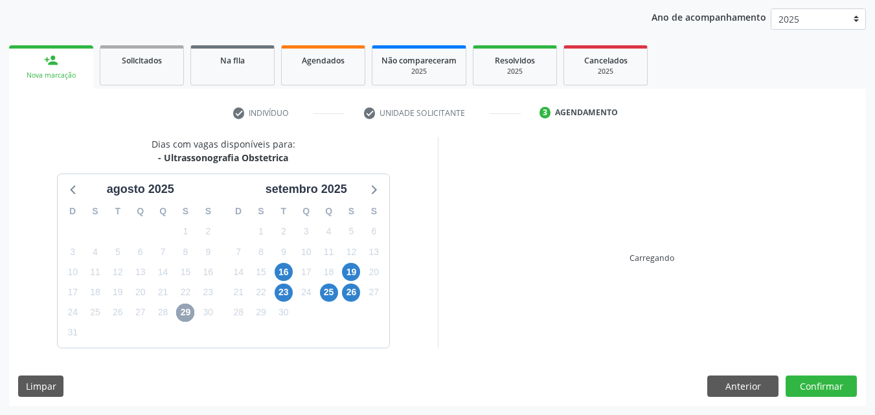
scroll to position [278, 0]
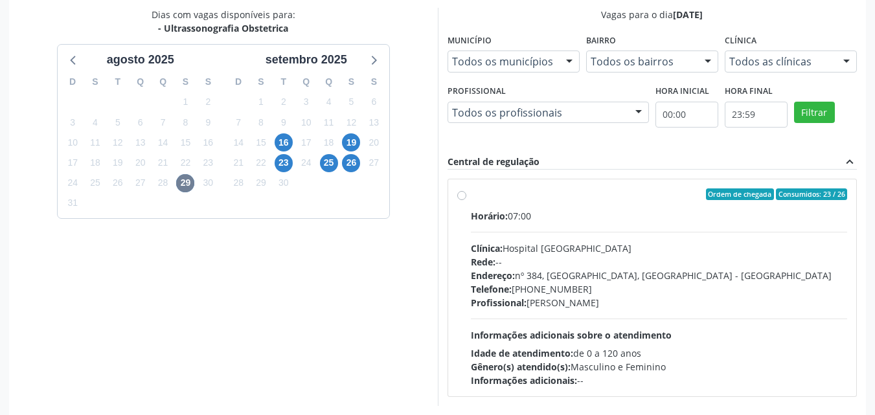
click at [471, 197] on label "Ordem de chegada Consumidos: 23 / 26 Horário: 07:00 Clínica: Hospital Sao Franc…" at bounding box center [659, 287] width 377 height 199
click at [462, 197] on input "Ordem de chegada Consumidos: 23 / 26 Horário: 07:00 Clínica: Hospital Sao Franc…" at bounding box center [461, 194] width 9 height 12
radio input "true"
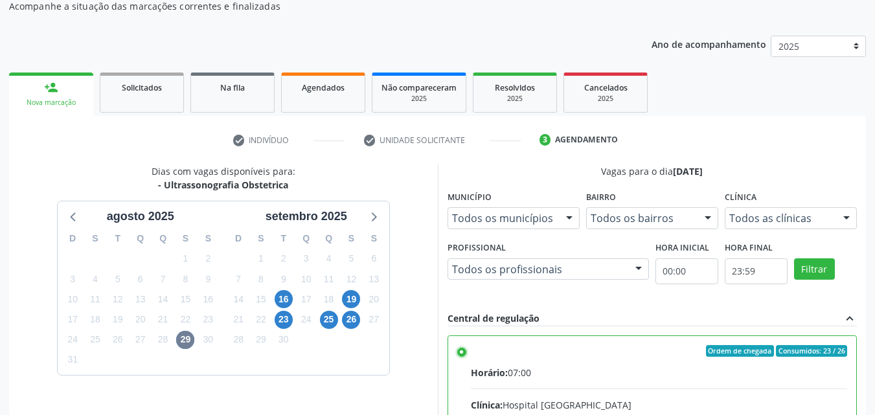
scroll to position [84, 0]
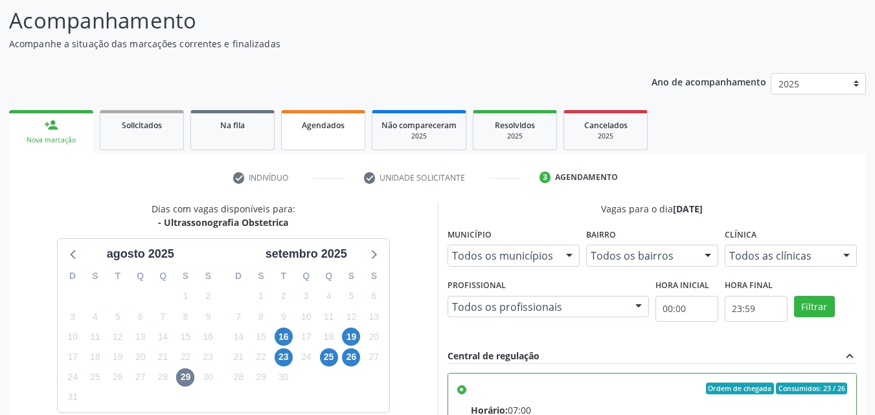
click at [342, 135] on link "Agendados" at bounding box center [323, 130] width 84 height 40
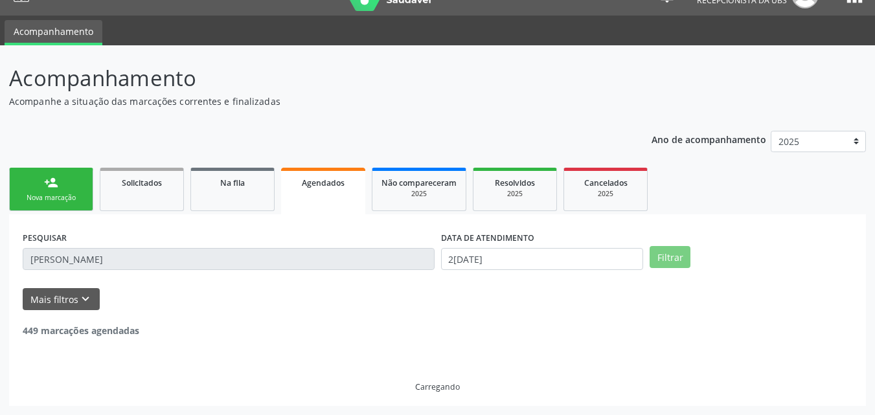
scroll to position [0, 0]
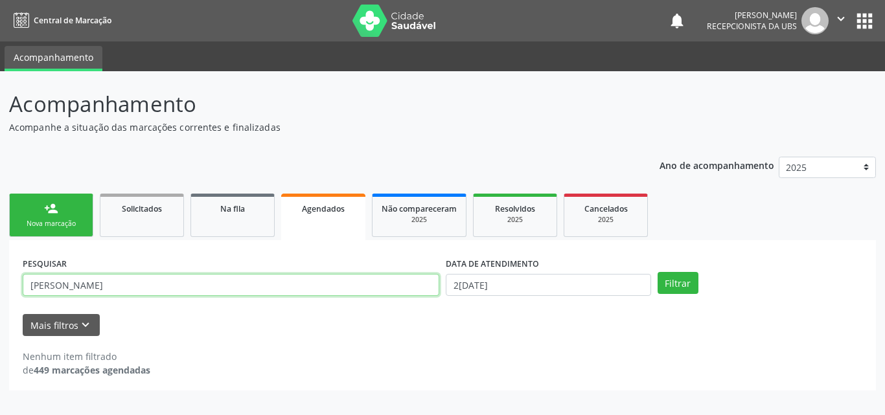
drag, startPoint x: 102, startPoint y: 297, endPoint x: 14, endPoint y: 295, distance: 87.4
click at [14, 295] on div "PESQUISAR aurisonia alves DATA DE ATENDIMENTO 27/08/2025 Filtrar UNIDADE EXECUT…" at bounding box center [442, 315] width 866 height 150
type input "manuely emily"
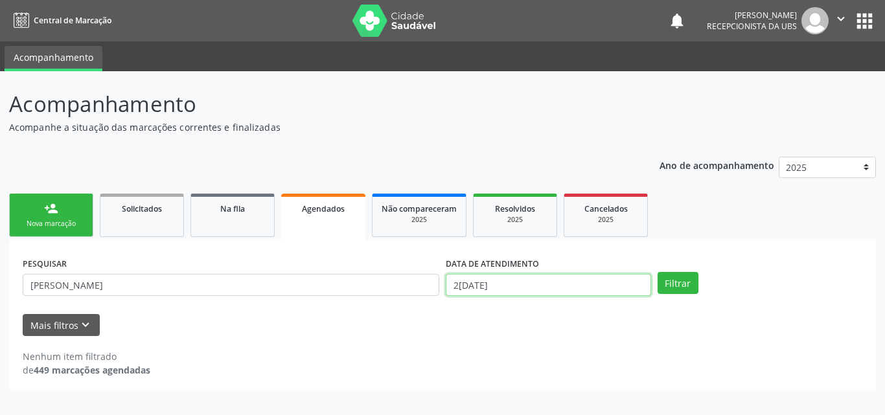
click at [479, 287] on input "2[DATE]" at bounding box center [547, 285] width 205 height 22
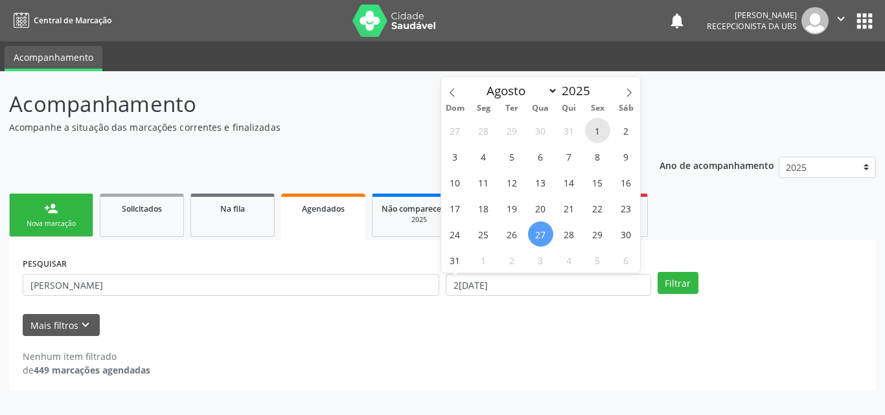
click at [602, 135] on span "1" at bounding box center [597, 130] width 25 height 25
type input "01/08/2025"
click at [628, 89] on icon at bounding box center [629, 92] width 5 height 8
select select "8"
click at [485, 139] on span "1" at bounding box center [483, 130] width 25 height 25
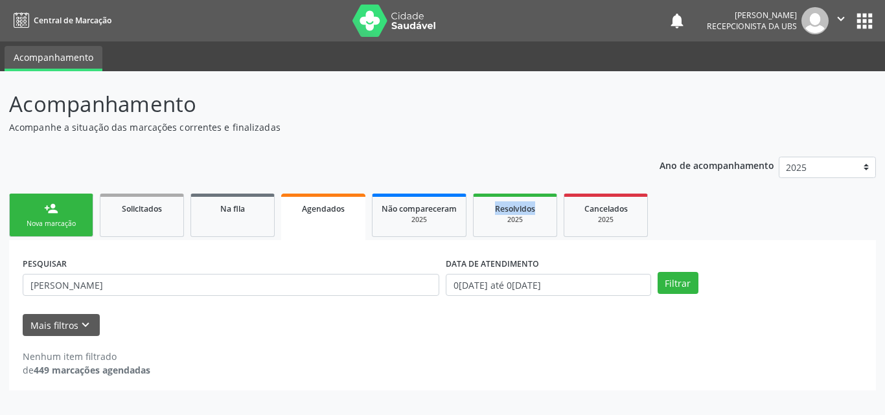
click at [485, 139] on div "Acompanhamento Acompanhe a situação das marcações correntes e finalizadas Relat…" at bounding box center [442, 239] width 866 height 302
click at [547, 290] on input "01/08/2025 até 01/09/2025" at bounding box center [547, 285] width 205 height 22
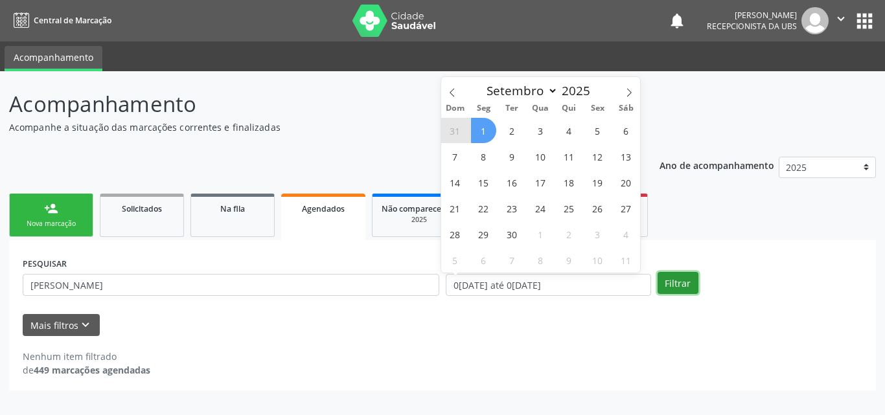
click at [674, 284] on button "Filtrar" at bounding box center [677, 283] width 41 height 22
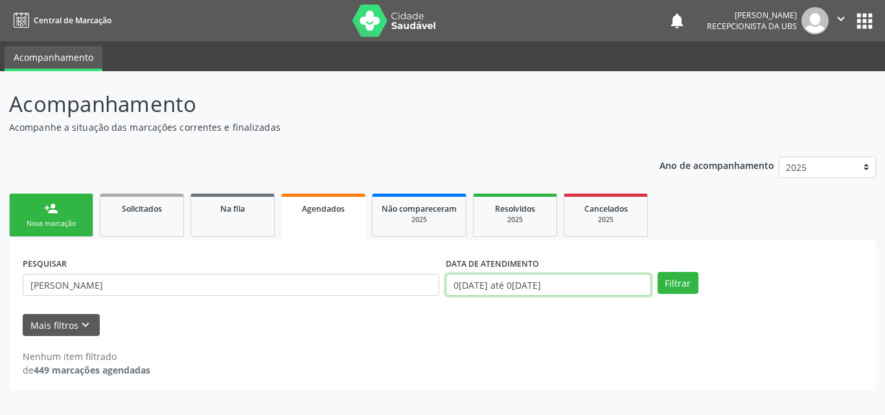
click at [546, 287] on input "01/08/2025 até 01/09/2025" at bounding box center [547, 285] width 205 height 22
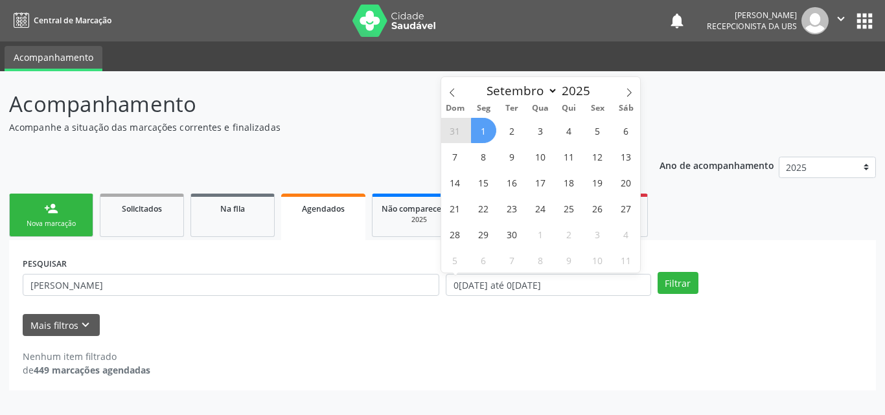
click at [482, 135] on span "1" at bounding box center [483, 130] width 25 height 25
type input "0[DATE]"
click at [482, 135] on span "1" at bounding box center [483, 130] width 25 height 25
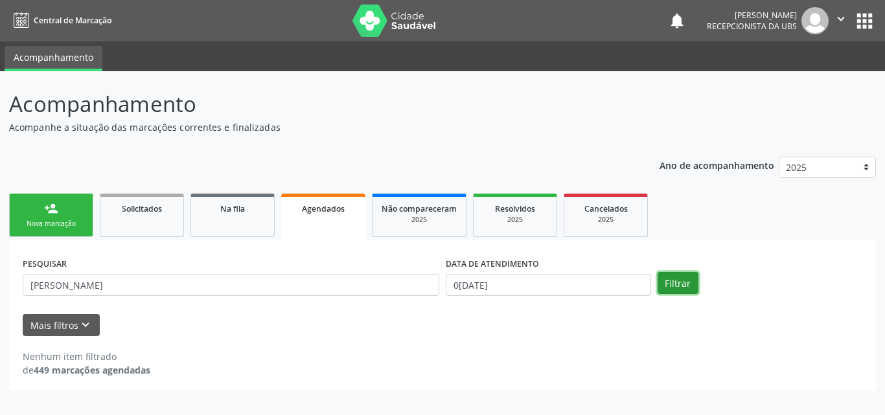
click at [686, 289] on button "Filtrar" at bounding box center [677, 283] width 41 height 22
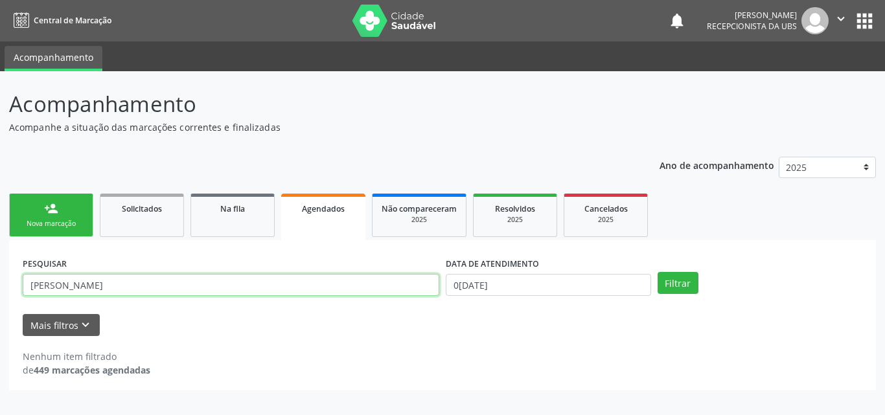
click at [111, 284] on input "manuely emily" at bounding box center [231, 285] width 416 height 22
drag, startPoint x: 120, startPoint y: 291, endPoint x: 25, endPoint y: 294, distance: 95.2
click at [25, 294] on input "manuely emily" at bounding box center [231, 285] width 416 height 22
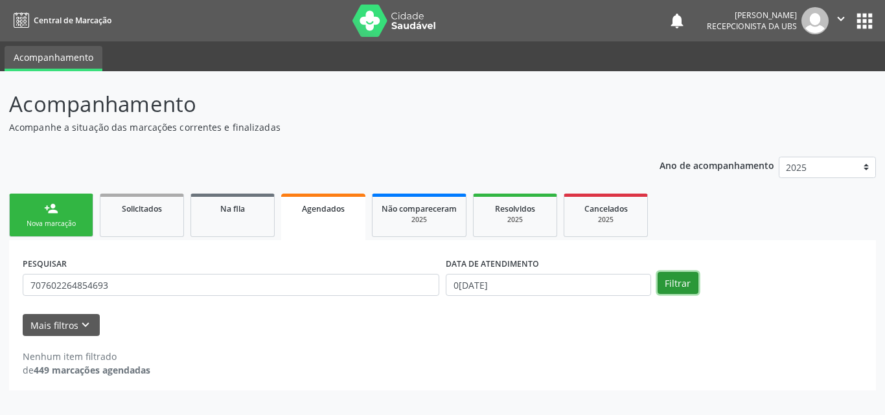
click at [678, 285] on button "Filtrar" at bounding box center [677, 283] width 41 height 22
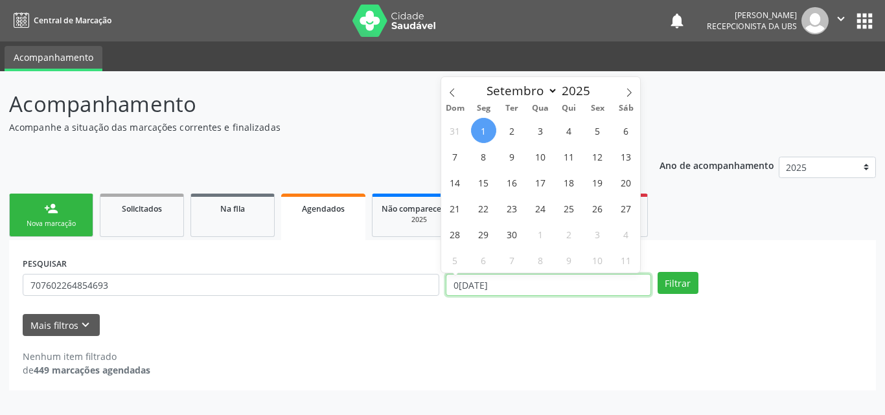
click at [558, 284] on input "0[DATE]" at bounding box center [547, 285] width 205 height 22
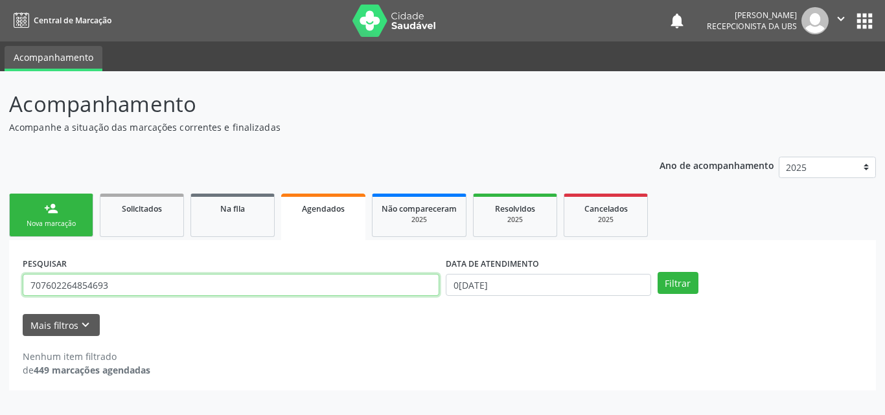
click at [170, 286] on input "707602264854693" at bounding box center [231, 285] width 416 height 22
drag, startPoint x: 82, startPoint y: 287, endPoint x: 0, endPoint y: 290, distance: 81.7
click at [0, 290] on div "Acompanhamento Acompanhe a situação das marcações correntes e finalizadas Relat…" at bounding box center [442, 243] width 885 height 344
paste input "Manuely Emilly Pereira"
type input "Manuely Emilly Pereira"
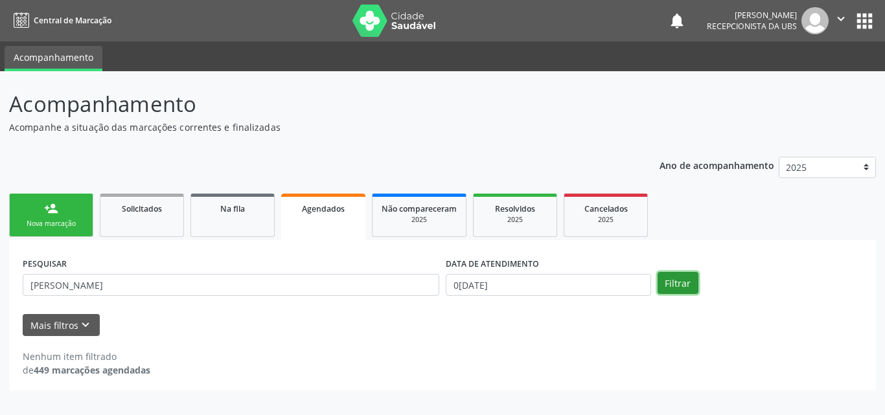
click at [675, 279] on button "Filtrar" at bounding box center [677, 283] width 41 height 22
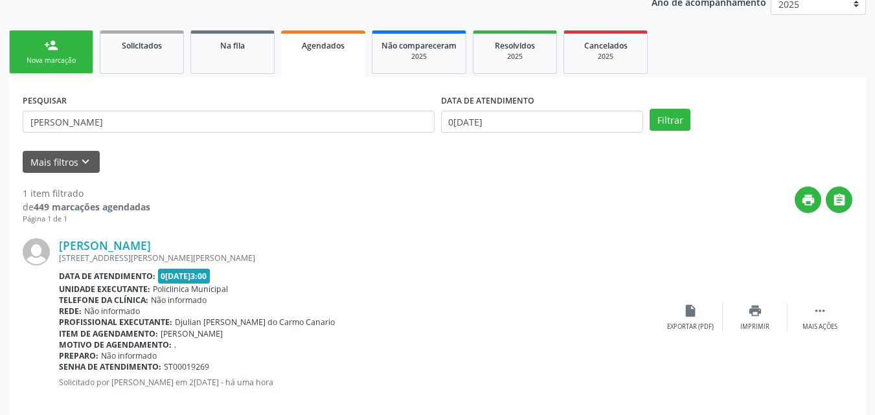
scroll to position [181, 0]
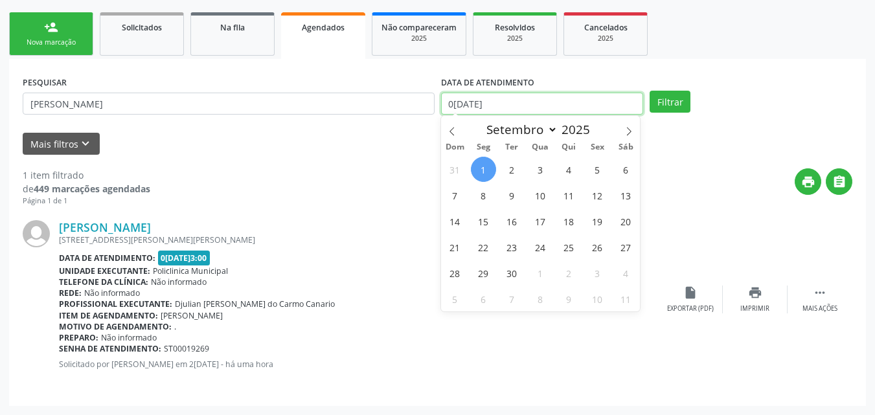
click at [506, 106] on input "0[DATE]" at bounding box center [542, 104] width 203 height 22
click at [487, 166] on span "1" at bounding box center [483, 169] width 25 height 25
type input "0[DATE]"
click at [451, 135] on icon at bounding box center [451, 131] width 9 height 9
select select "7"
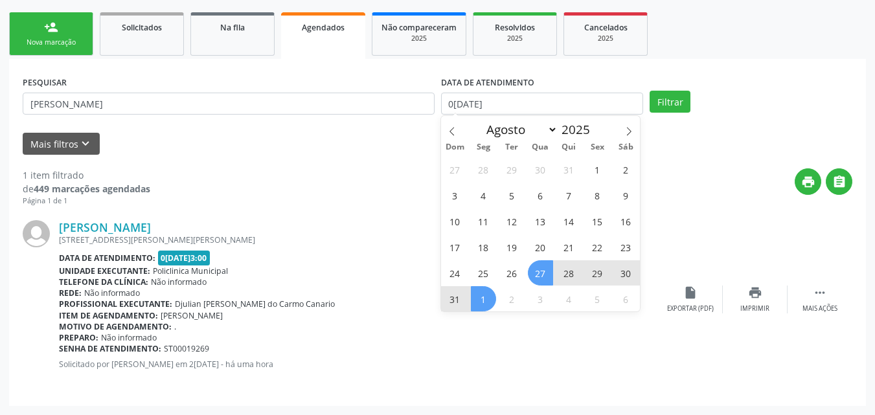
click at [537, 273] on span "27" at bounding box center [540, 272] width 25 height 25
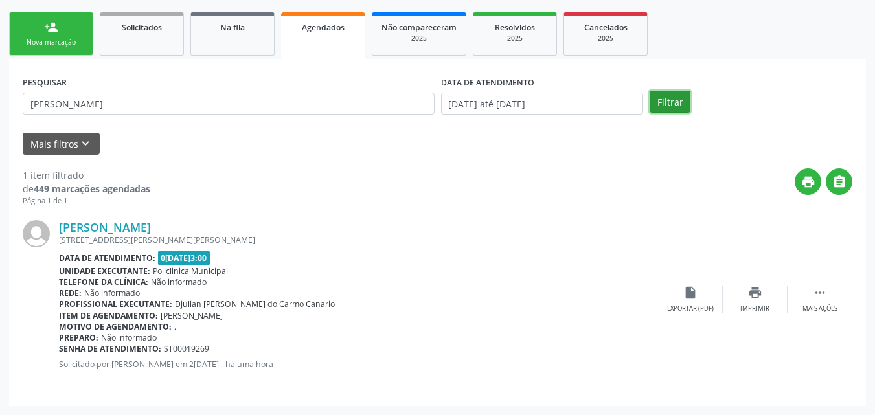
click at [681, 97] on button "Filtrar" at bounding box center [669, 102] width 41 height 22
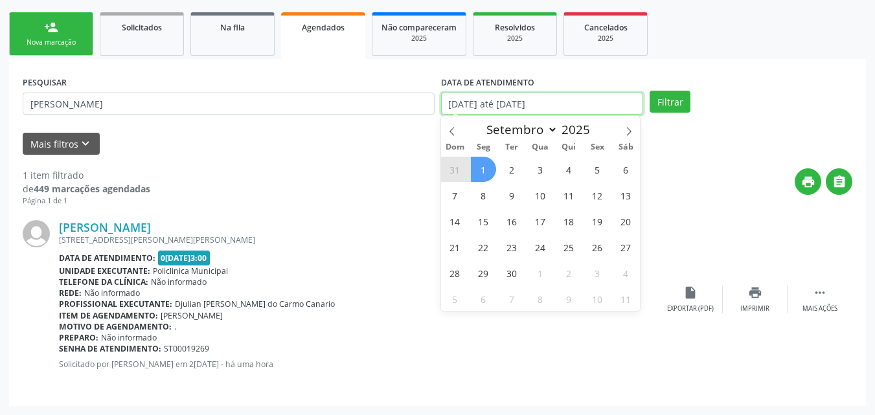
click at [517, 100] on input "27/08/2025 até 01/09/2025" at bounding box center [542, 104] width 203 height 22
click at [490, 167] on span "1" at bounding box center [483, 169] width 25 height 25
type input "0[DATE]"
click at [490, 167] on span "1" at bounding box center [483, 169] width 25 height 25
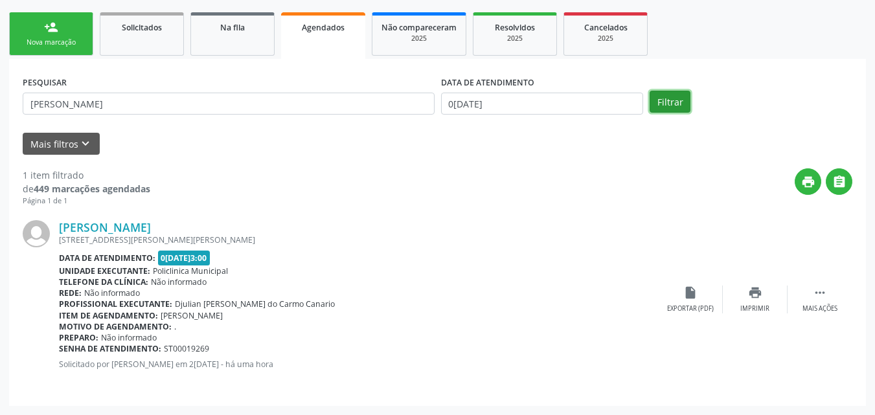
click at [676, 104] on button "Filtrar" at bounding box center [669, 102] width 41 height 22
click at [89, 143] on icon "keyboard_arrow_down" at bounding box center [85, 144] width 14 height 14
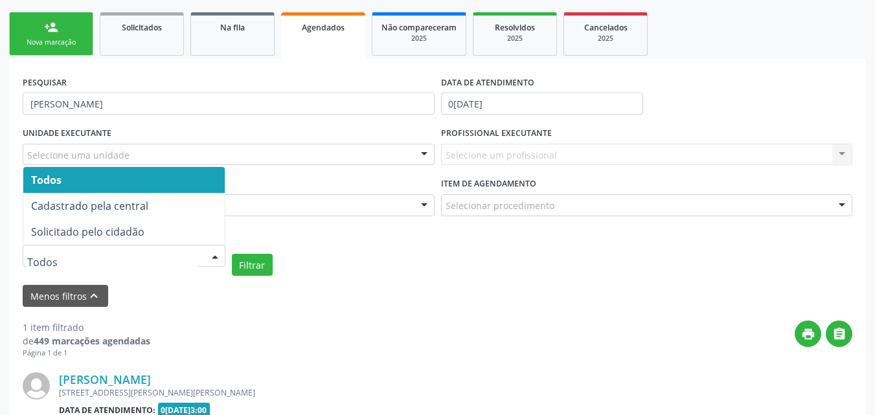
click at [216, 258] on div at bounding box center [214, 256] width 19 height 22
click at [194, 179] on span "Todos" at bounding box center [123, 180] width 201 height 26
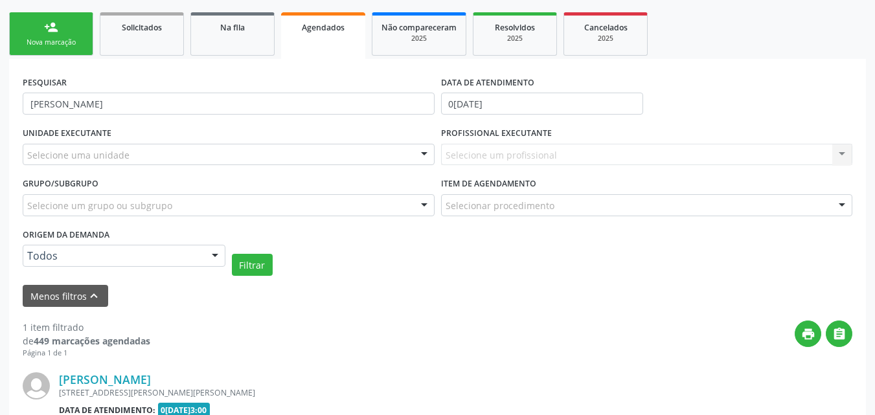
click at [327, 275] on div "Filtrar" at bounding box center [542, 265] width 627 height 22
click at [250, 265] on button "Filtrar" at bounding box center [252, 265] width 41 height 22
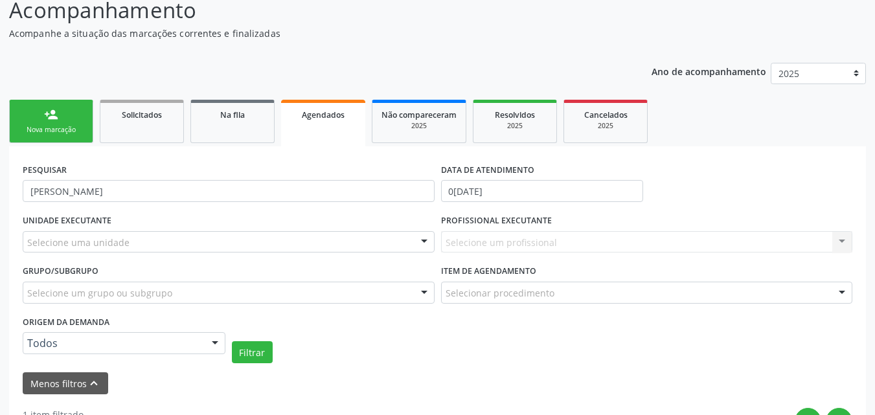
scroll to position [74, 0]
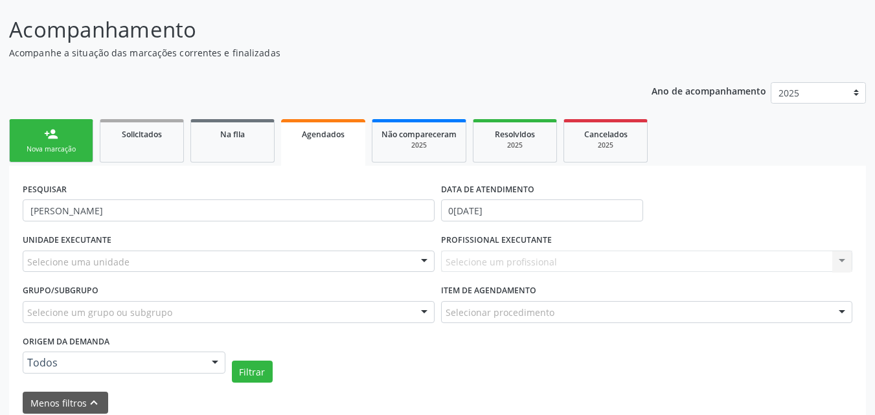
click at [62, 131] on link "person_add Nova marcação" at bounding box center [51, 140] width 84 height 43
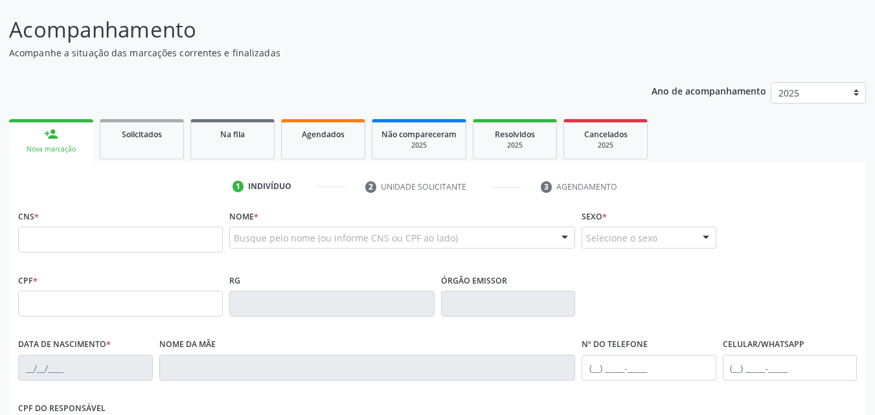
click at [60, 140] on link "person_add Nova marcação" at bounding box center [51, 140] width 84 height 43
click at [91, 243] on input "text" at bounding box center [120, 240] width 205 height 26
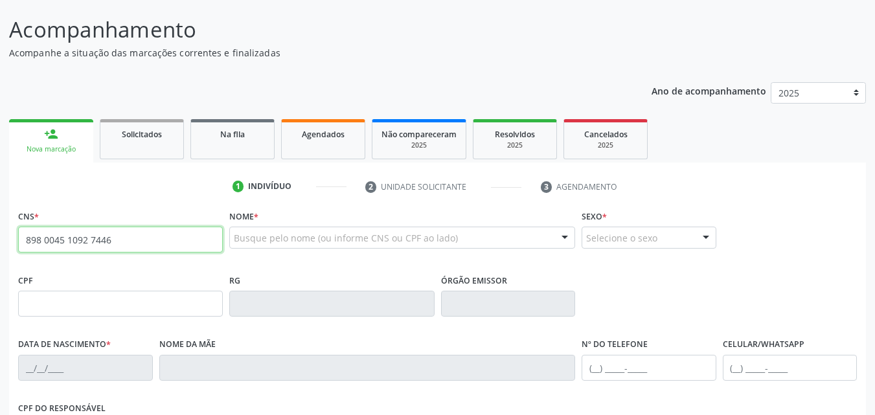
type input "898 0045 1092 7446"
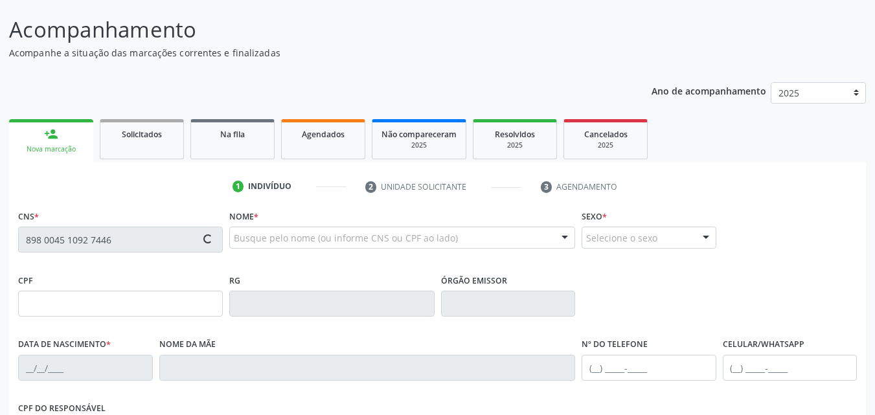
type input "0[DATE]"
type input "[PERSON_NAME]"
type input "[PHONE_NUMBER]"
type input "74"
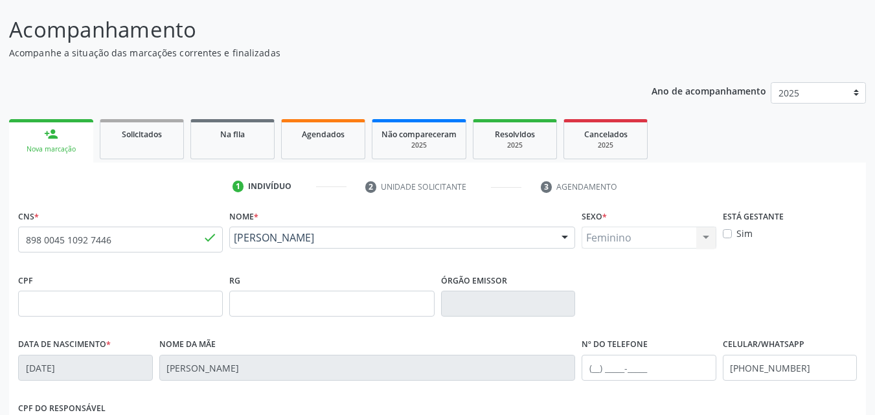
click at [732, 232] on div "Sim" at bounding box center [790, 234] width 135 height 14
click at [736, 235] on label "Sim" at bounding box center [744, 234] width 16 height 14
click at [730, 235] on input "Sim" at bounding box center [727, 233] width 9 height 12
checkbox input "true"
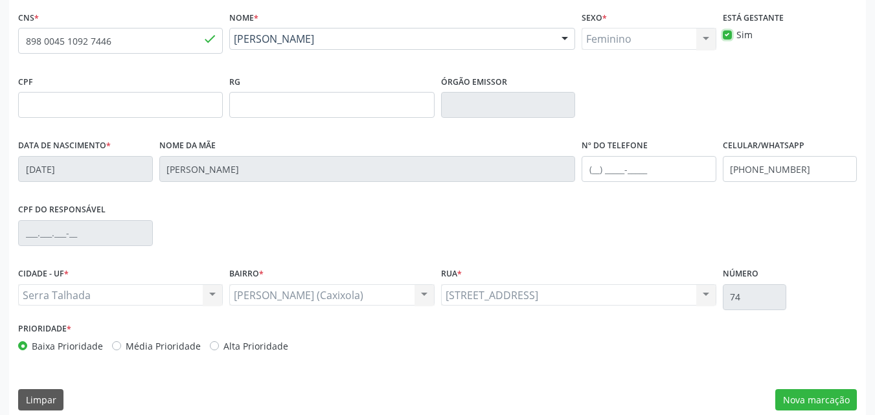
scroll to position [287, 0]
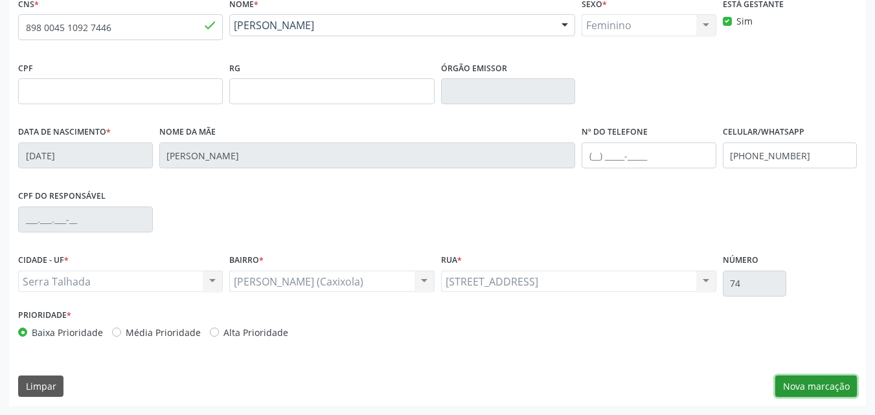
click at [818, 384] on button "Nova marcação" at bounding box center [816, 387] width 82 height 22
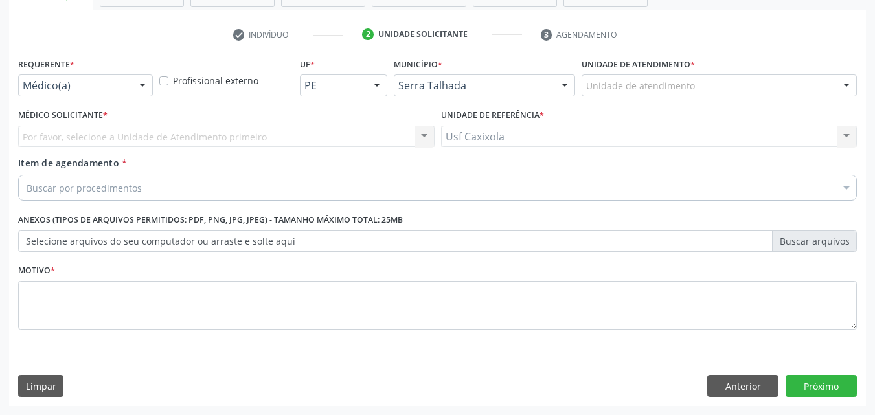
scroll to position [227, 0]
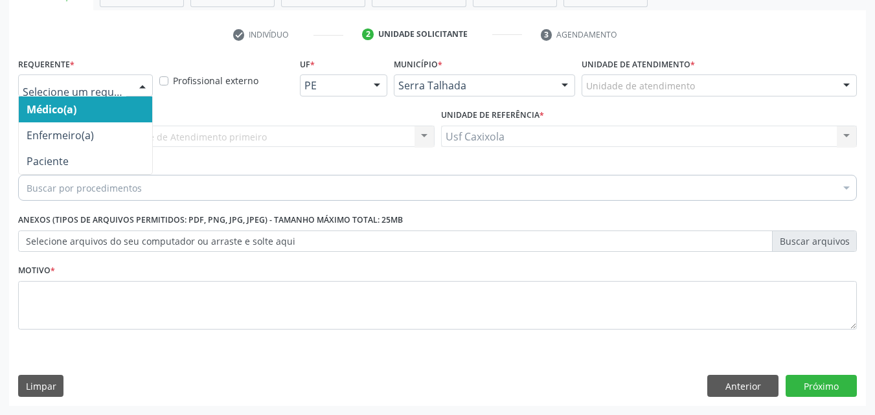
click at [54, 93] on div at bounding box center [85, 85] width 135 height 22
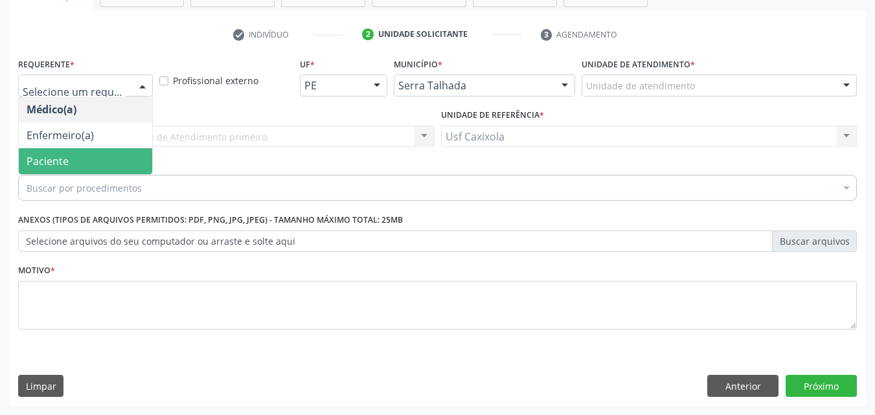
click at [52, 159] on span "Paciente" at bounding box center [48, 161] width 42 height 14
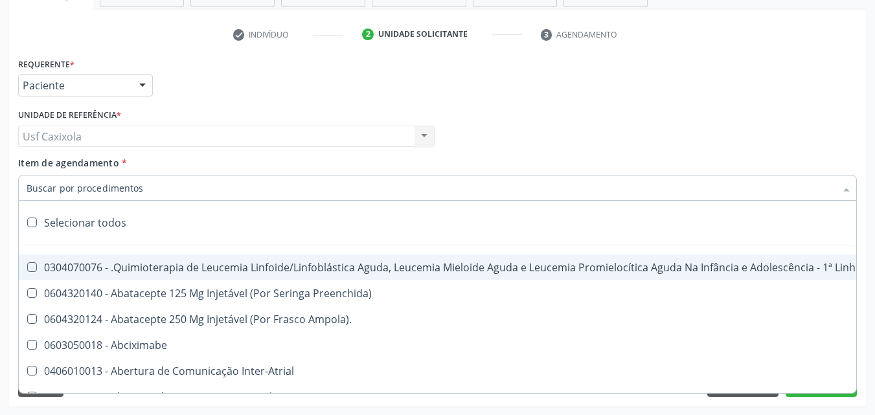
click at [139, 186] on div at bounding box center [437, 188] width 839 height 26
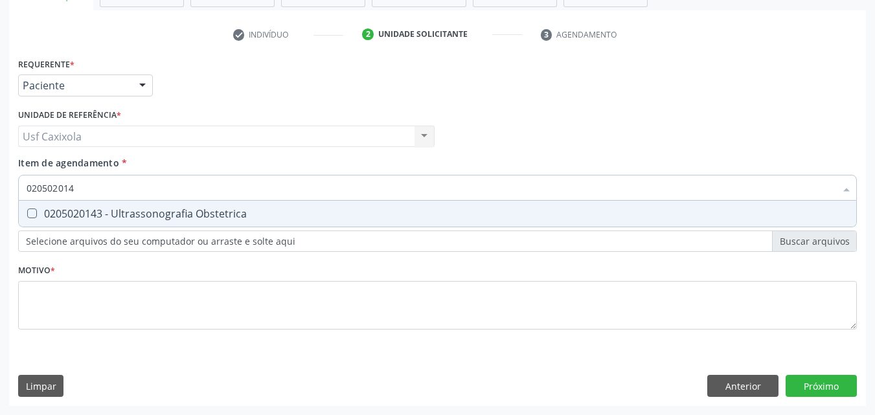
type input "0205020143"
click at [177, 216] on div "0205020143 - Ultrassonografia Obstetrica" at bounding box center [438, 213] width 822 height 10
checkbox Obstetrica "true"
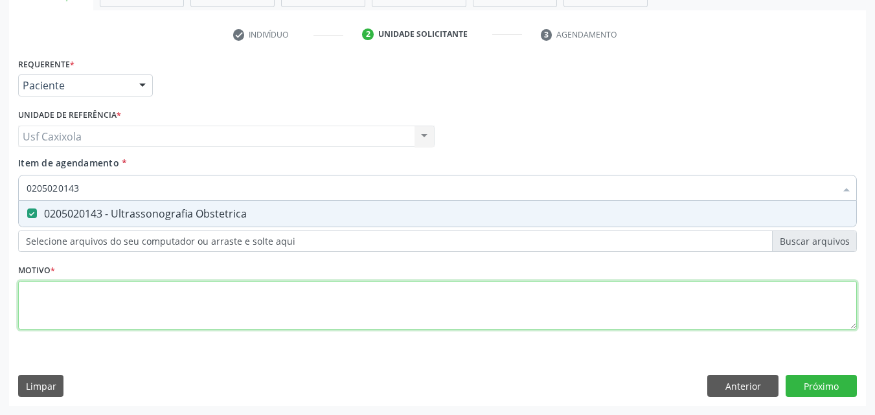
click at [163, 301] on div "Requerente * Paciente Médico(a) Enfermeiro(a) Paciente Nenhum resultado encontr…" at bounding box center [437, 200] width 839 height 293
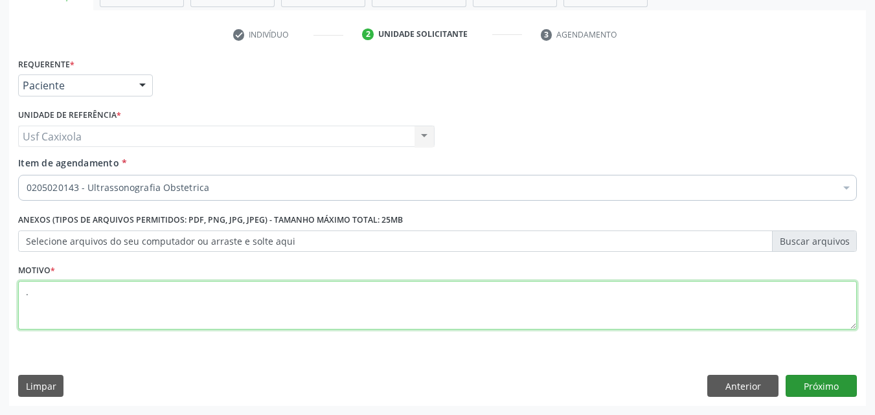
type textarea "."
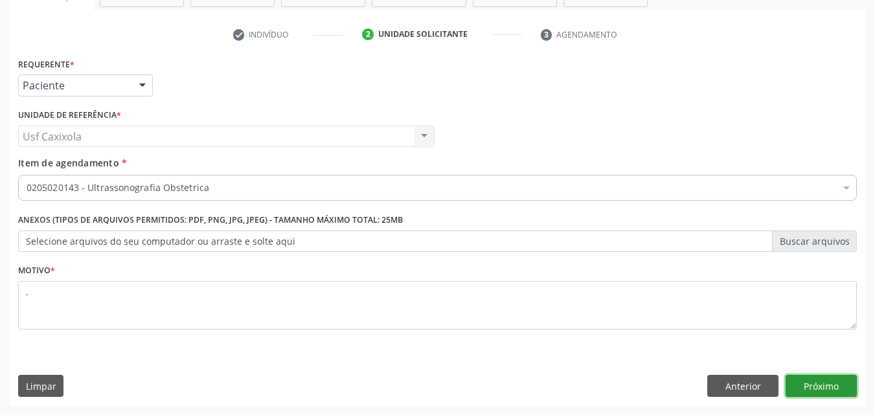
click at [843, 384] on button "Próximo" at bounding box center [820, 386] width 71 height 22
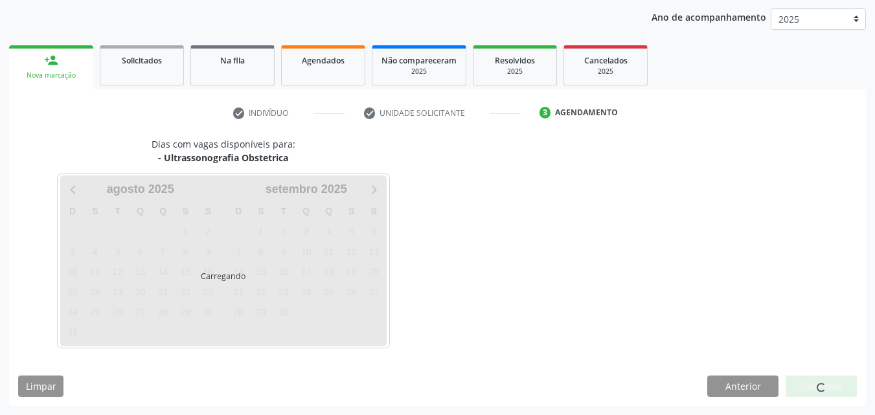
scroll to position [148, 0]
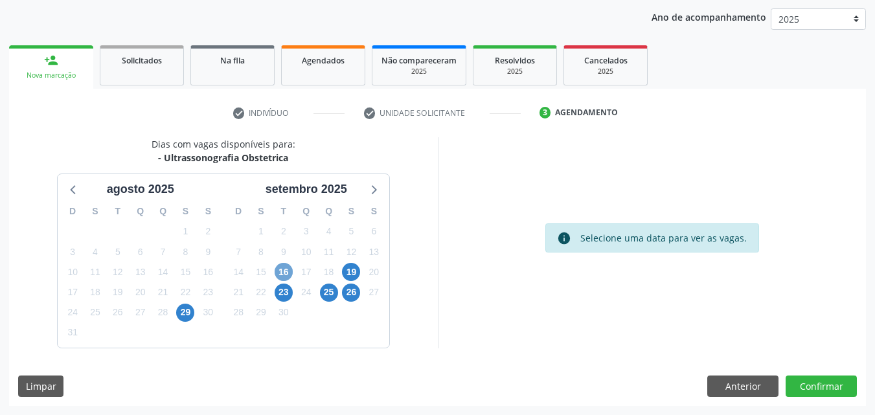
click at [282, 273] on span "16" at bounding box center [284, 272] width 18 height 18
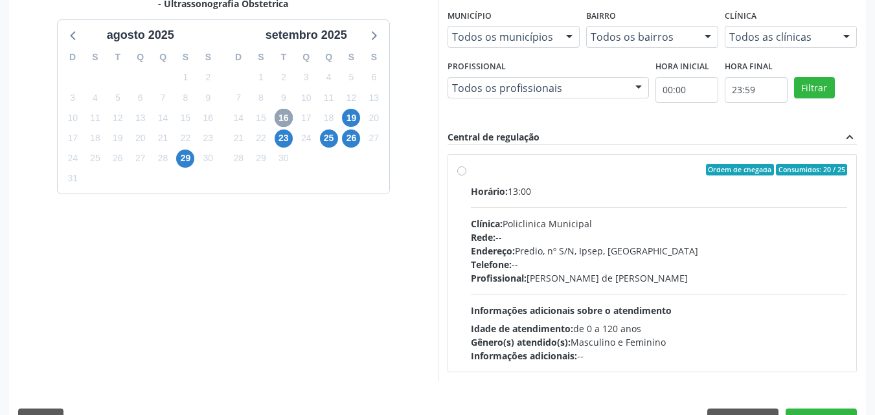
scroll to position [335, 0]
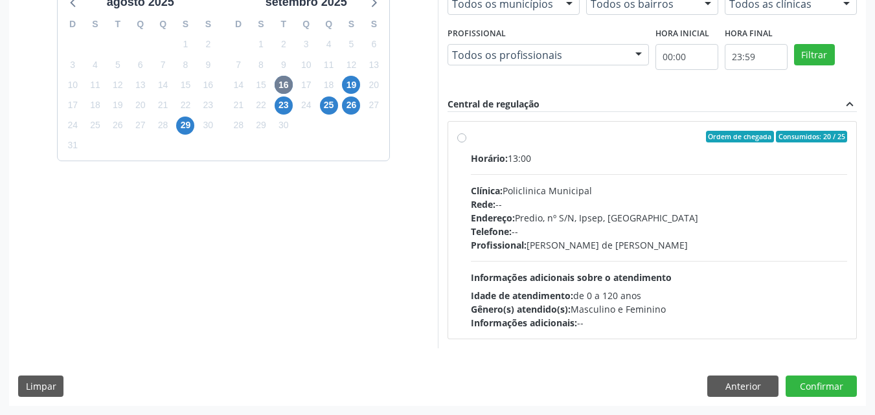
click at [466, 136] on div "Ordem de chegada Consumidos: 20 / 25 Horário: 13:00 Clínica: Policlinica Munici…" at bounding box center [652, 230] width 390 height 199
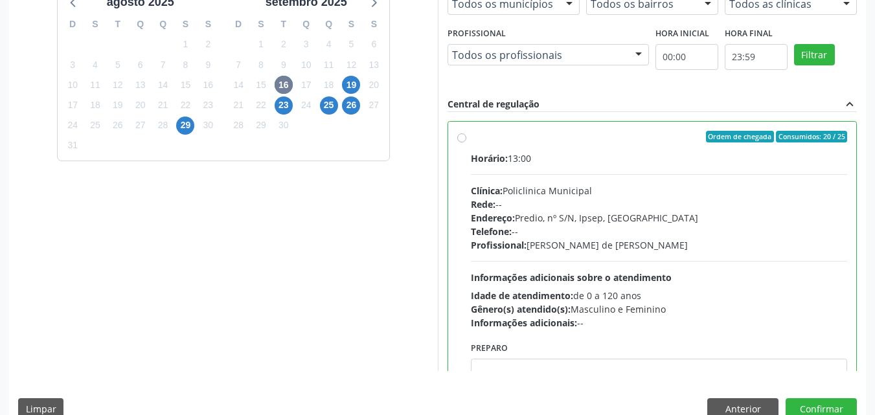
radio input "true"
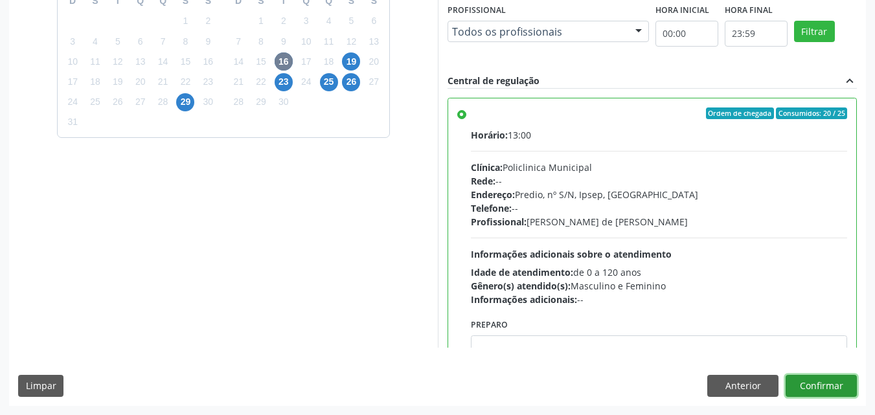
click at [812, 382] on button "Confirmar" at bounding box center [820, 386] width 71 height 22
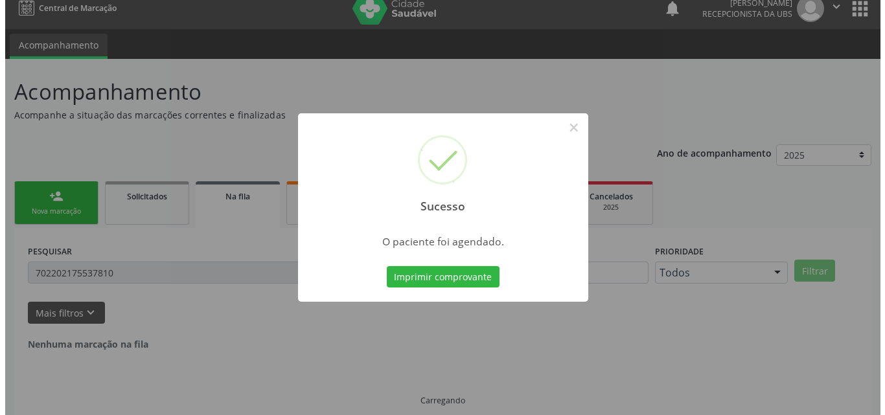
scroll to position [0, 0]
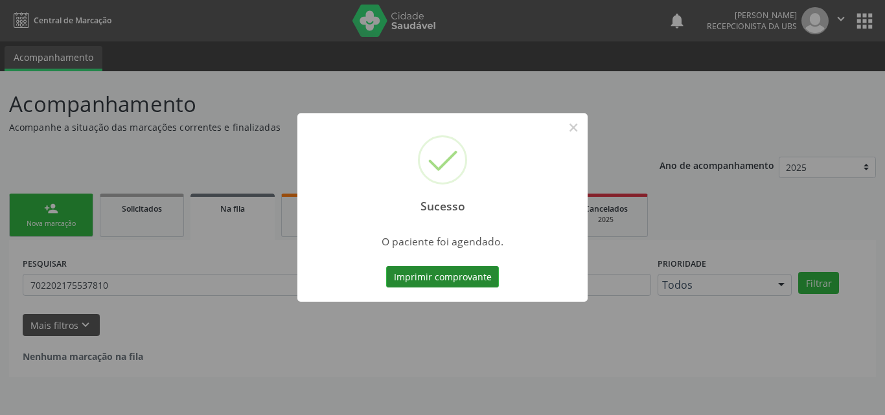
click at [469, 277] on button "Imprimir comprovante" at bounding box center [442, 277] width 113 height 22
